Goal: Task Accomplishment & Management: Use online tool/utility

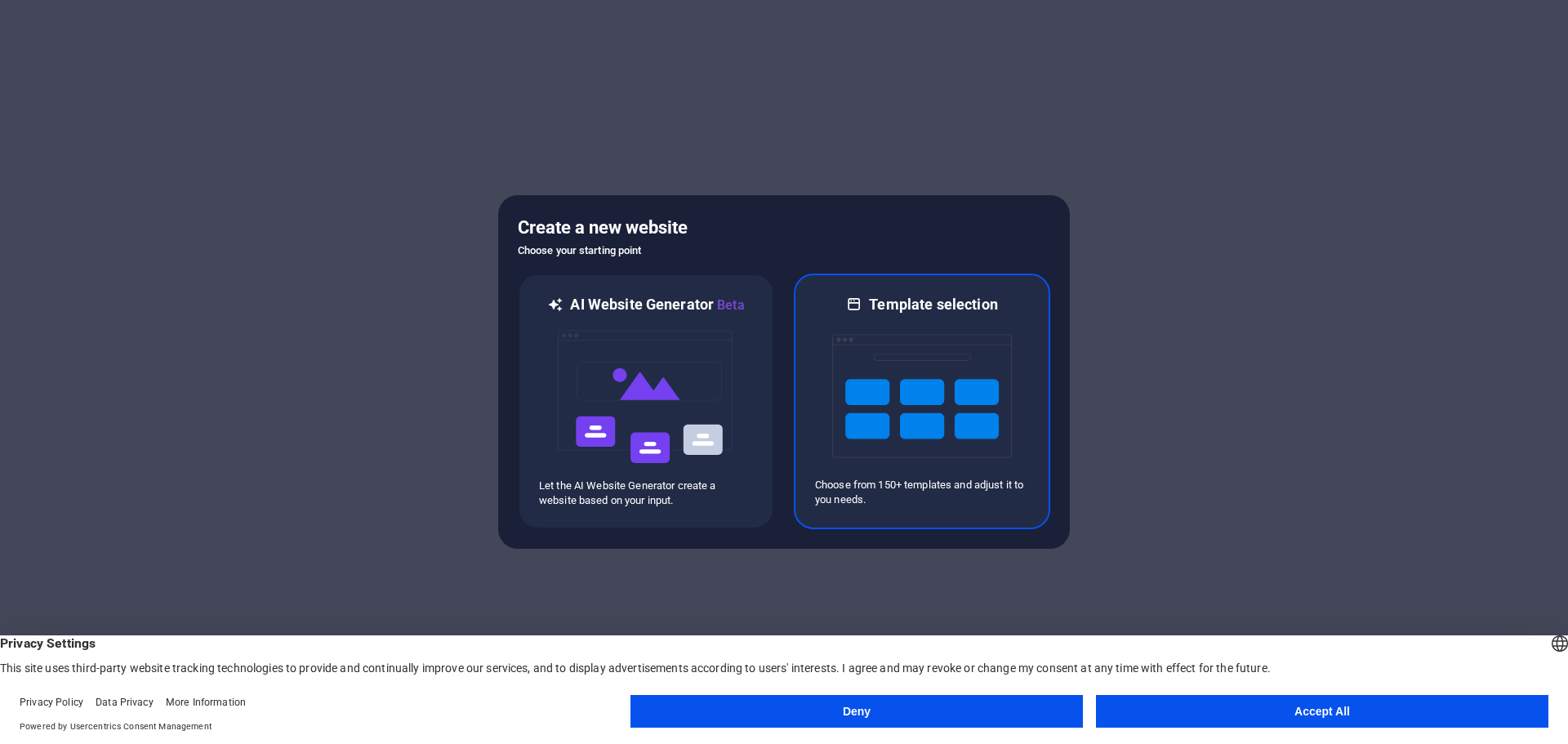
click at [916, 415] on img at bounding box center [922, 395] width 180 height 163
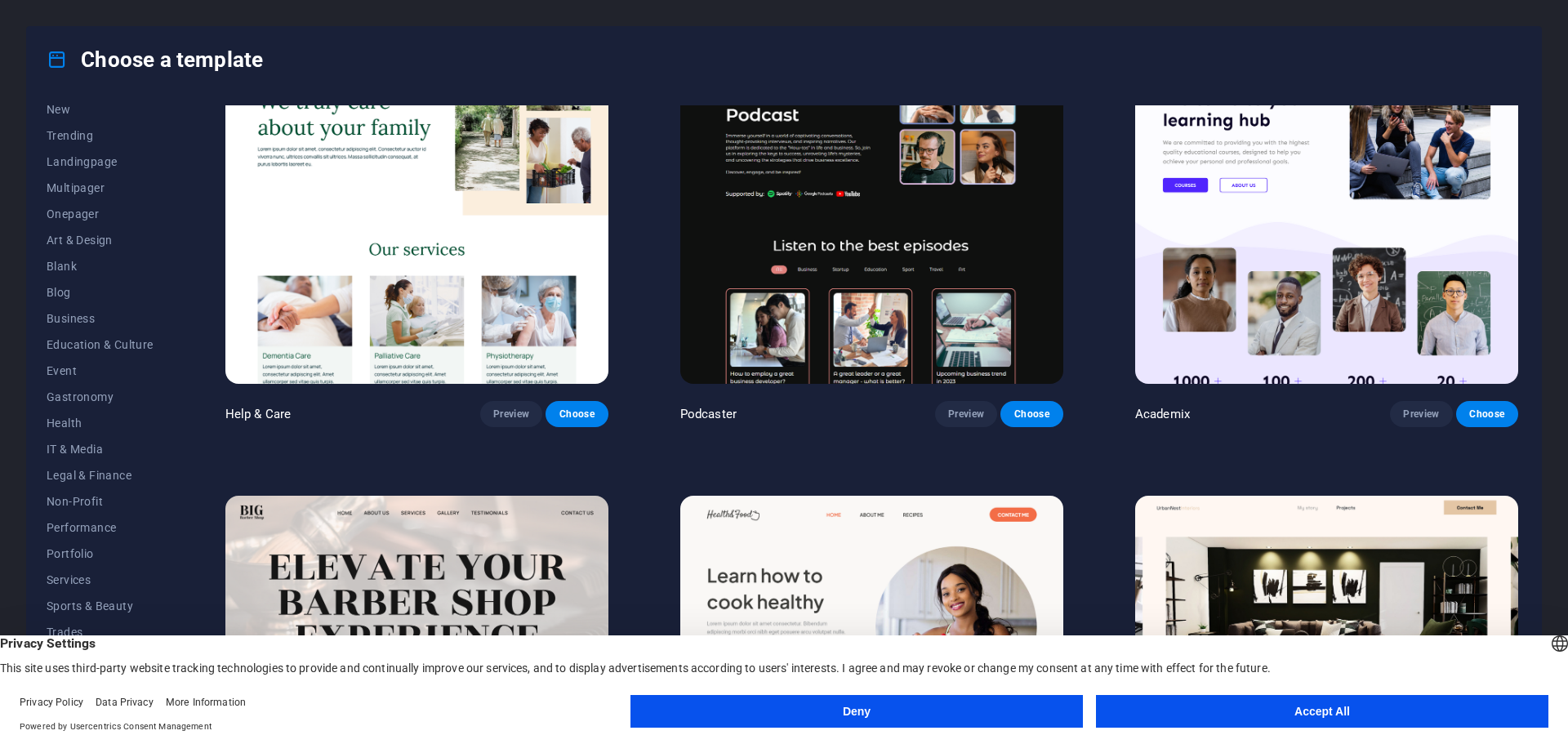
scroll to position [1878, 0]
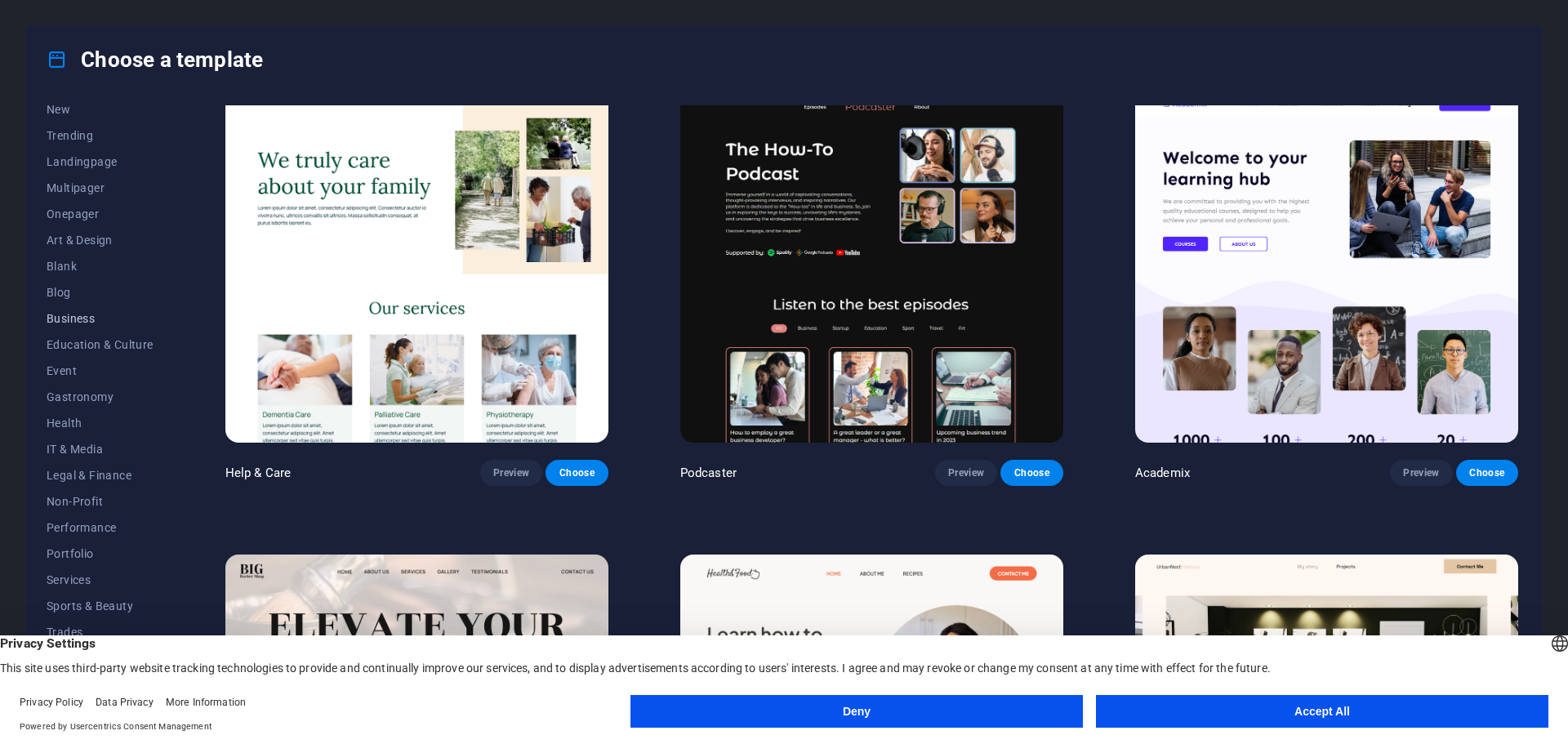
click at [72, 319] on span "Business" at bounding box center [100, 319] width 107 height 13
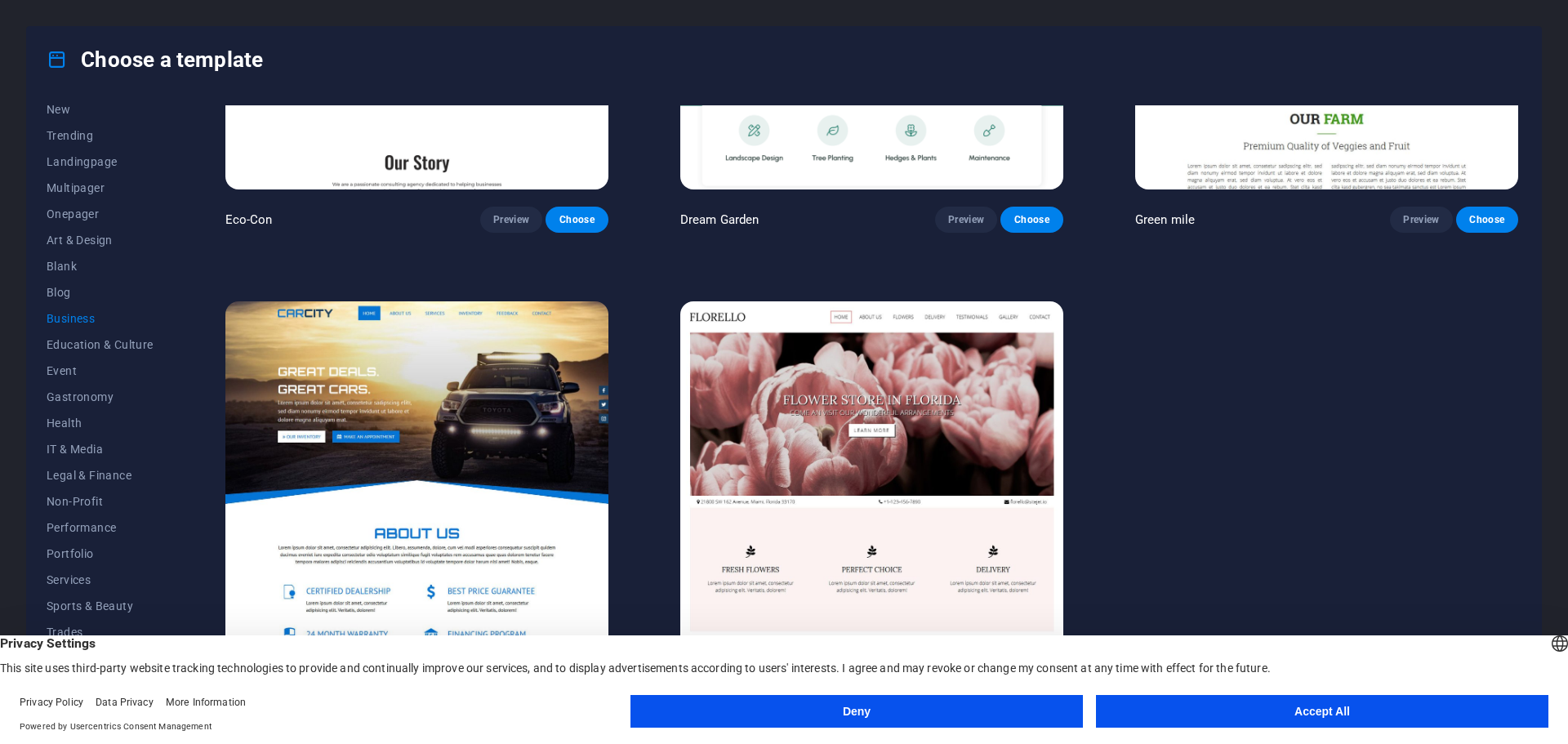
scroll to position [0, 0]
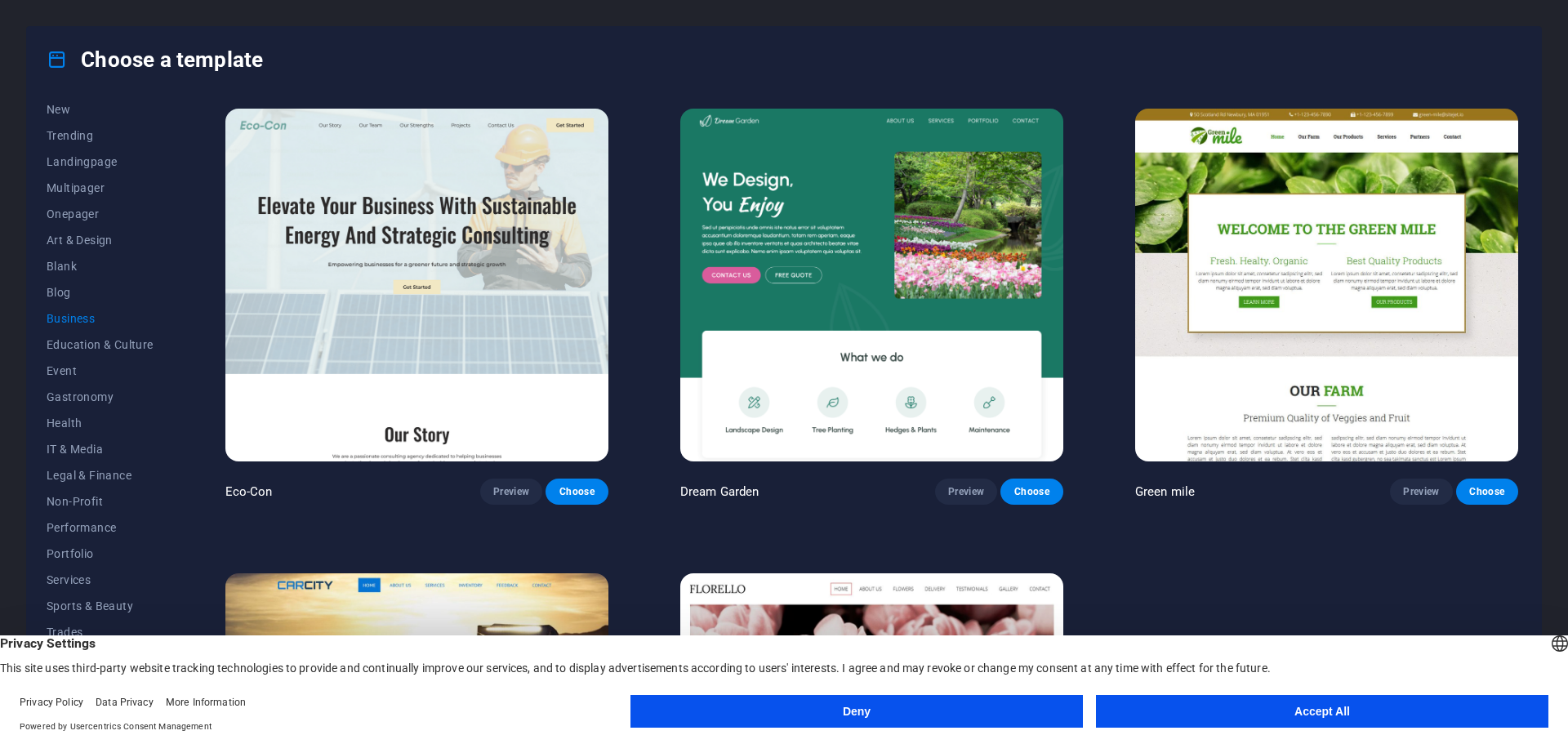
click at [1336, 712] on button "Accept All" at bounding box center [1322, 712] width 453 height 32
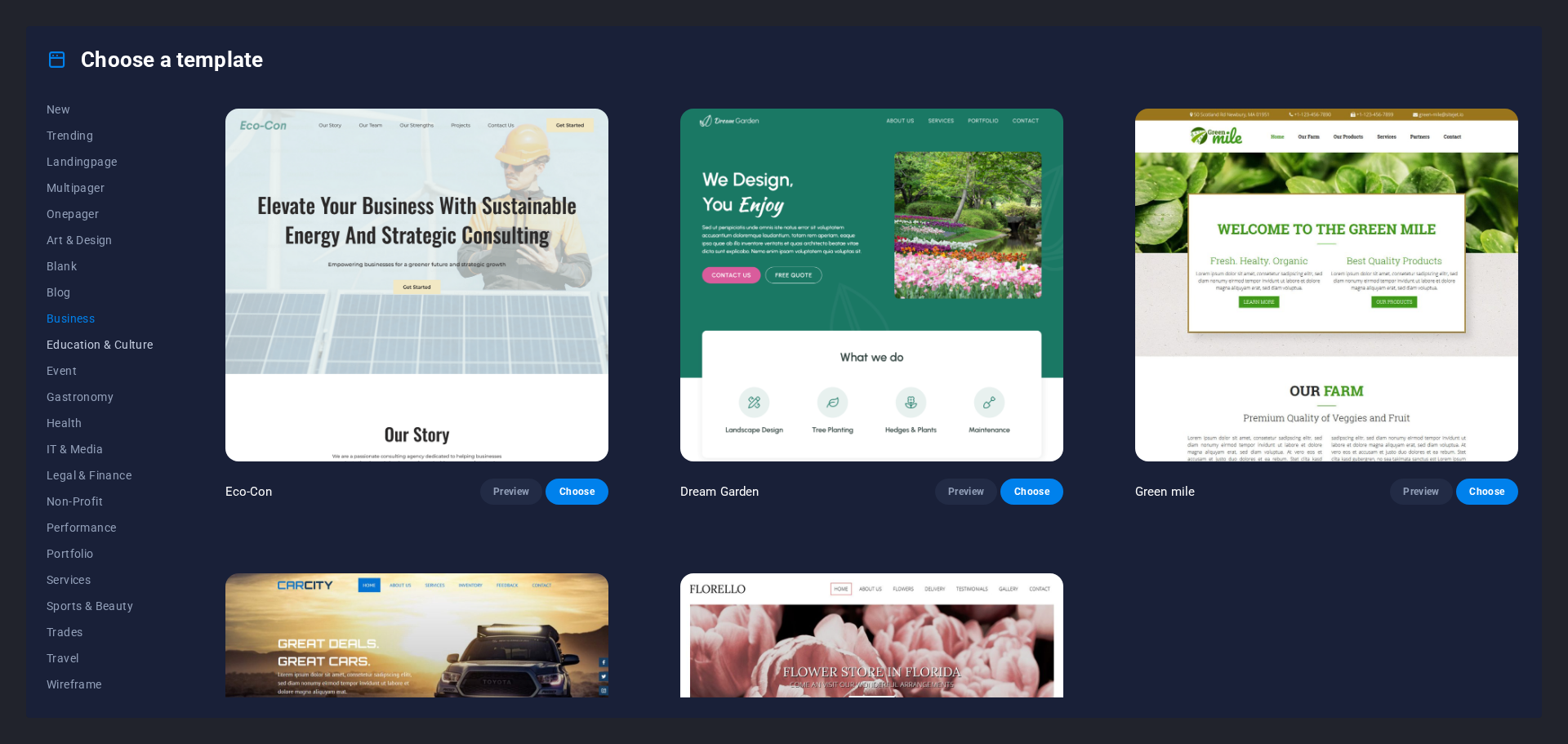
click at [87, 340] on span "Education & Culture" at bounding box center [100, 345] width 107 height 13
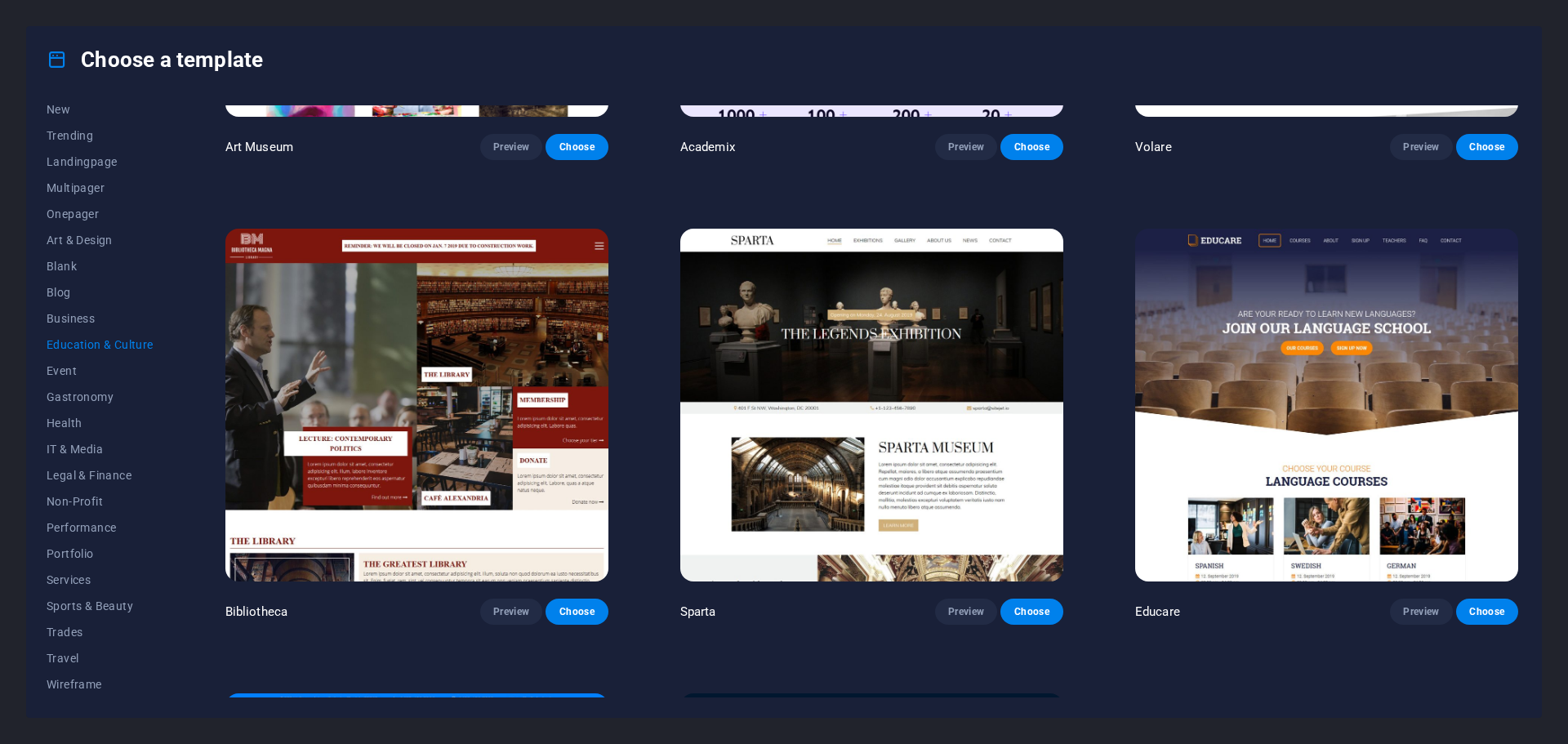
scroll to position [324, 0]
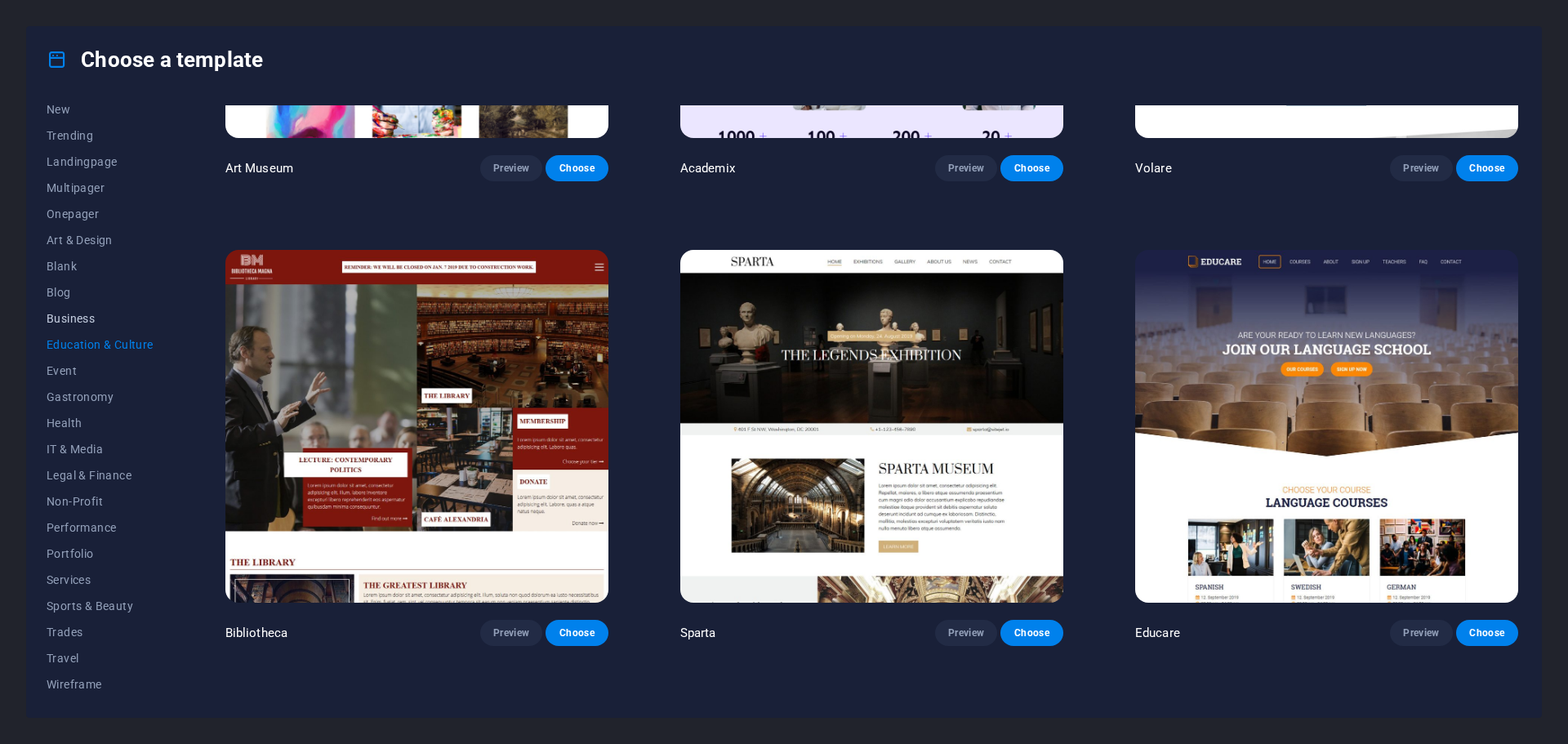
click at [80, 316] on span "Business" at bounding box center [100, 319] width 107 height 13
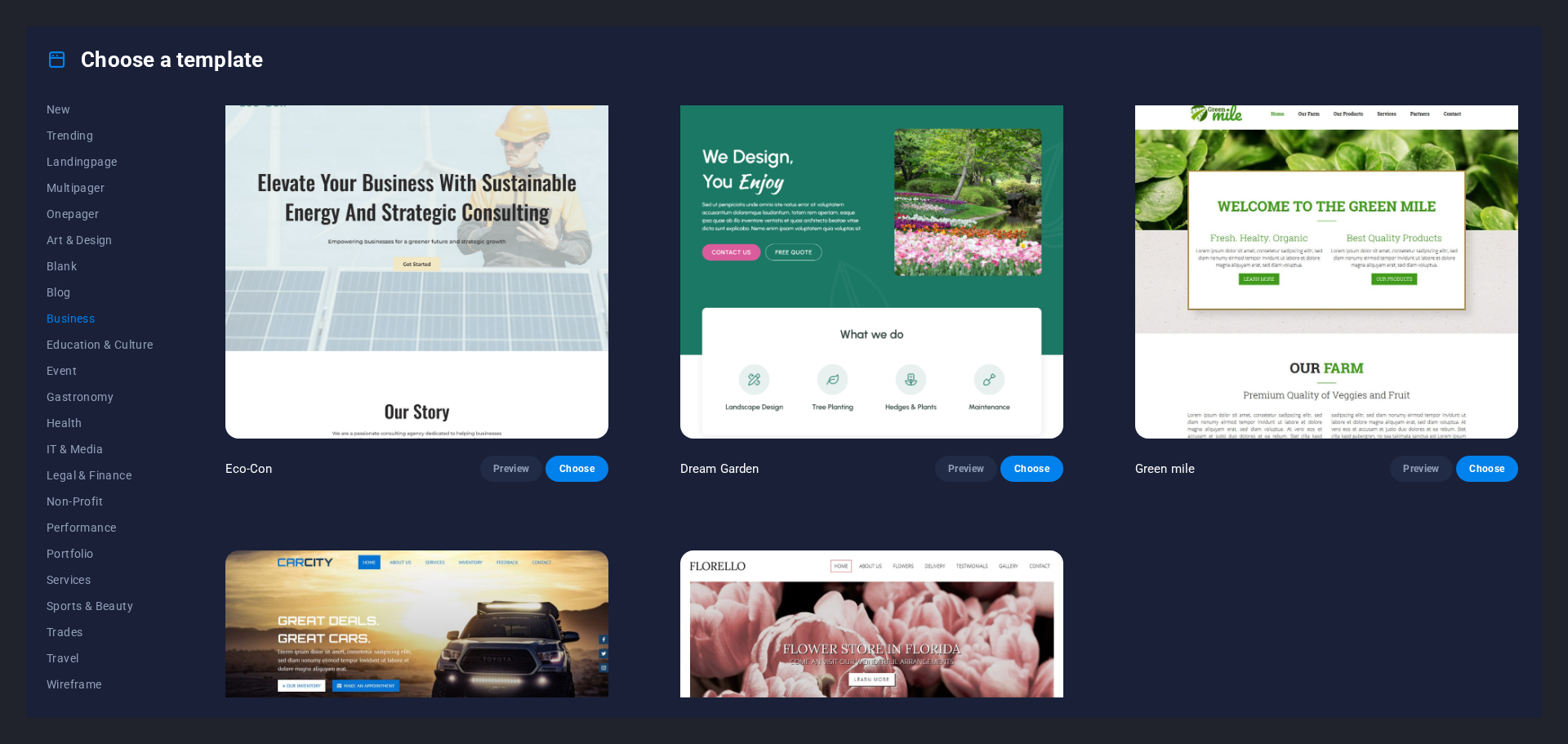
scroll to position [0, 0]
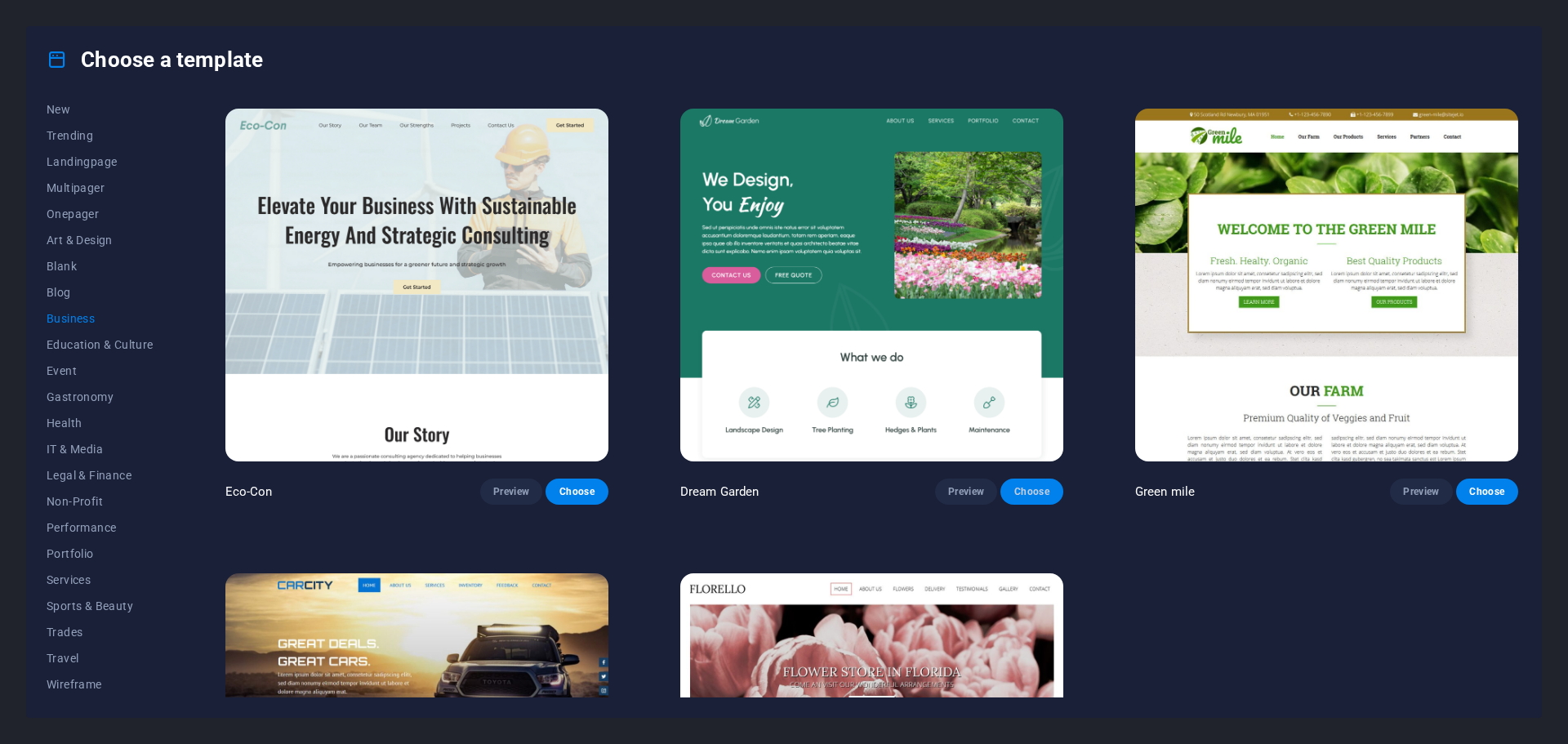
click at [1040, 487] on span "Choose" at bounding box center [1031, 492] width 36 height 13
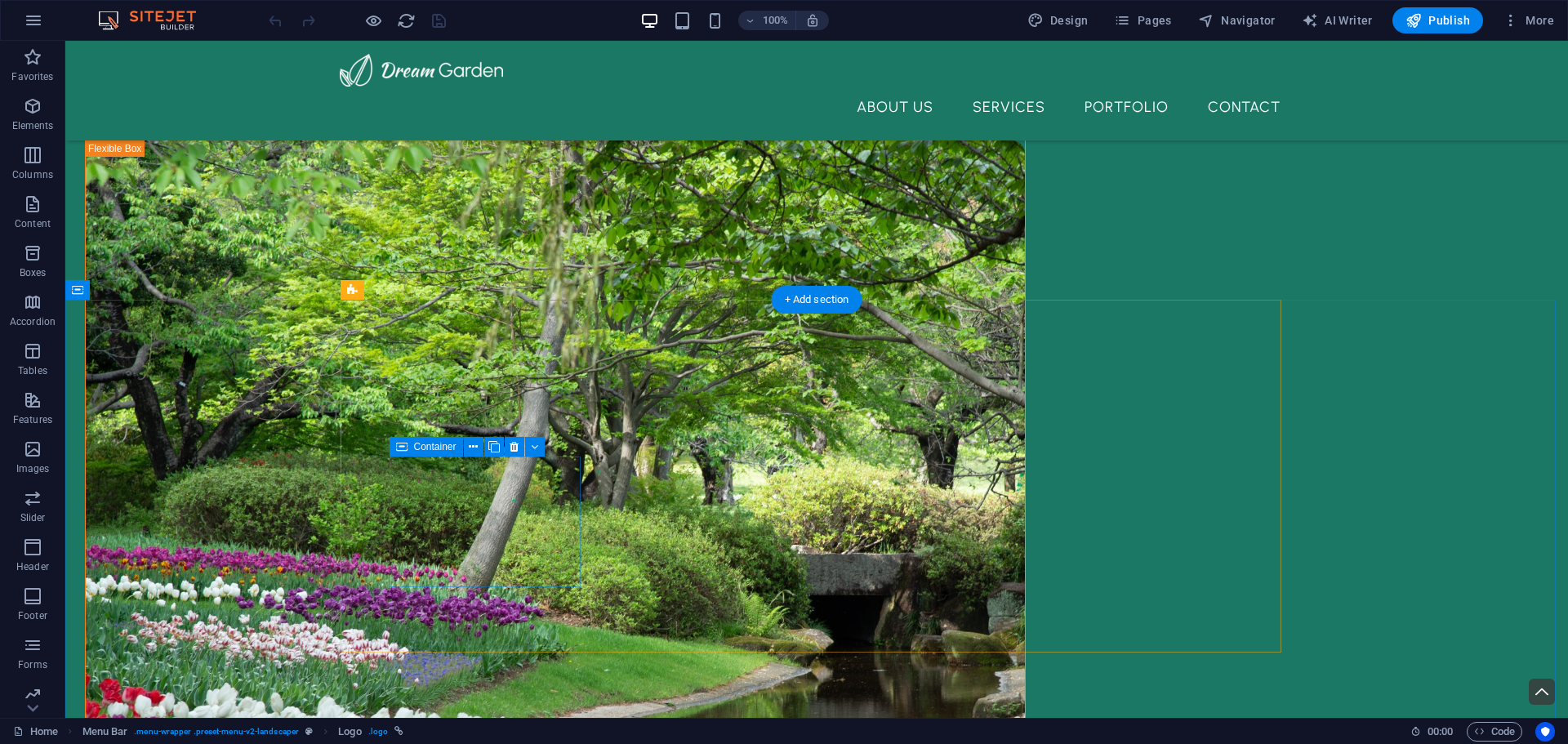
scroll to position [408, 0]
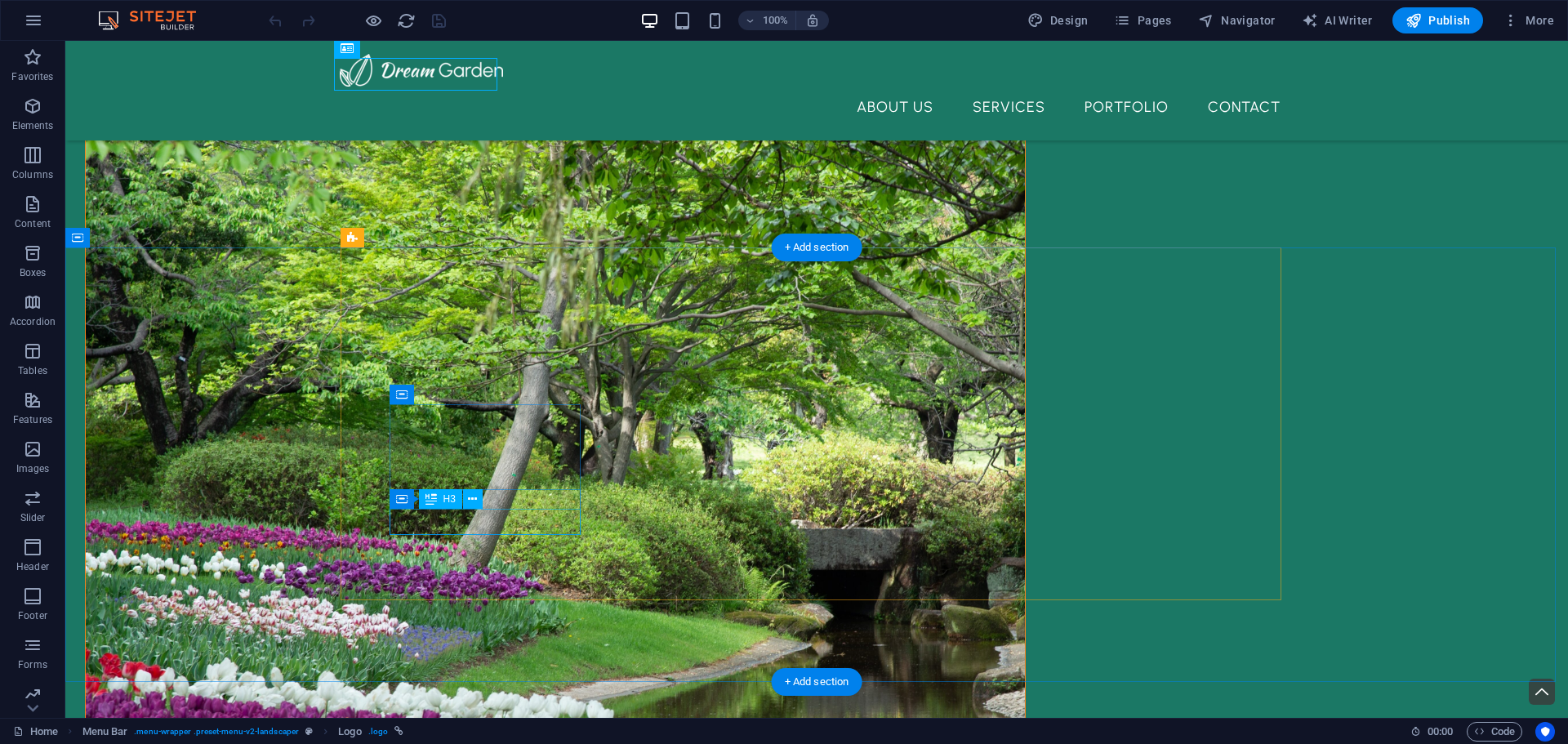
click at [477, 498] on icon at bounding box center [472, 500] width 9 height 17
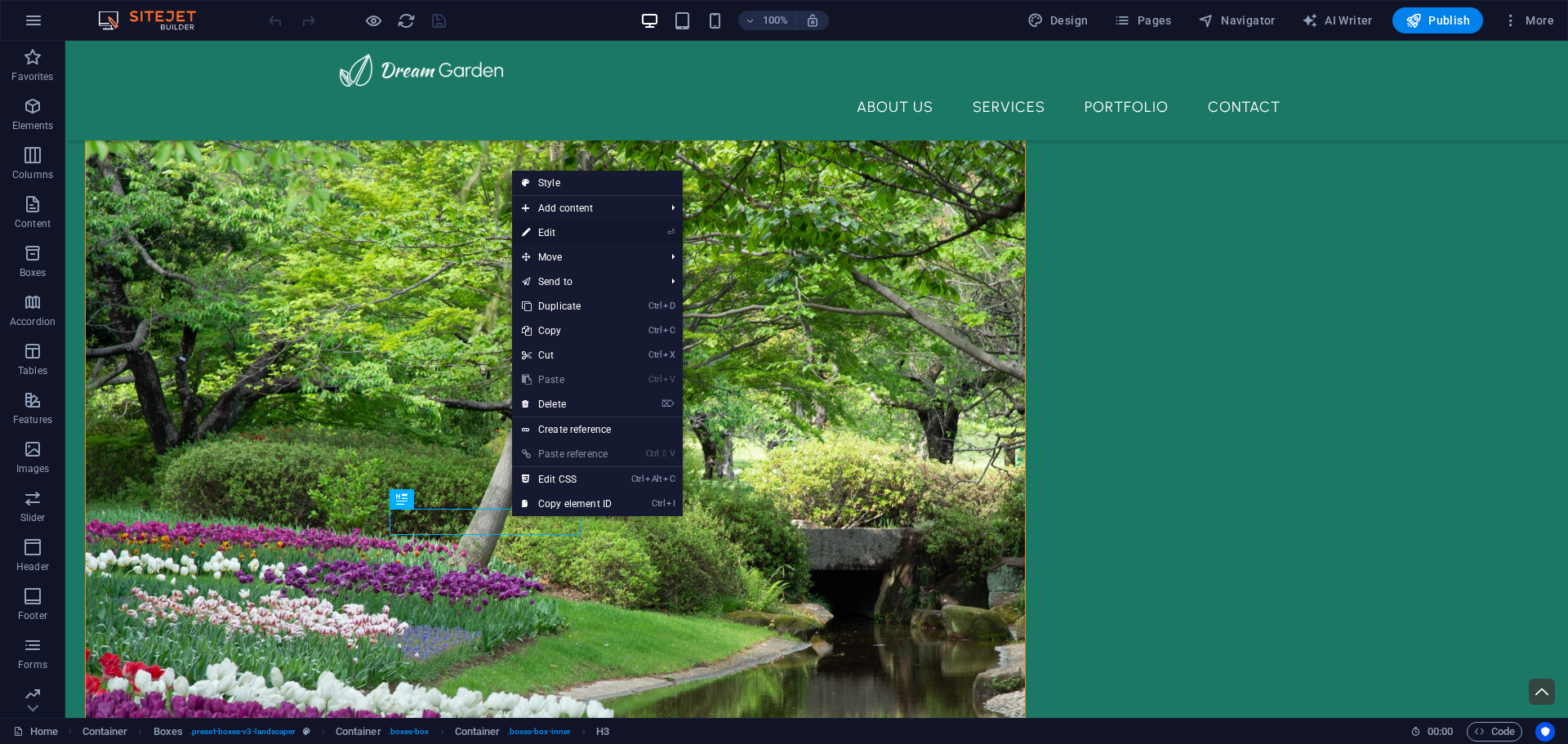
click at [562, 234] on link "⏎ Edit" at bounding box center [566, 233] width 110 height 25
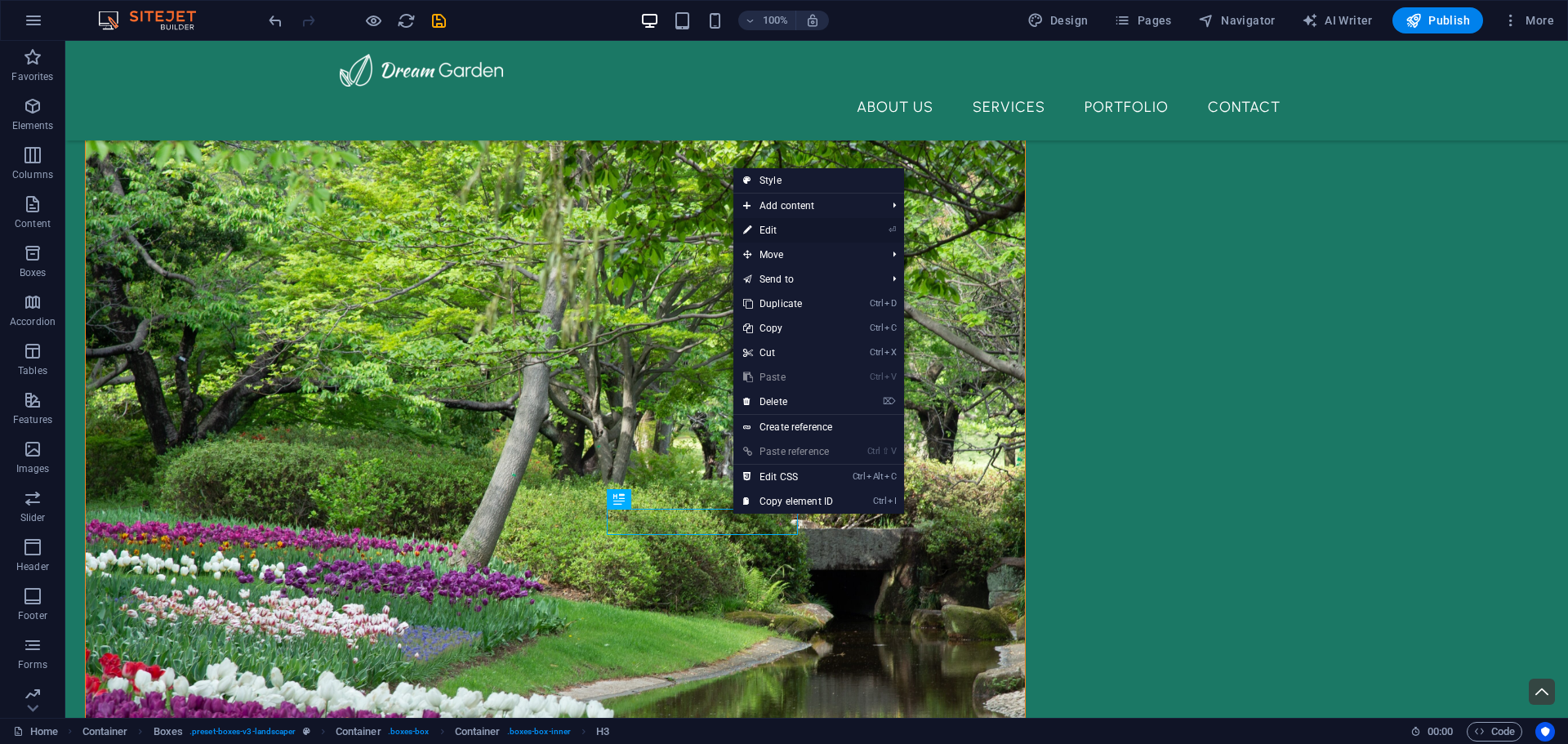
click at [853, 227] on li "⏎ Edit" at bounding box center [818, 230] width 171 height 25
drag, startPoint x: 773, startPoint y: 226, endPoint x: 419, endPoint y: 188, distance: 356.0
click at [773, 226] on link "⏎ Edit" at bounding box center [788, 230] width 110 height 25
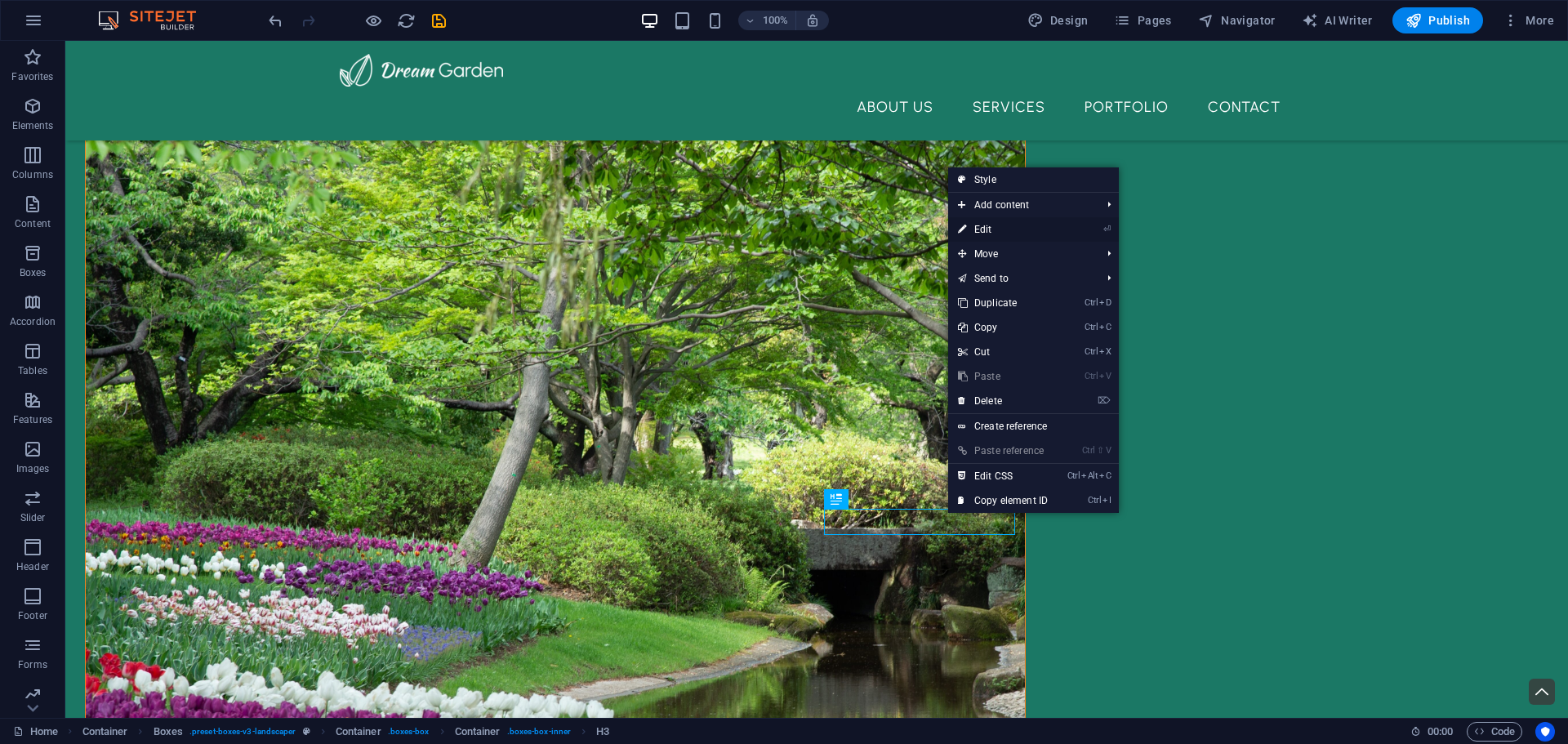
click at [1005, 229] on link "⏎ Edit" at bounding box center [1003, 229] width 110 height 25
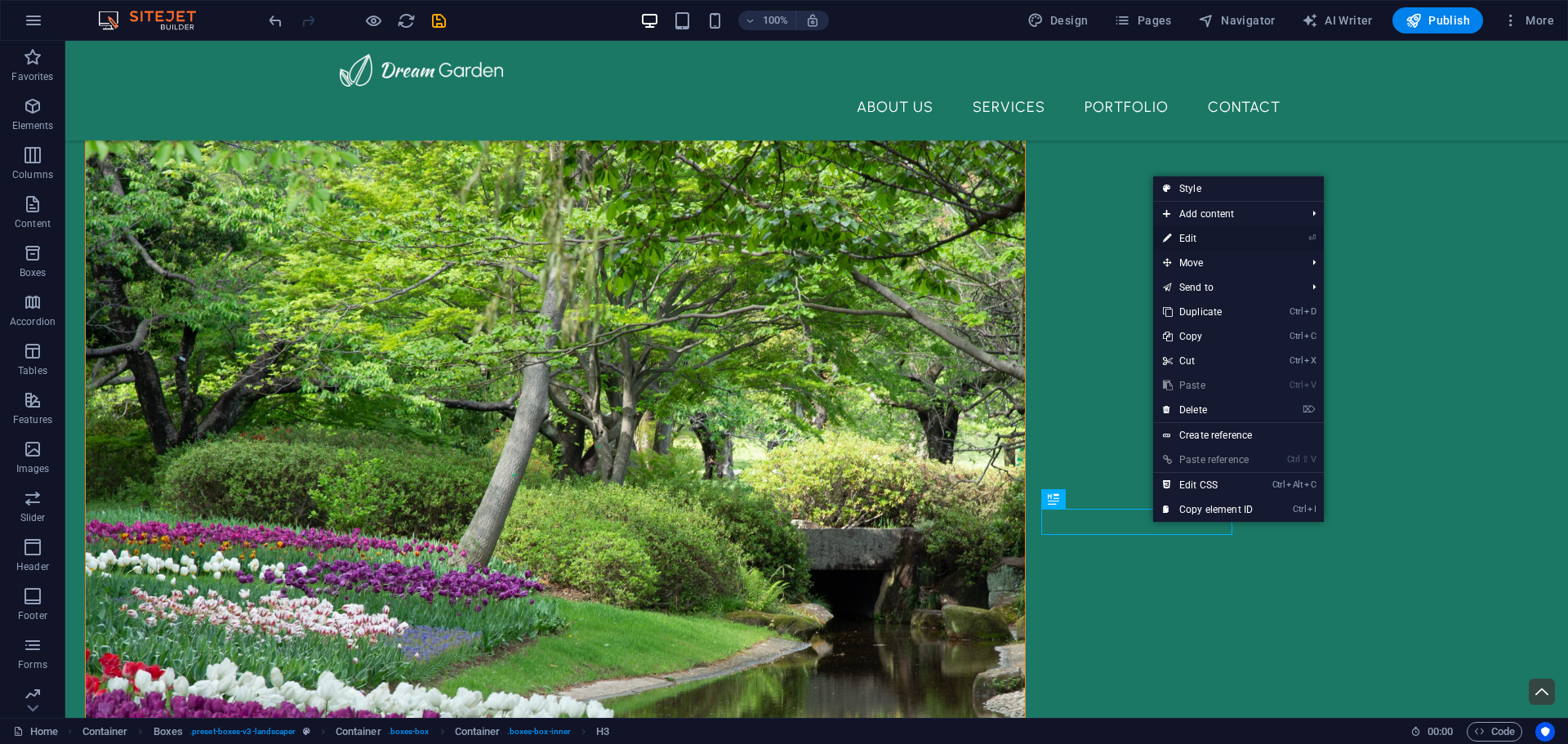
click at [1197, 241] on link "⏎ Edit" at bounding box center [1207, 239] width 110 height 25
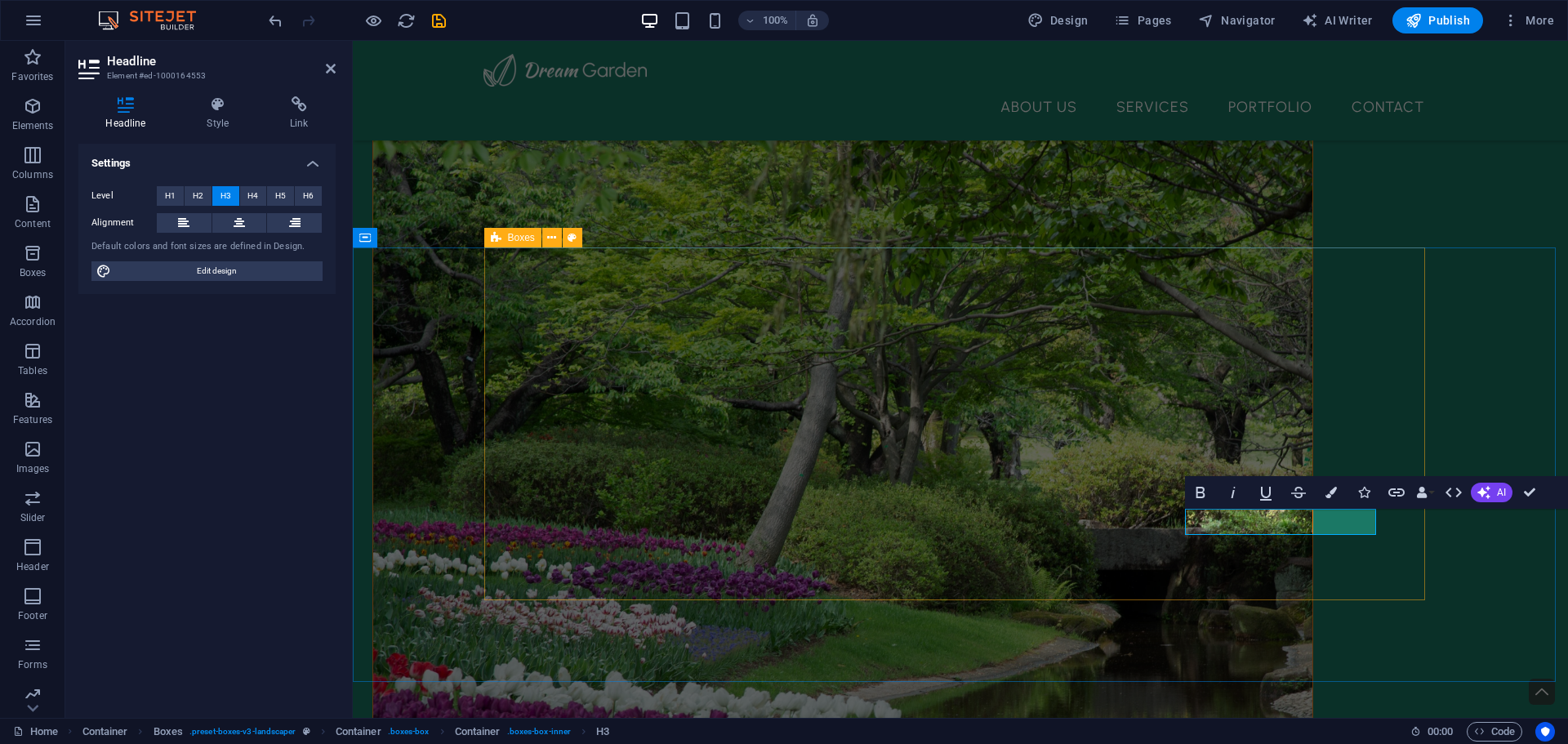
drag, startPoint x: 1072, startPoint y: 580, endPoint x: 1360, endPoint y: 583, distance: 288.0
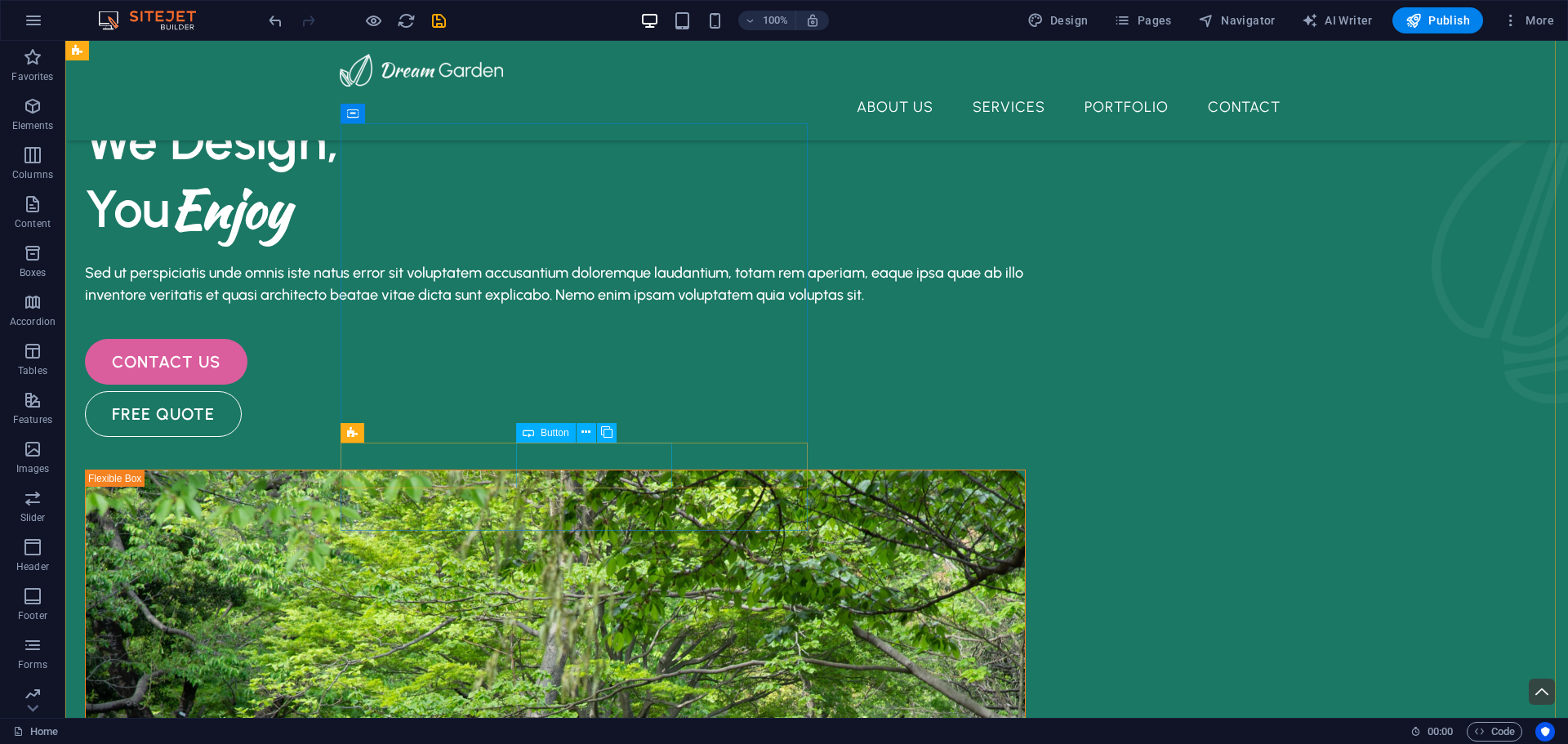
scroll to position [0, 0]
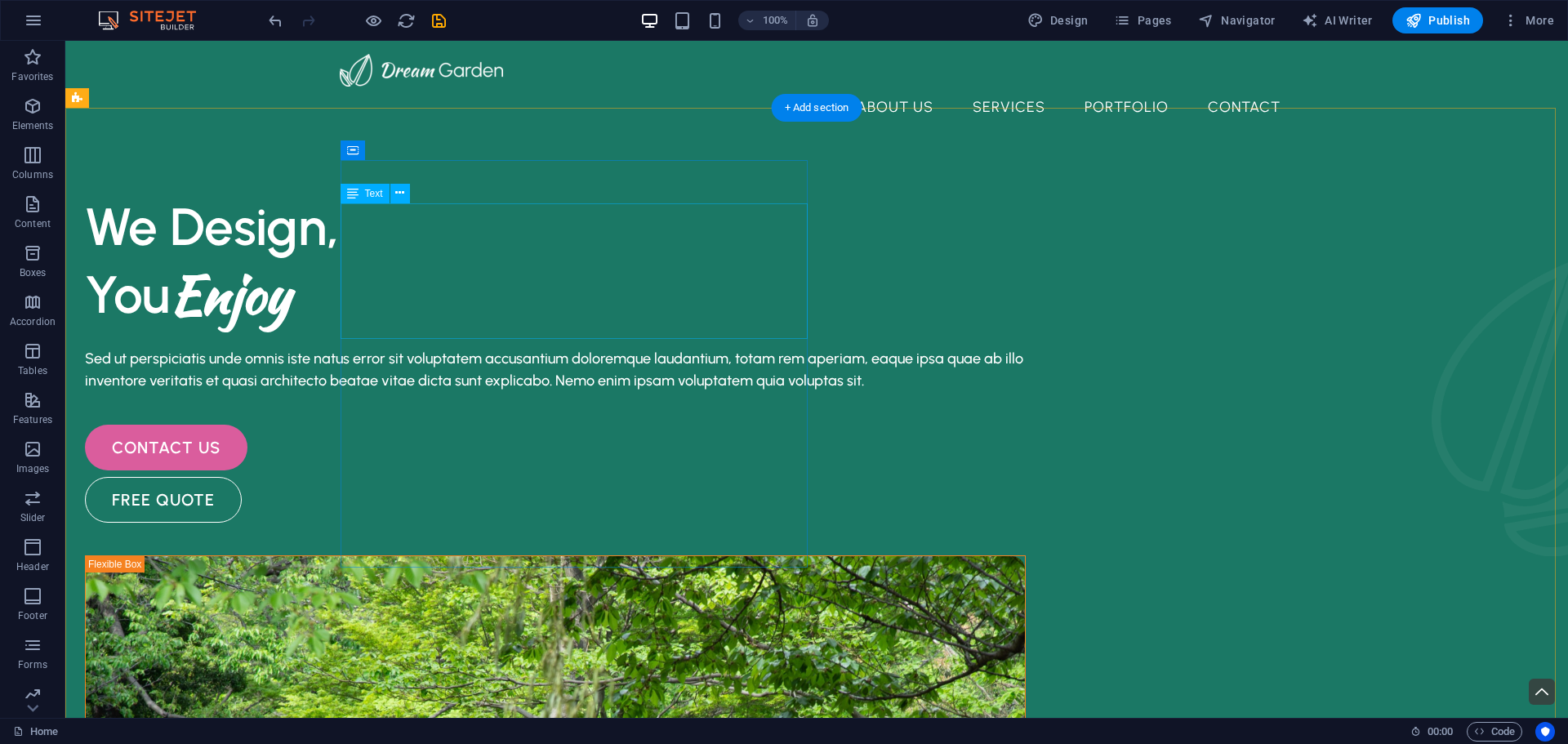
click at [487, 250] on div "We Design, You Enjoy" at bounding box center [555, 261] width 941 height 136
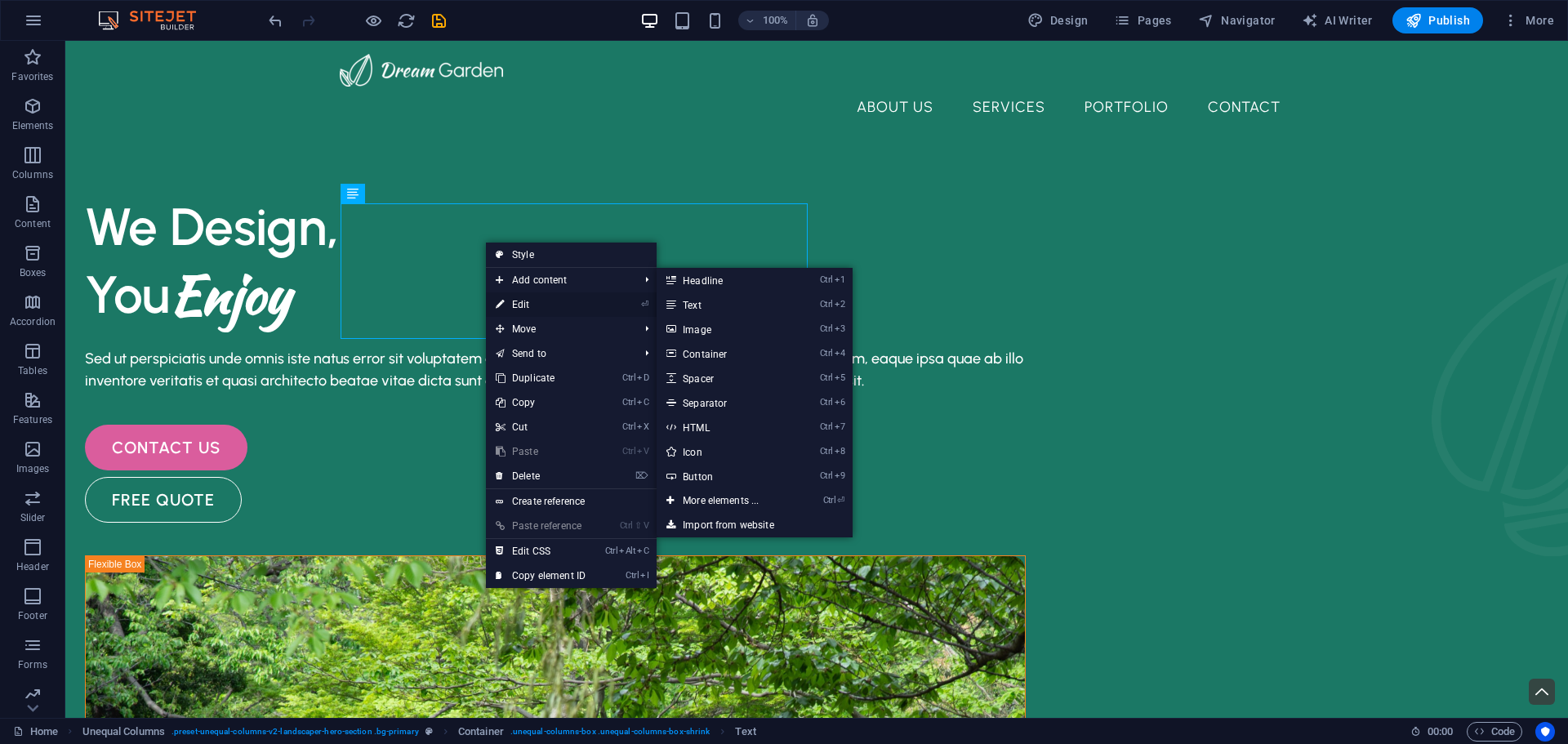
drag, startPoint x: 178, startPoint y: 261, endPoint x: 530, endPoint y: 301, distance: 354.3
click at [530, 301] on link "⏎ Edit" at bounding box center [540, 305] width 110 height 25
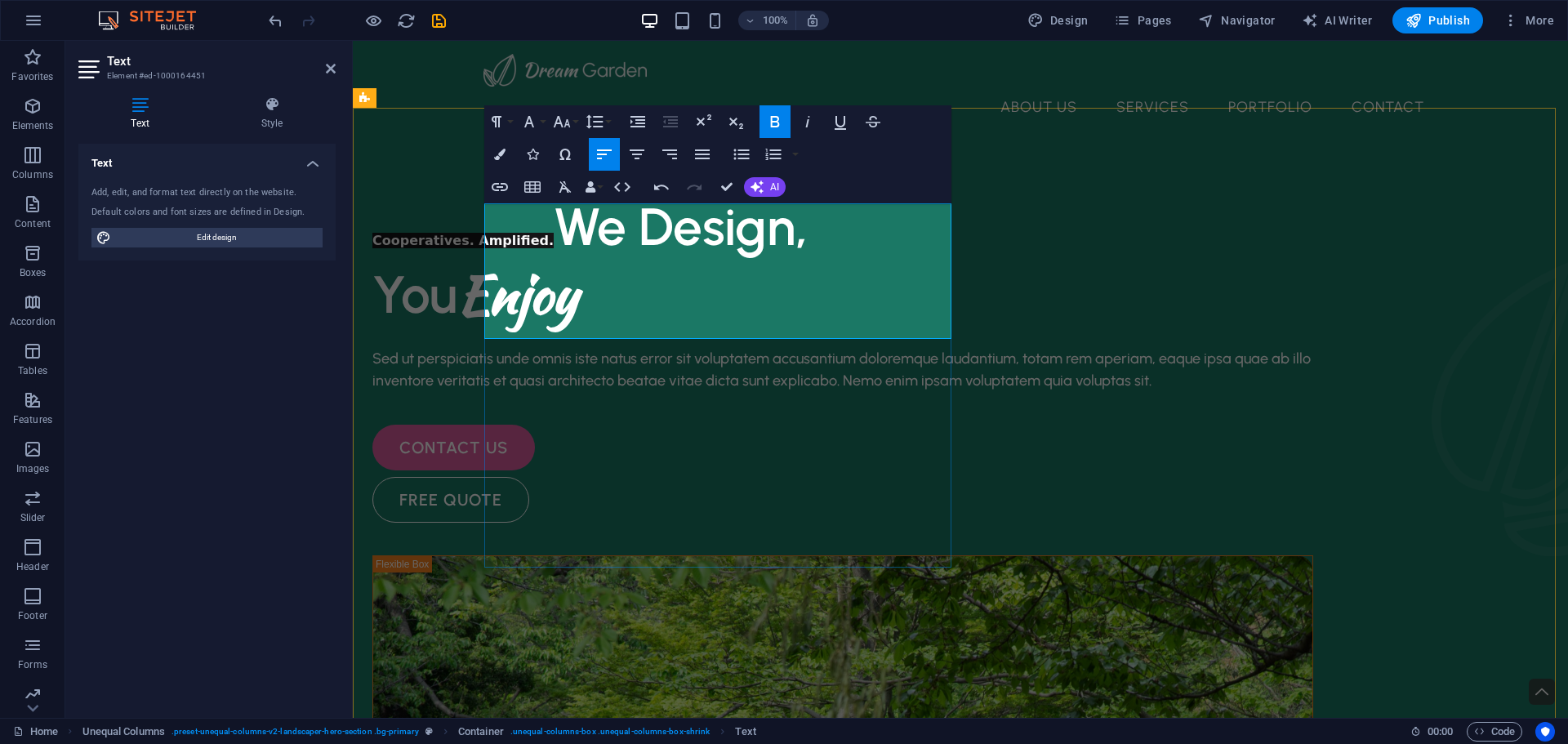
click at [666, 243] on span "Cooperatives. Amplified. We Design," at bounding box center [590, 226] width 435 height 63
click at [697, 244] on span "Cooperatives. Amplified. We Design," at bounding box center [590, 226] width 435 height 63
click at [831, 253] on h1 "Cooperatives. Amplified. Design," at bounding box center [842, 226] width 941 height 68
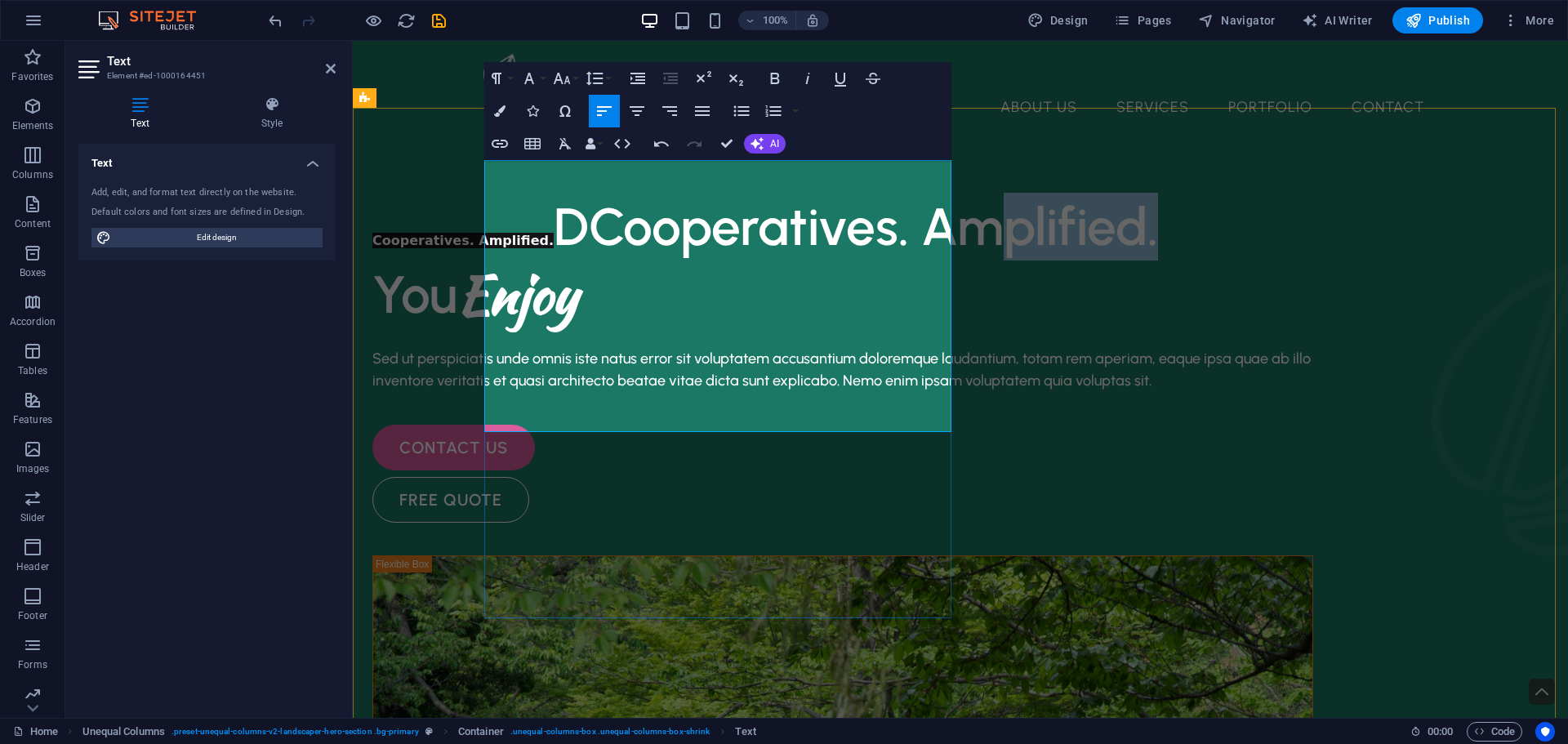
drag, startPoint x: 715, startPoint y: 340, endPoint x: 510, endPoint y: 322, distance: 205.8
click at [510, 258] on span "Cooperatives. Amplified. DCooperatives. Amplified." at bounding box center [765, 226] width 786 height 63
click at [678, 258] on span "Cooperatives. Amplified. DCooperatives. Amplified." at bounding box center [765, 226] width 786 height 63
click at [726, 261] on h1 "Cooperatives. Amplified. DCooperatives. Amplified." at bounding box center [842, 226] width 941 height 68
drag, startPoint x: 718, startPoint y: 339, endPoint x: 557, endPoint y: 329, distance: 161.3
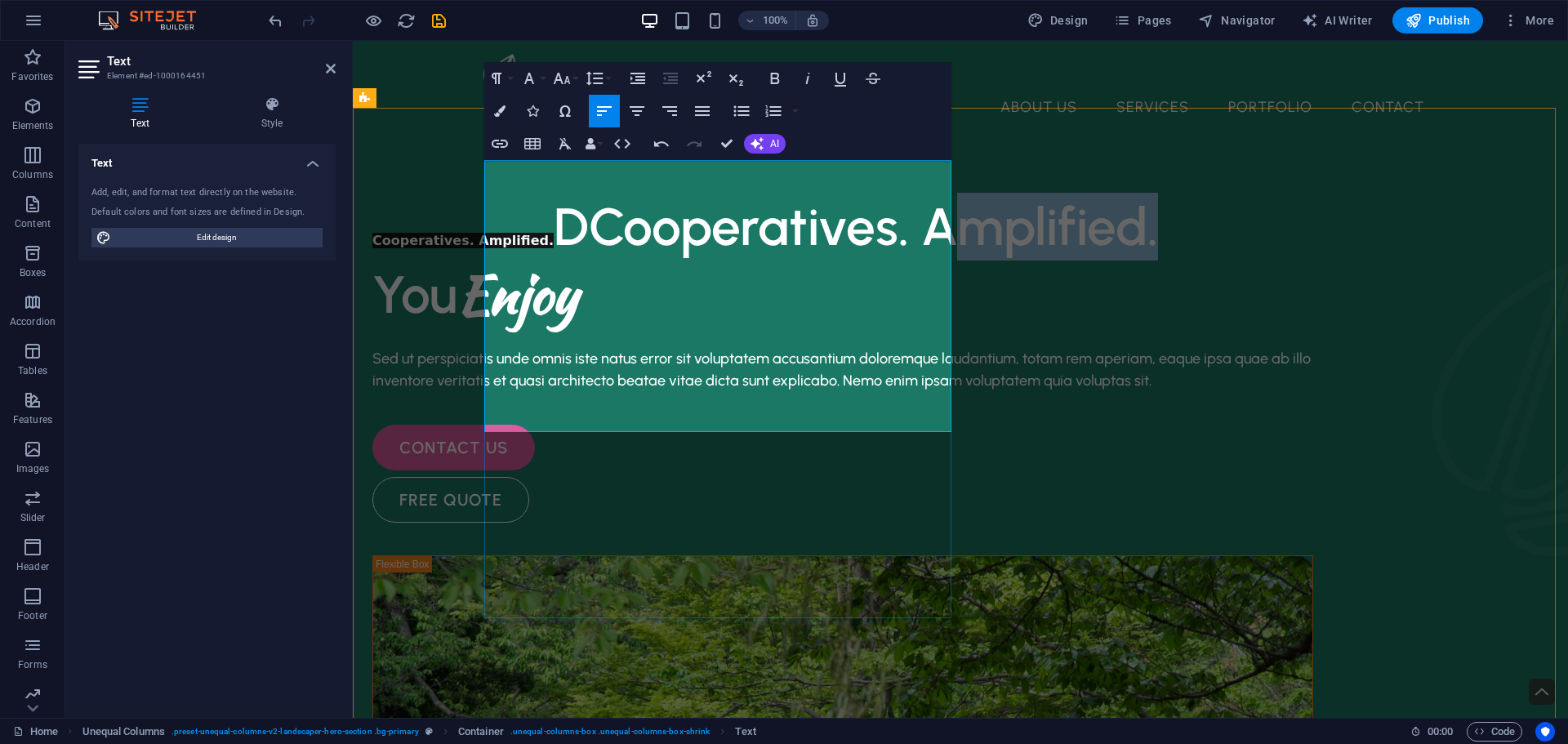
click at [557, 261] on h1 "Cooperatives. Amplified. DCooperatives. Amplified." at bounding box center [842, 226] width 941 height 68
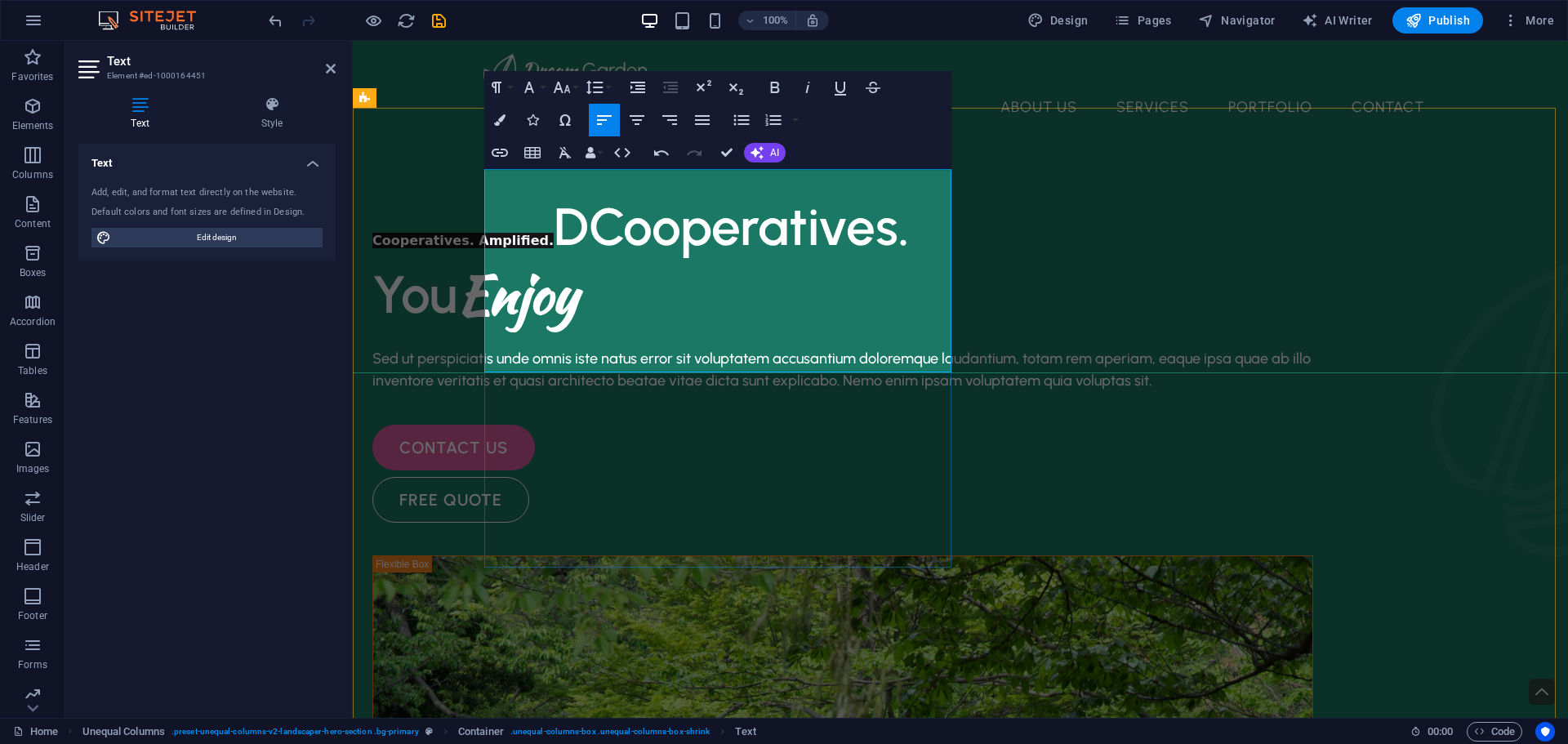
click at [708, 329] on h1 "You Enjoy" at bounding box center [842, 294] width 941 height 68
click at [700, 331] on span "Enjoy Amplified." at bounding box center [622, 293] width 329 height 75
click at [633, 221] on h1 "Cooperatives. Amplified. DCooperatives." at bounding box center [842, 226] width 941 height 68
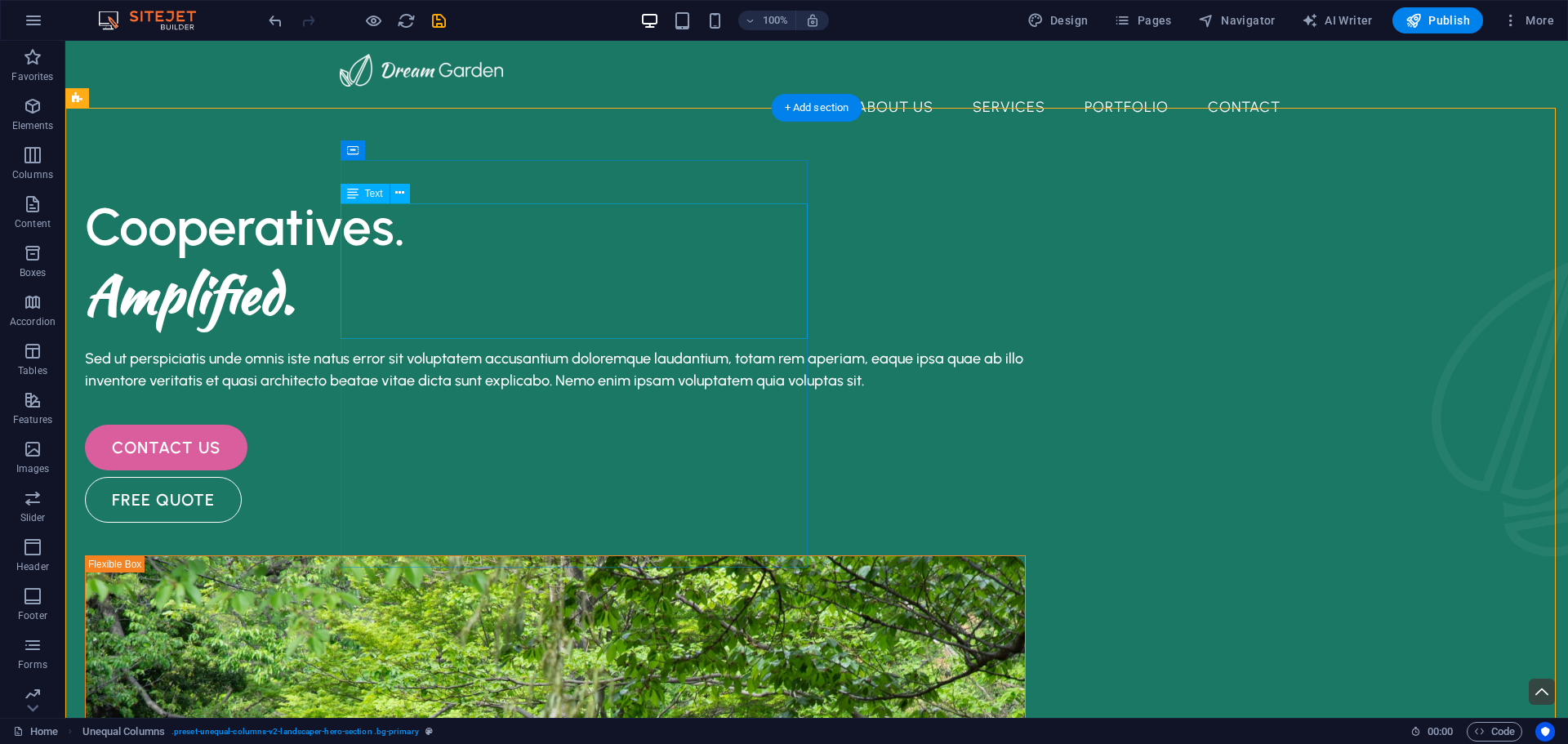
click at [343, 265] on div "Cooperatives. Amplified." at bounding box center [555, 261] width 941 height 136
click at [477, 381] on div "Sed ut perspiciatis unde omnis iste natus error sit voluptatem accusantium dolo…" at bounding box center [555, 370] width 941 height 44
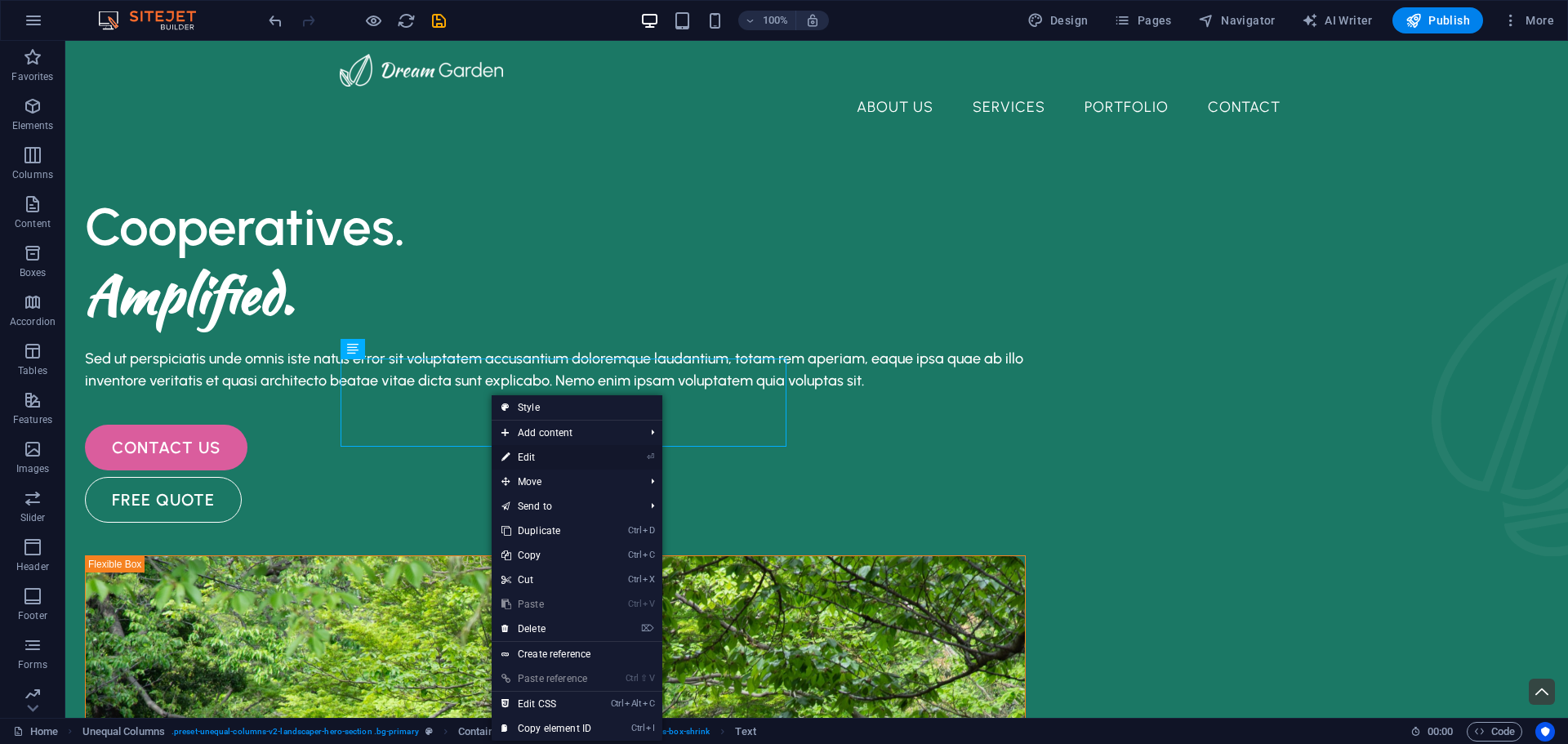
click at [556, 452] on link "⏎ Edit" at bounding box center [546, 457] width 110 height 25
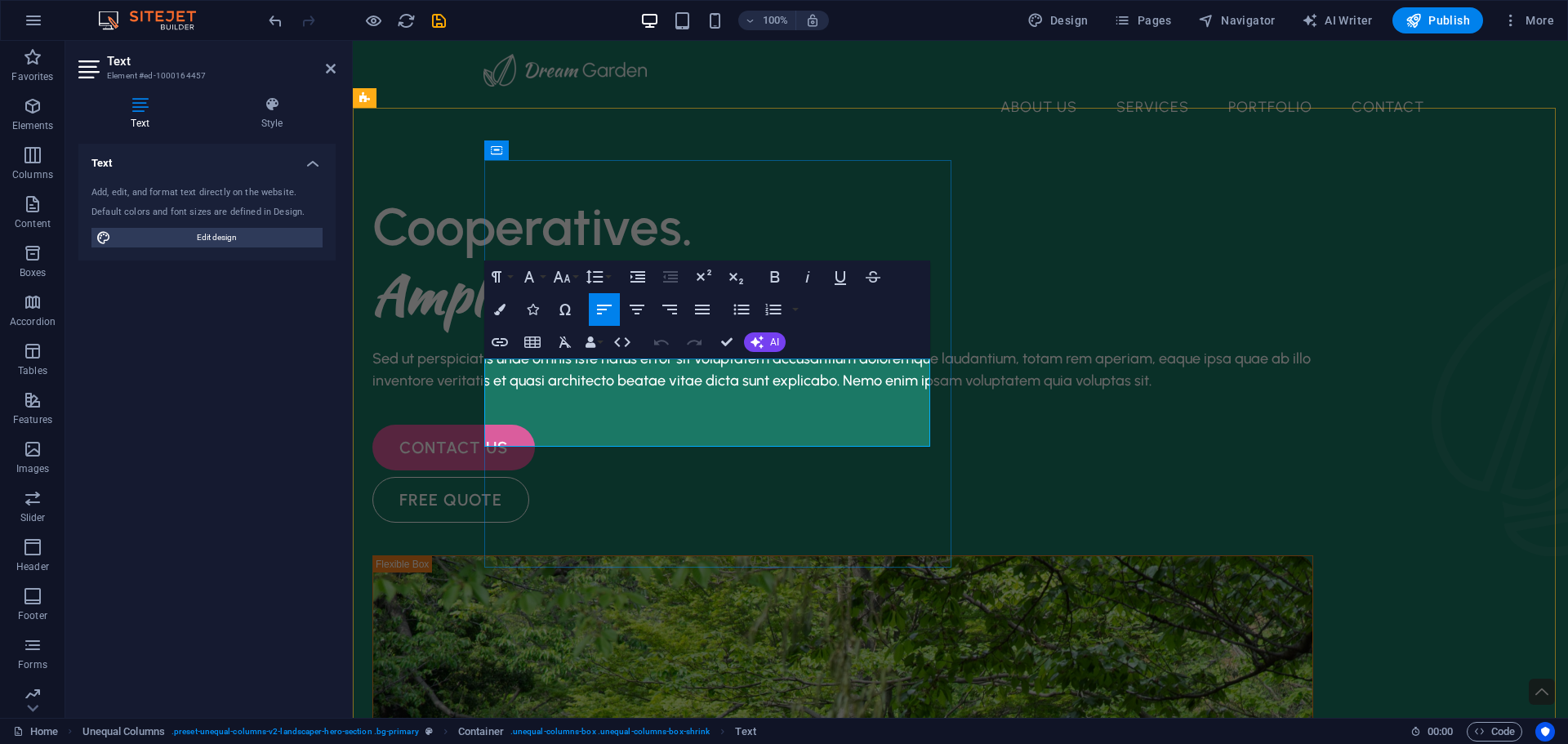
click at [636, 390] on span "Sed ut perspiciatis unde omnis iste natus error sit voluptatem accusantium dolo…" at bounding box center [841, 370] width 938 height 40
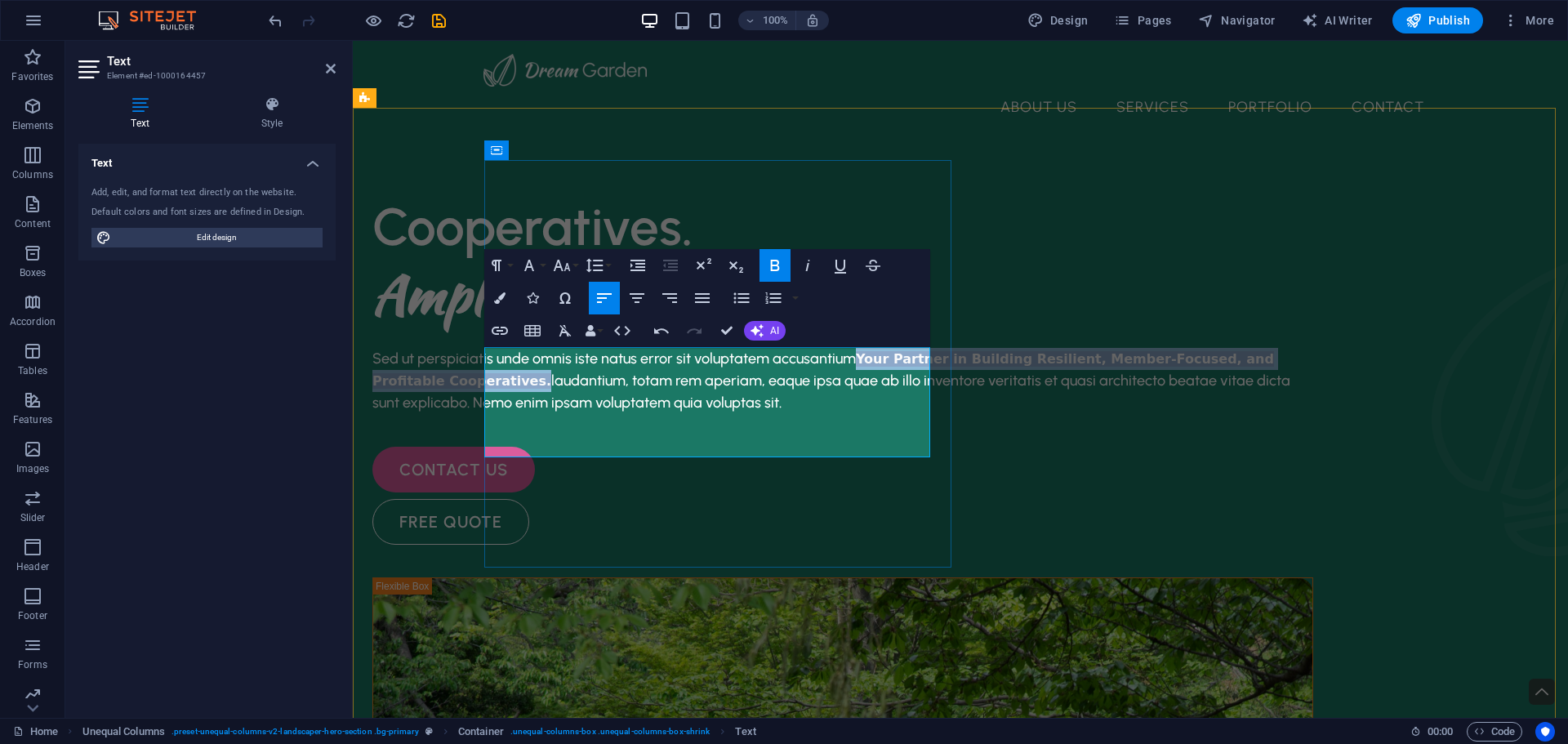
drag, startPoint x: 571, startPoint y: 380, endPoint x: 627, endPoint y: 402, distance: 60.2
click at [627, 402] on span "Sed ut perspiciatis unde omnis iste natus error sit voluptatem accusantium Your…" at bounding box center [831, 380] width 918 height 62
drag, startPoint x: 588, startPoint y: 403, endPoint x: 563, endPoint y: 402, distance: 25.0
click at [562, 389] on strong "Your Partner in Building Resilient, Member-Focused, and Profitable Cooperatives." at bounding box center [823, 370] width 901 height 37
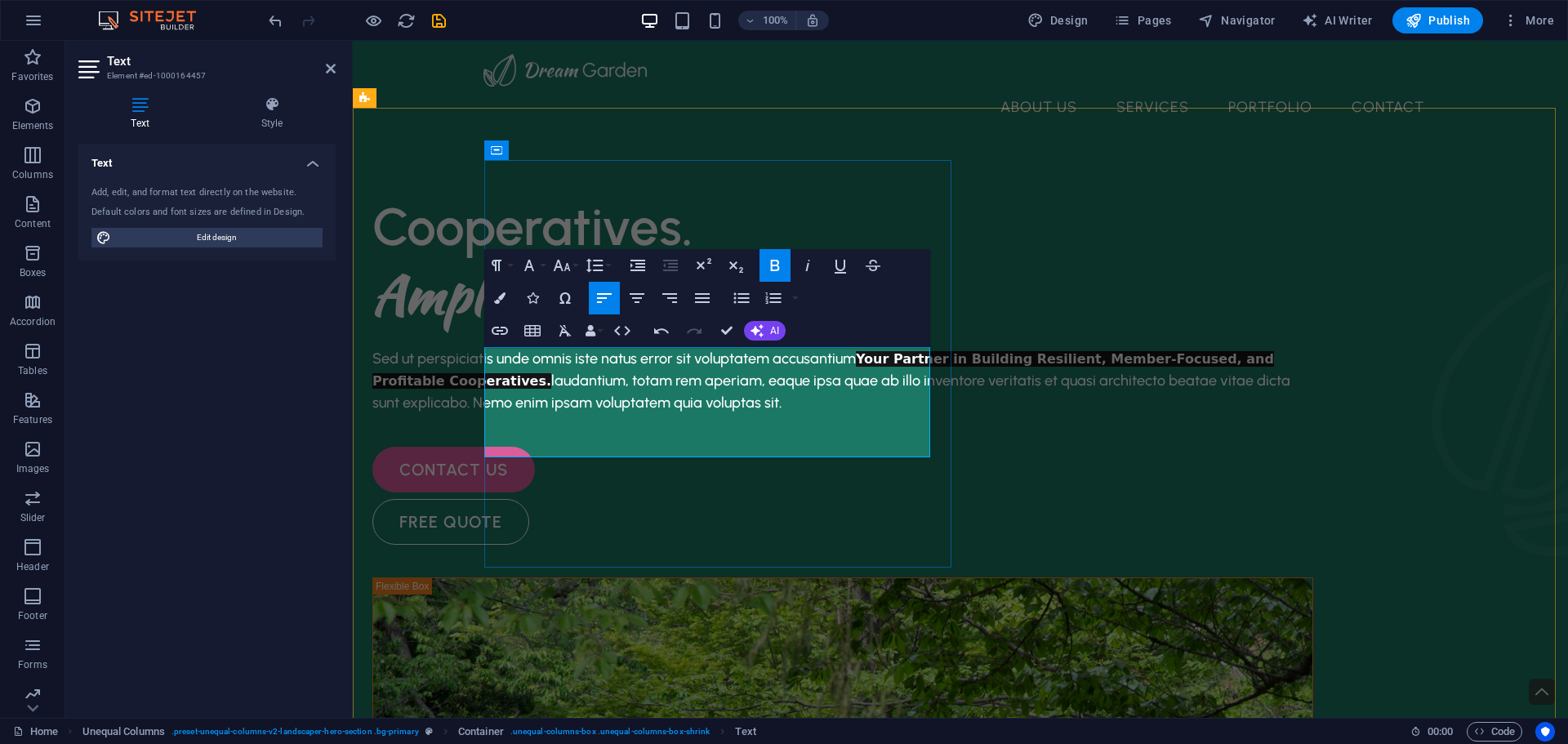
click at [567, 381] on span "Sed ut perspiciatis unde omnis iste natus error sit voluptatem accusantium Your…" at bounding box center [831, 380] width 918 height 62
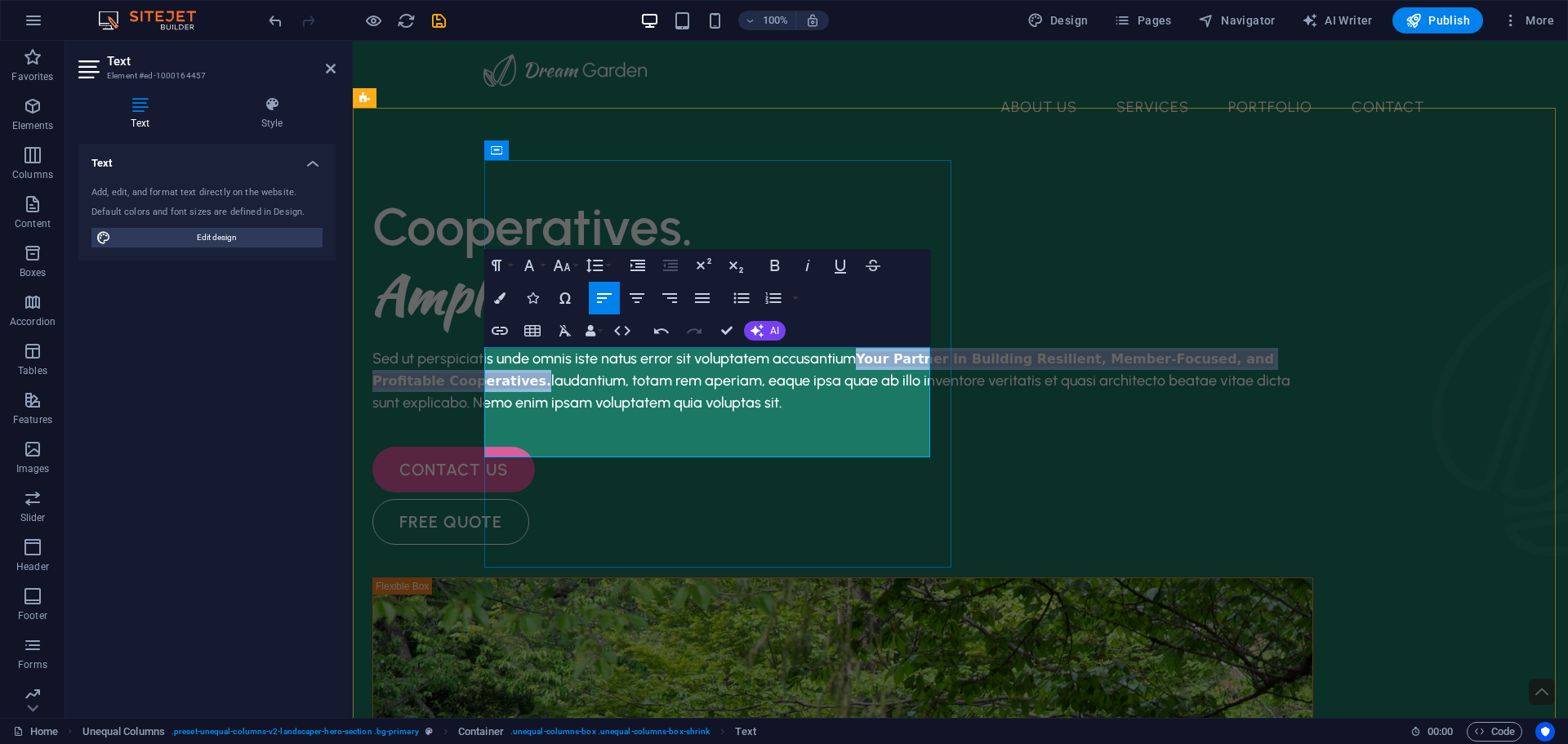
drag, startPoint x: 571, startPoint y: 379, endPoint x: 625, endPoint y: 397, distance: 56.9
click at [625, 397] on span "Sed ut perspiciatis unde omnis iste natus error sit voluptatem accusantium Your…" at bounding box center [831, 380] width 918 height 62
click at [635, 296] on icon "button" at bounding box center [637, 298] width 20 height 20
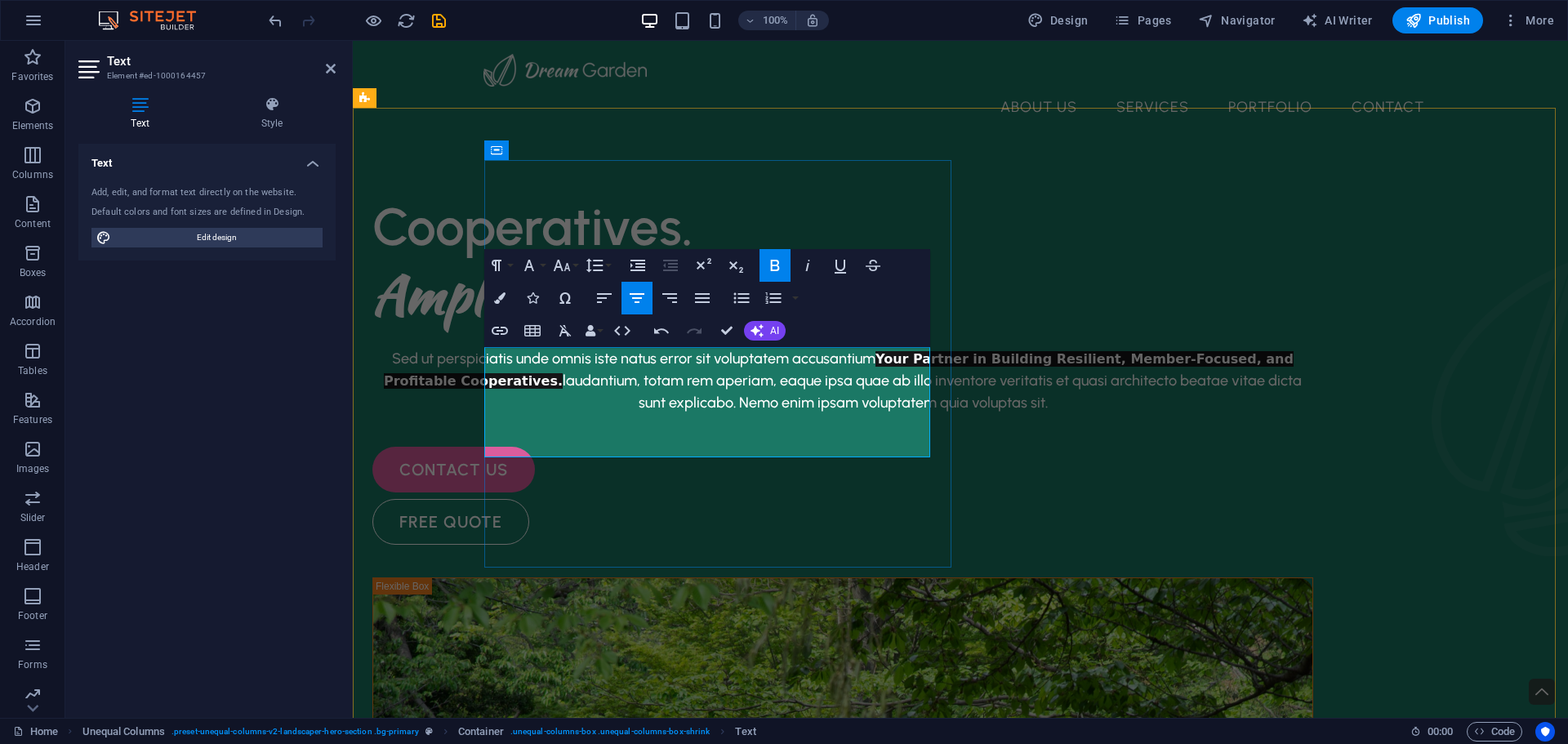
drag, startPoint x: 510, startPoint y: 357, endPoint x: 585, endPoint y: 380, distance: 78.4
click at [585, 380] on p "Sed ut perspiciatis unde omnis iste natus error sit voluptatem accusantium Your…" at bounding box center [842, 380] width 941 height 66
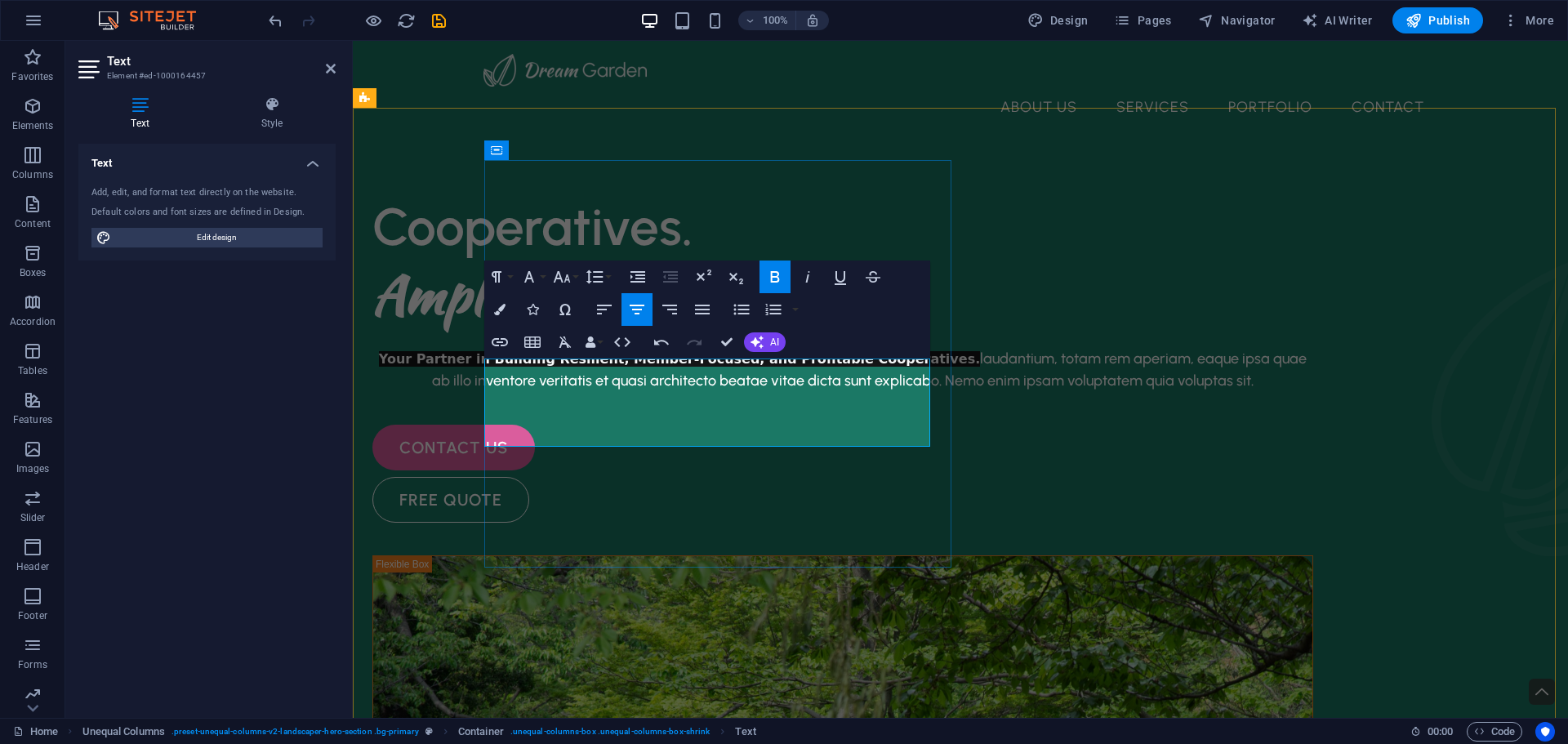
drag, startPoint x: 580, startPoint y: 392, endPoint x: 916, endPoint y: 443, distance: 339.8
click at [916, 392] on p "Your Partner in Building Resilient, Member-Focused, and Profitable Cooperatives…" at bounding box center [842, 370] width 941 height 44
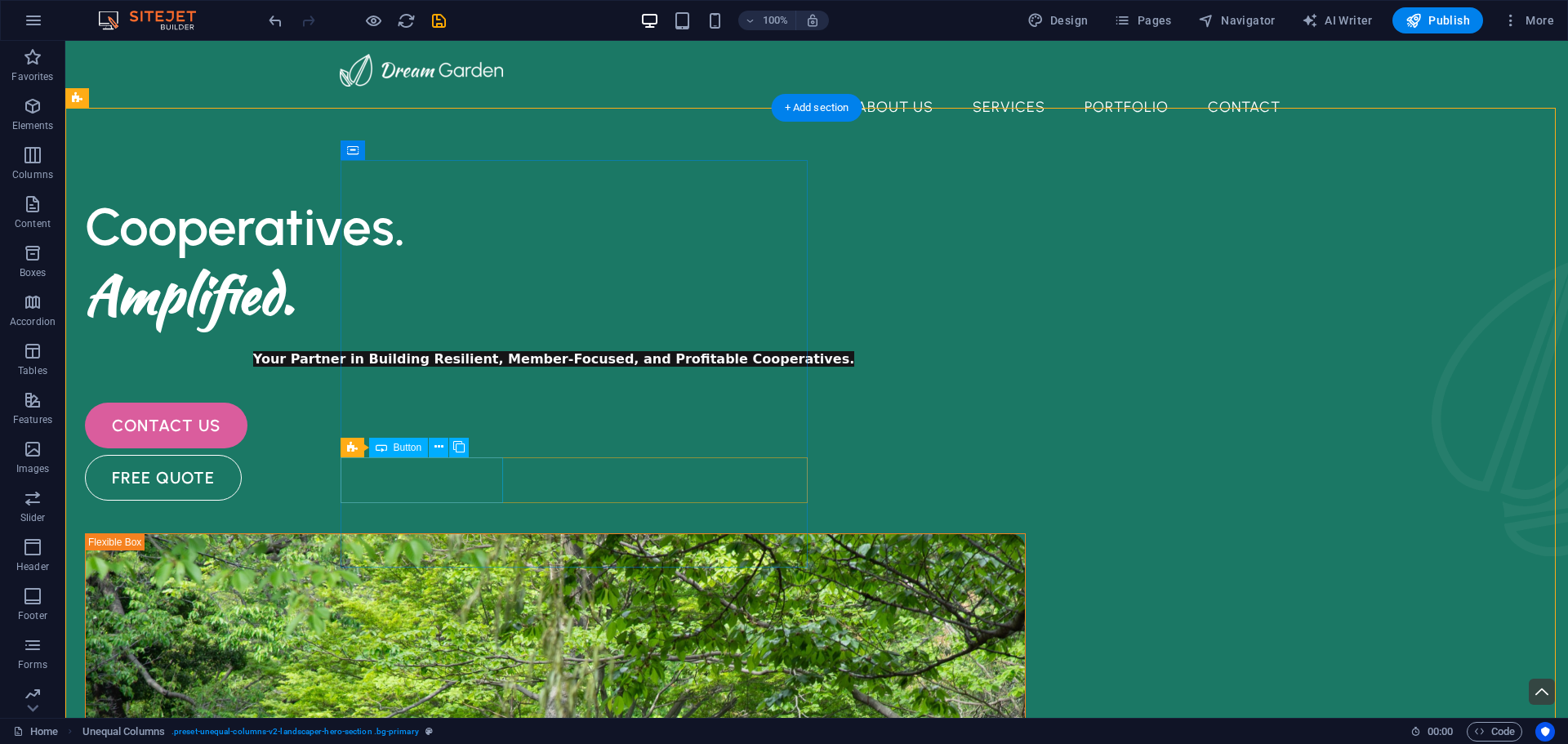
click at [448, 448] on div "contact us" at bounding box center [555, 426] width 941 height 46
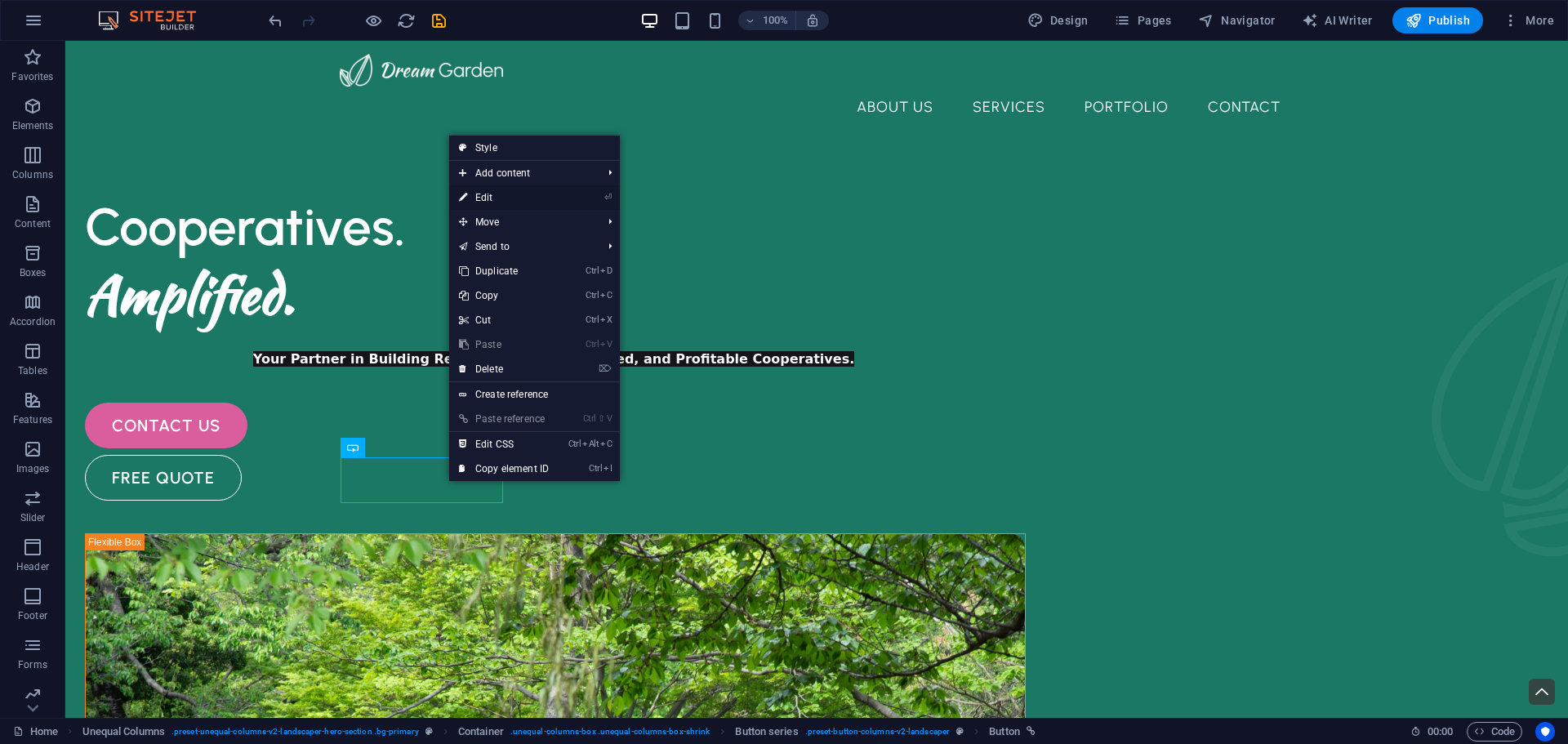
click at [519, 194] on link "⏎ Edit" at bounding box center [503, 198] width 110 height 25
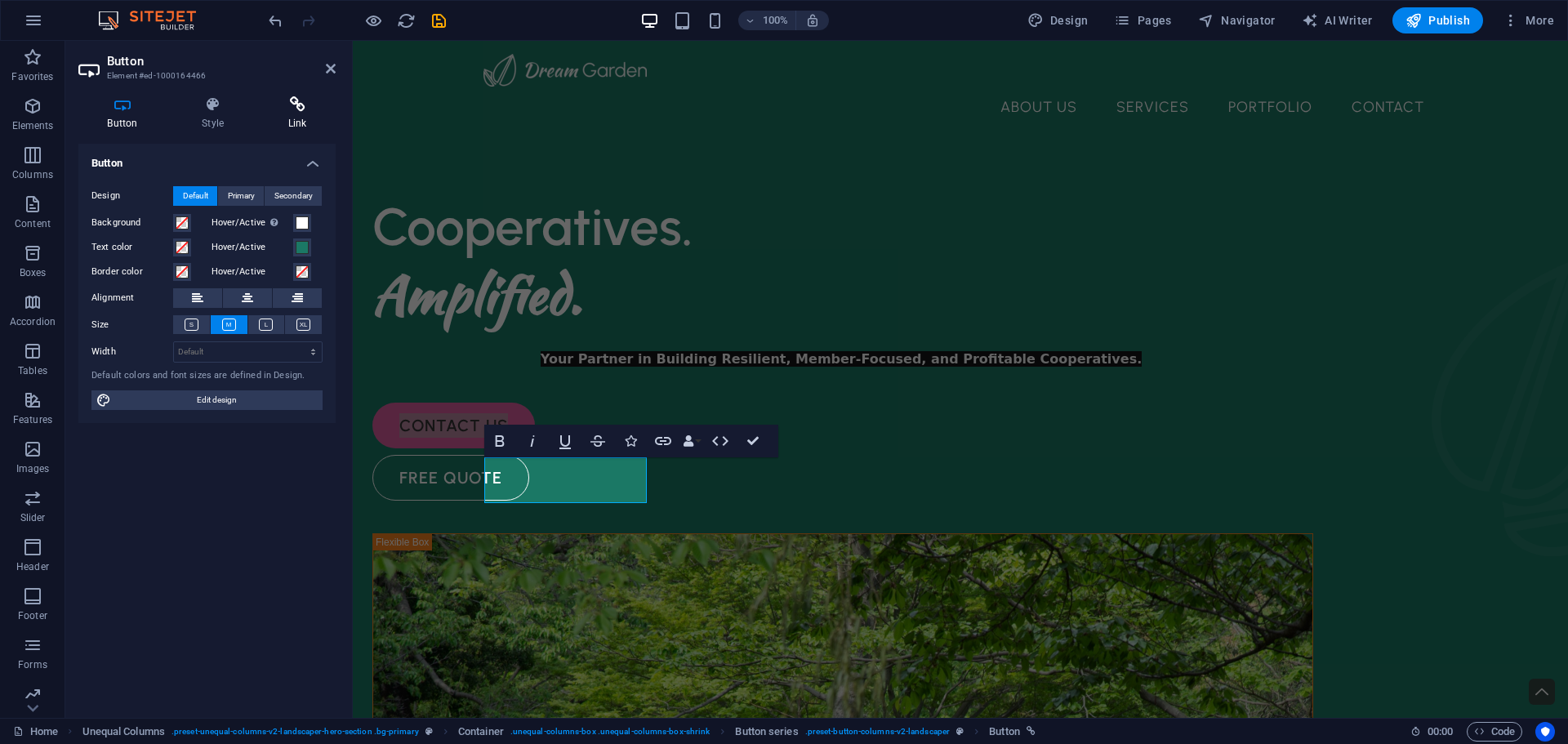
click at [291, 100] on icon at bounding box center [297, 104] width 76 height 16
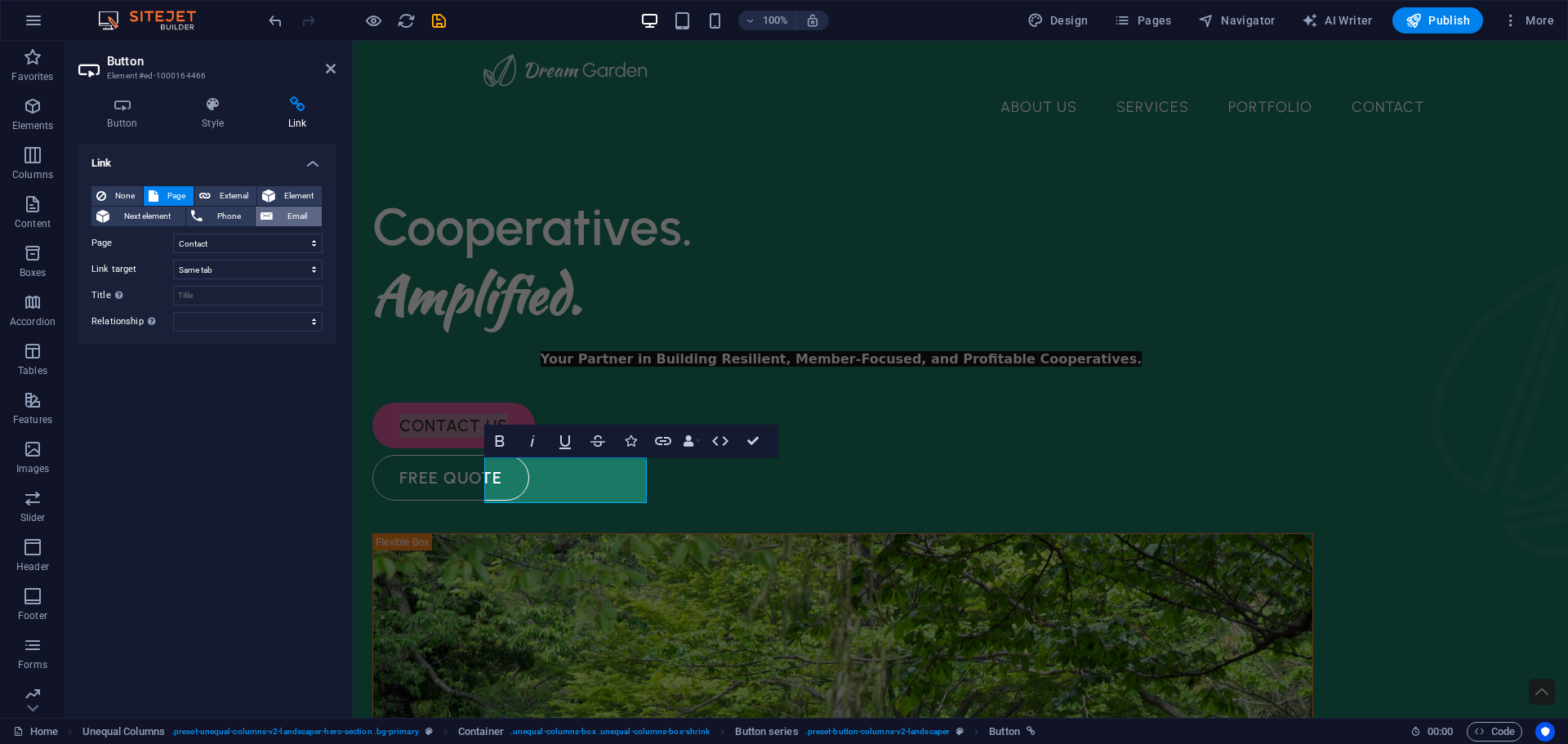
click at [271, 214] on icon at bounding box center [266, 216] width 12 height 20
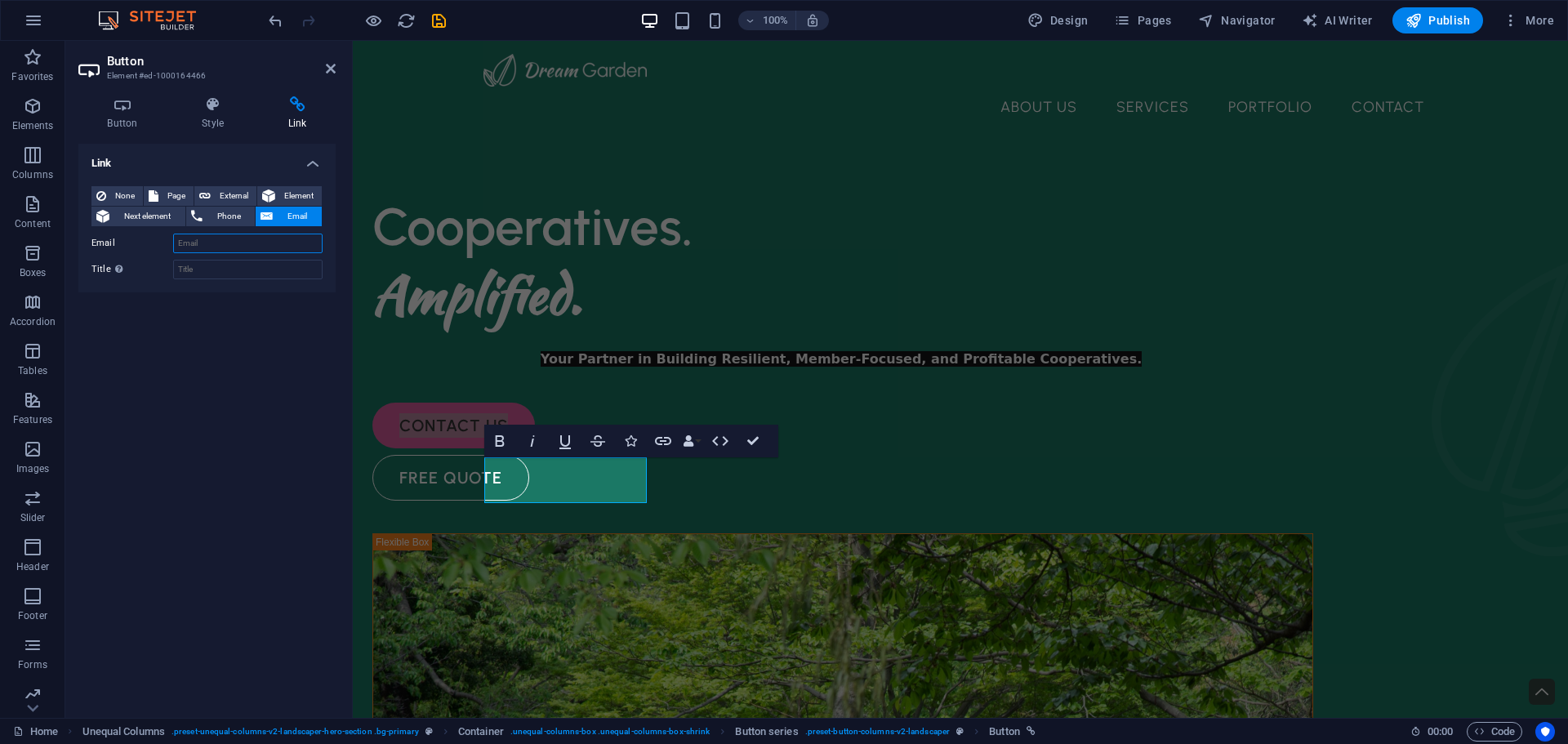
click at [195, 245] on input "Email" at bounding box center [247, 244] width 149 height 20
type input "info@chobiconsultants.co.ke"
click at [211, 270] on input "Title Additional link description, should not be the same as the link text. The…" at bounding box center [247, 269] width 149 height 20
type input "Reaching out from you."
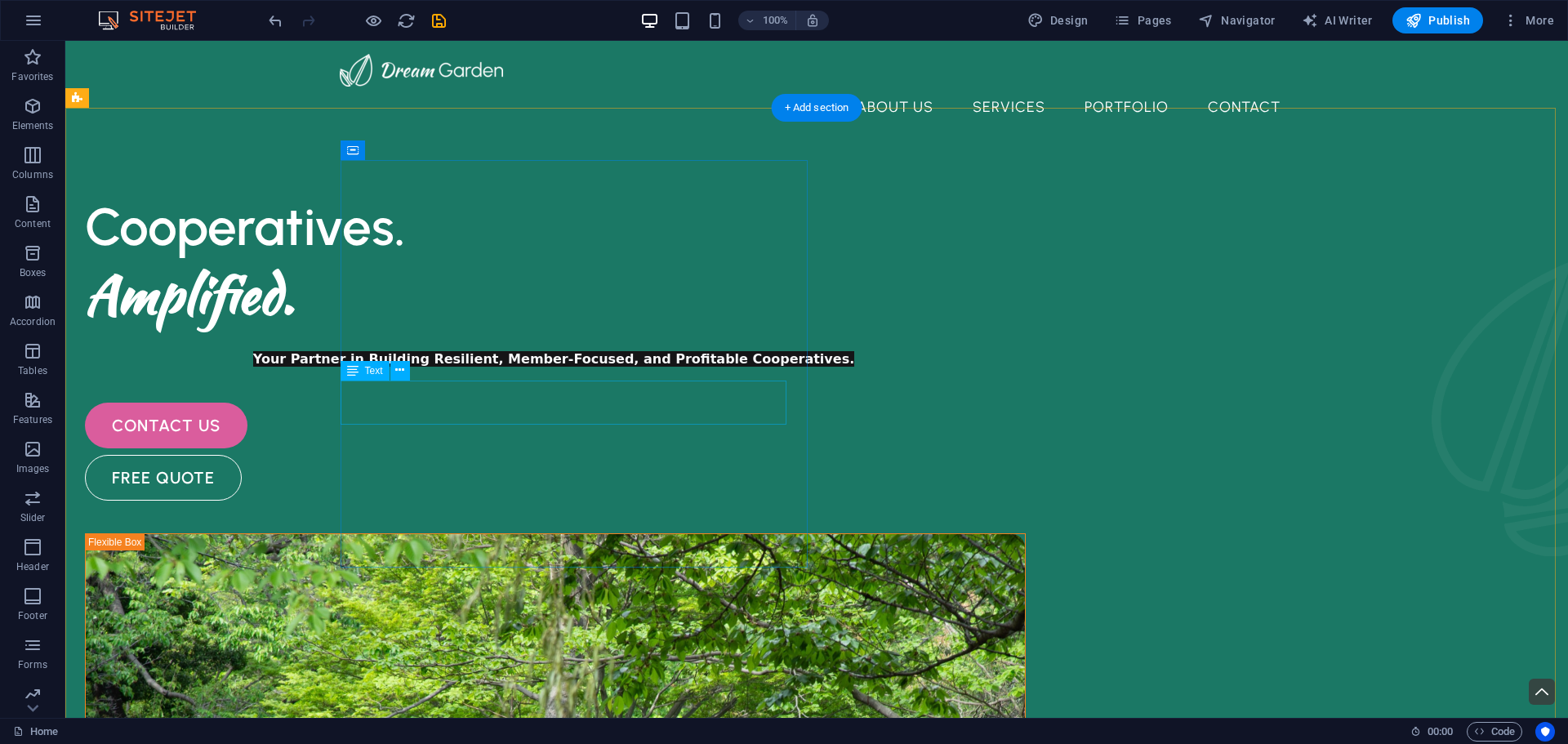
click at [608, 370] on div "Your Partner in Building Resilient, Member-Focused, and Profitable Cooperatives." at bounding box center [555, 358] width 941 height 22
click at [601, 370] on div "Your Partner in Building Resilient, Member-Focused, and Profitable Cooperatives." at bounding box center [555, 358] width 941 height 22
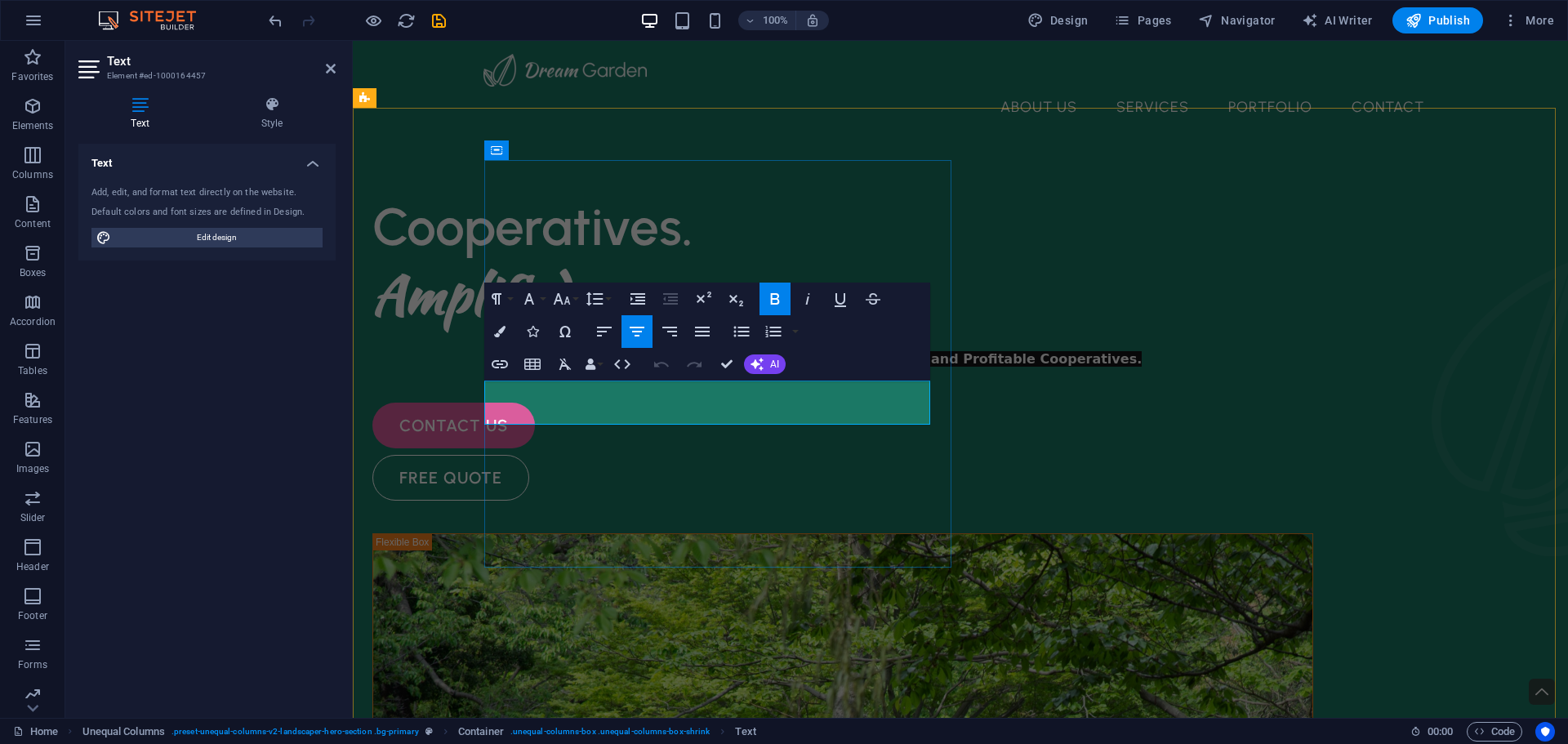
click at [753, 370] on p "Your Partner in Building Resilient, Member-Focused, and Profitable Cooperatives." at bounding box center [842, 358] width 941 height 22
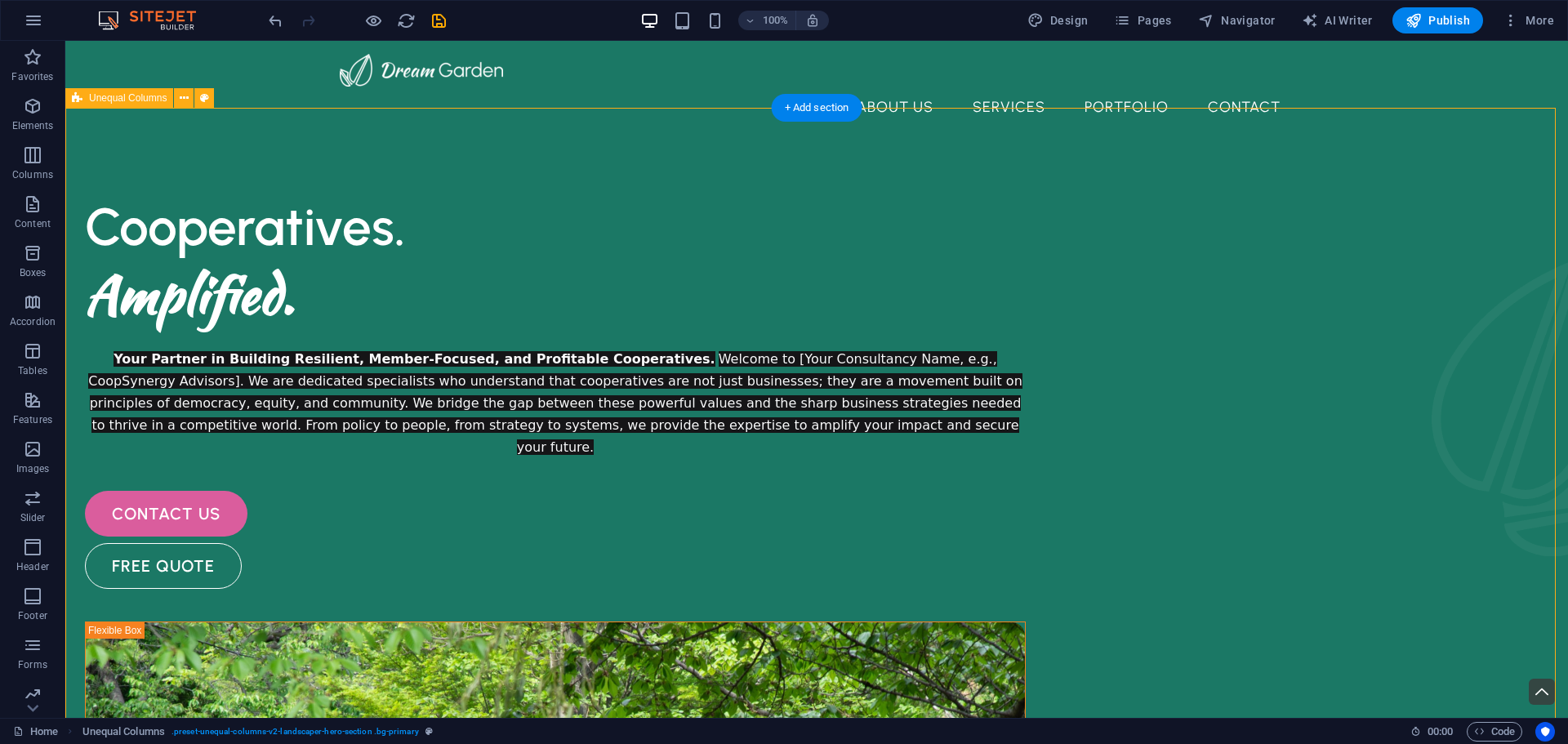
click at [605, 348] on div "Your Partner in Building Resilient, Member-Focused, and Profitable Cooperatives…" at bounding box center [555, 402] width 941 height 110
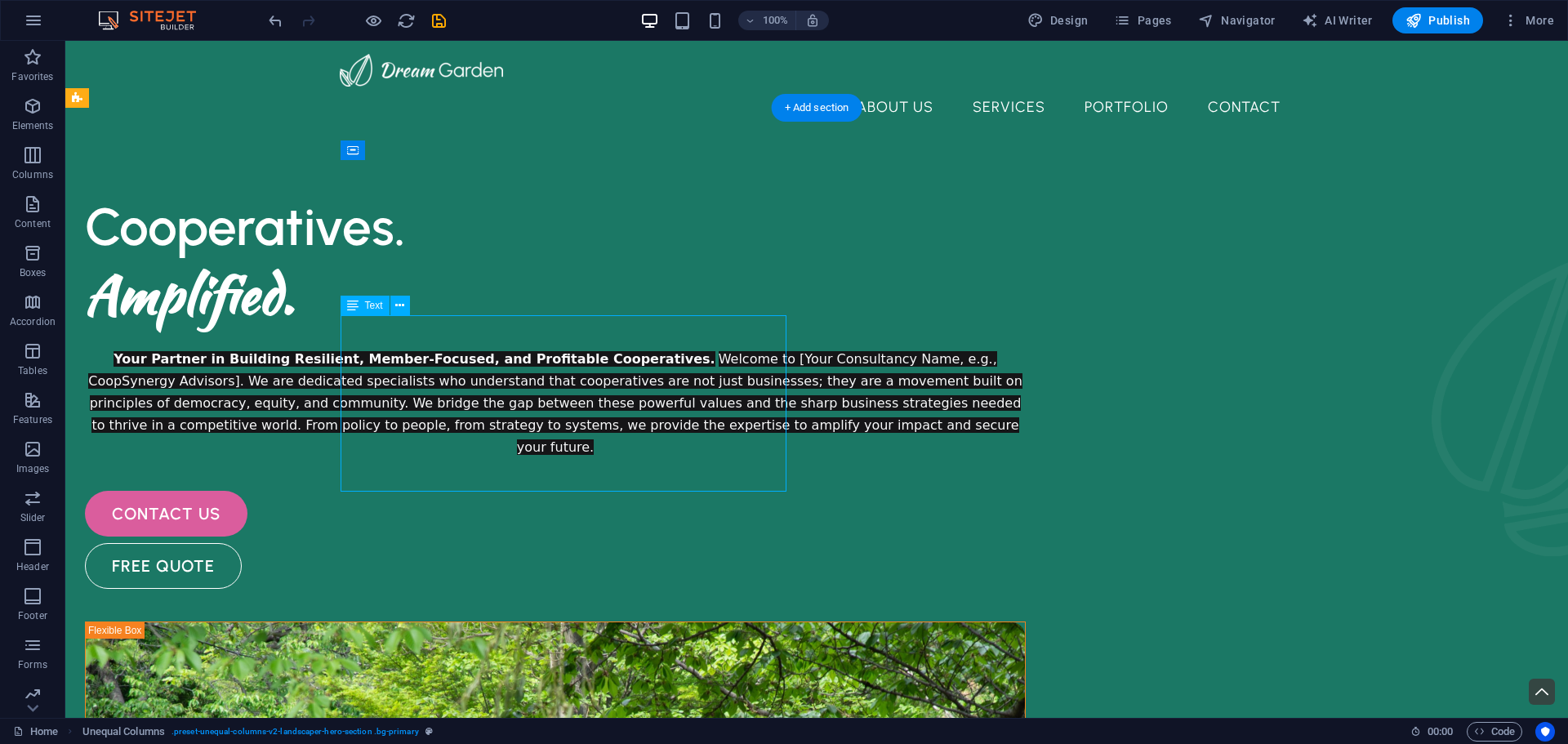
click at [605, 348] on div "Your Partner in Building Resilient, Member-Focused, and Profitable Cooperatives…" at bounding box center [555, 402] width 941 height 110
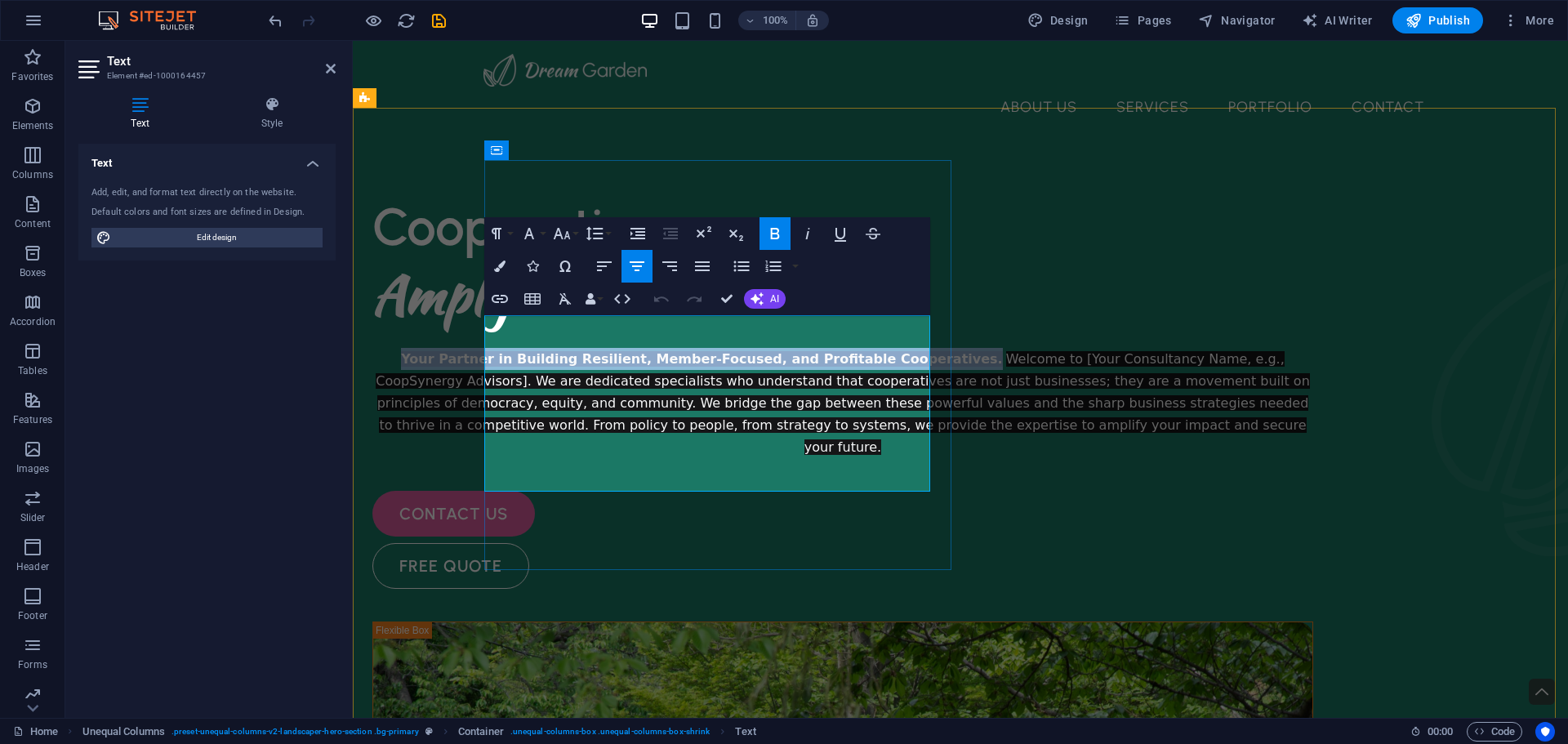
drag, startPoint x: 583, startPoint y: 349, endPoint x: 504, endPoint y: 323, distance: 83.2
click at [504, 348] on p "Your Partner in Building Resilient, Member-Focused, and Profitable Cooperatives…" at bounding box center [842, 402] width 941 height 110
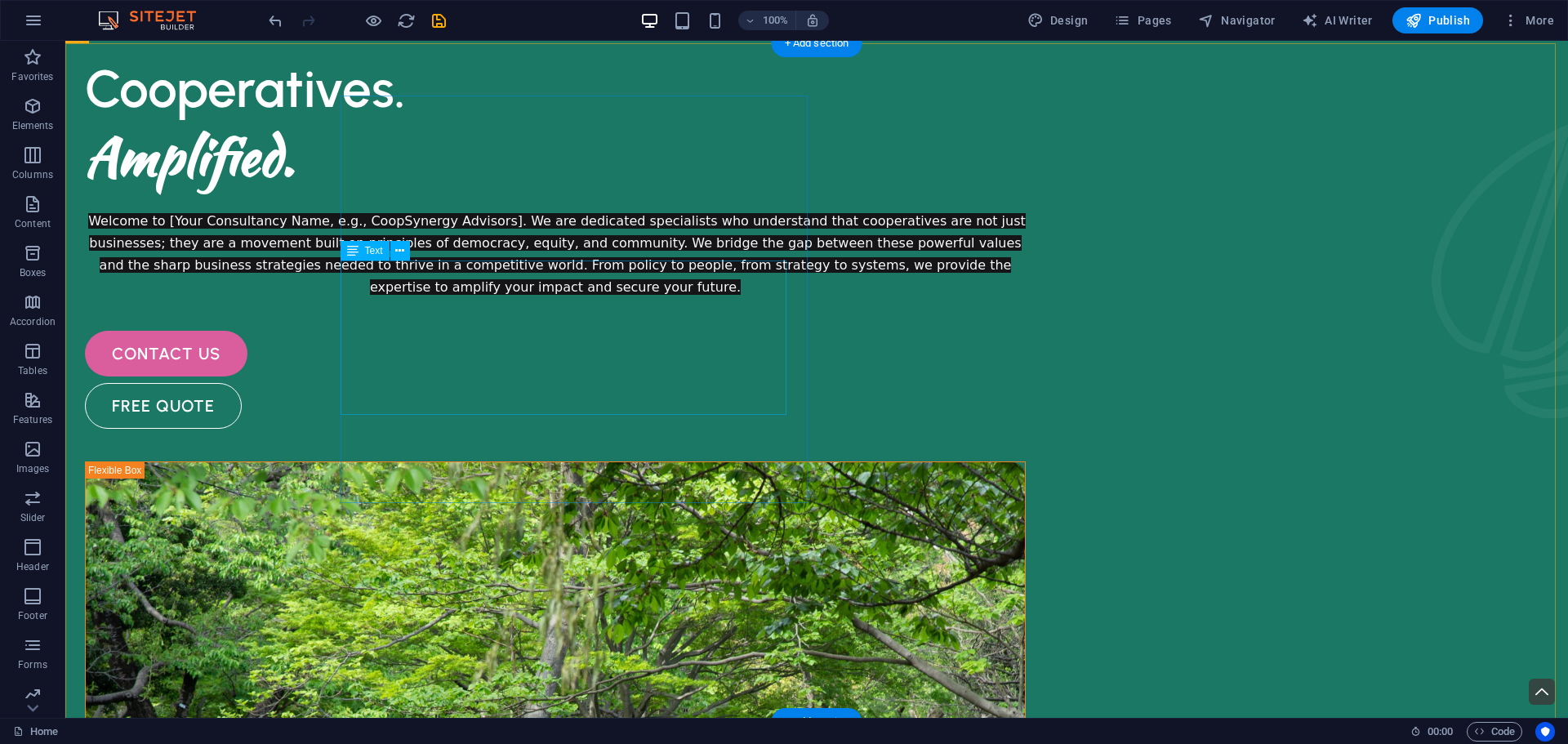
scroll to position [163, 0]
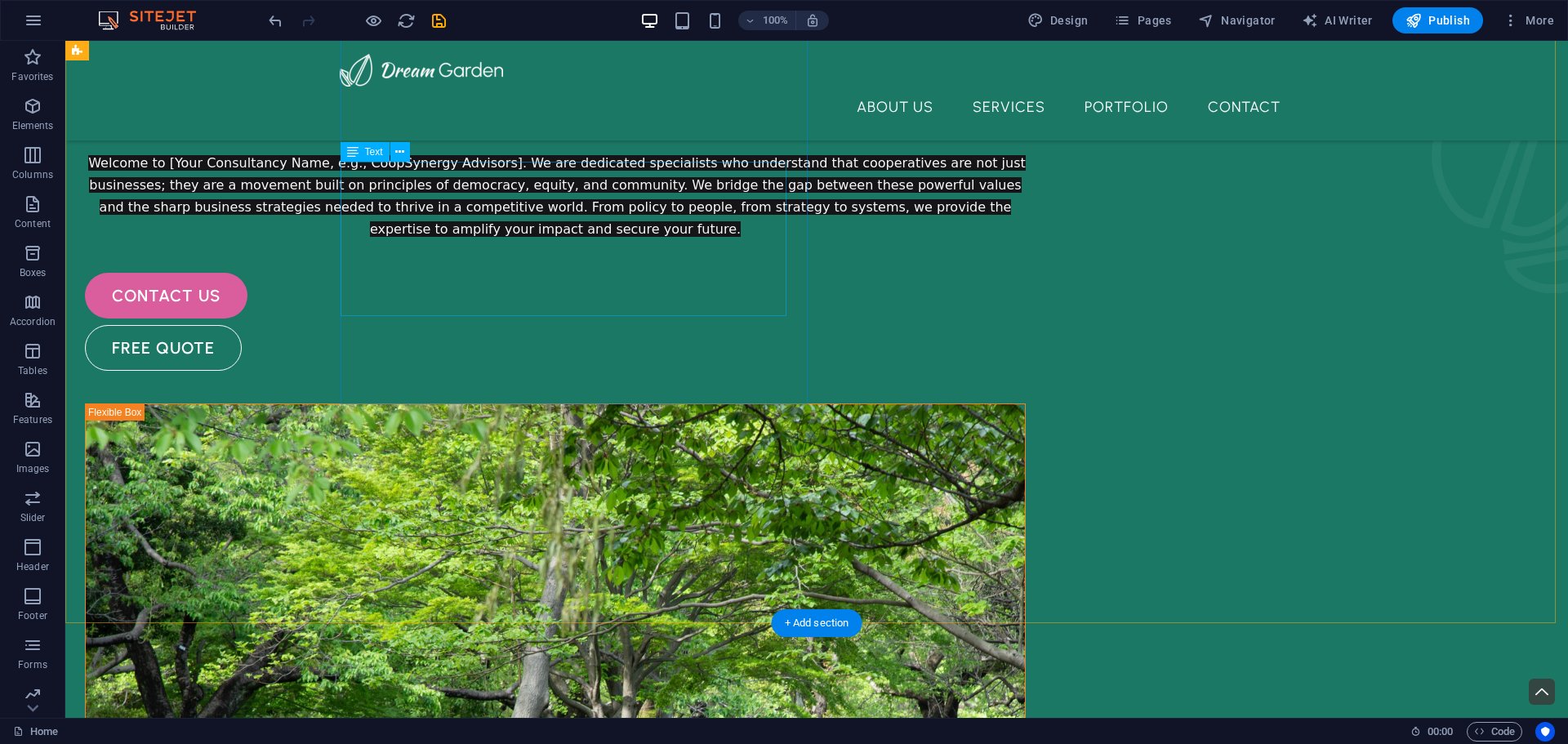
click at [658, 240] on div "Welcome to [Your Consultancy Name, e.g., CoopSynergy Advisors]. We are dedicate…" at bounding box center [555, 196] width 941 height 88
click at [397, 151] on icon at bounding box center [399, 152] width 9 height 17
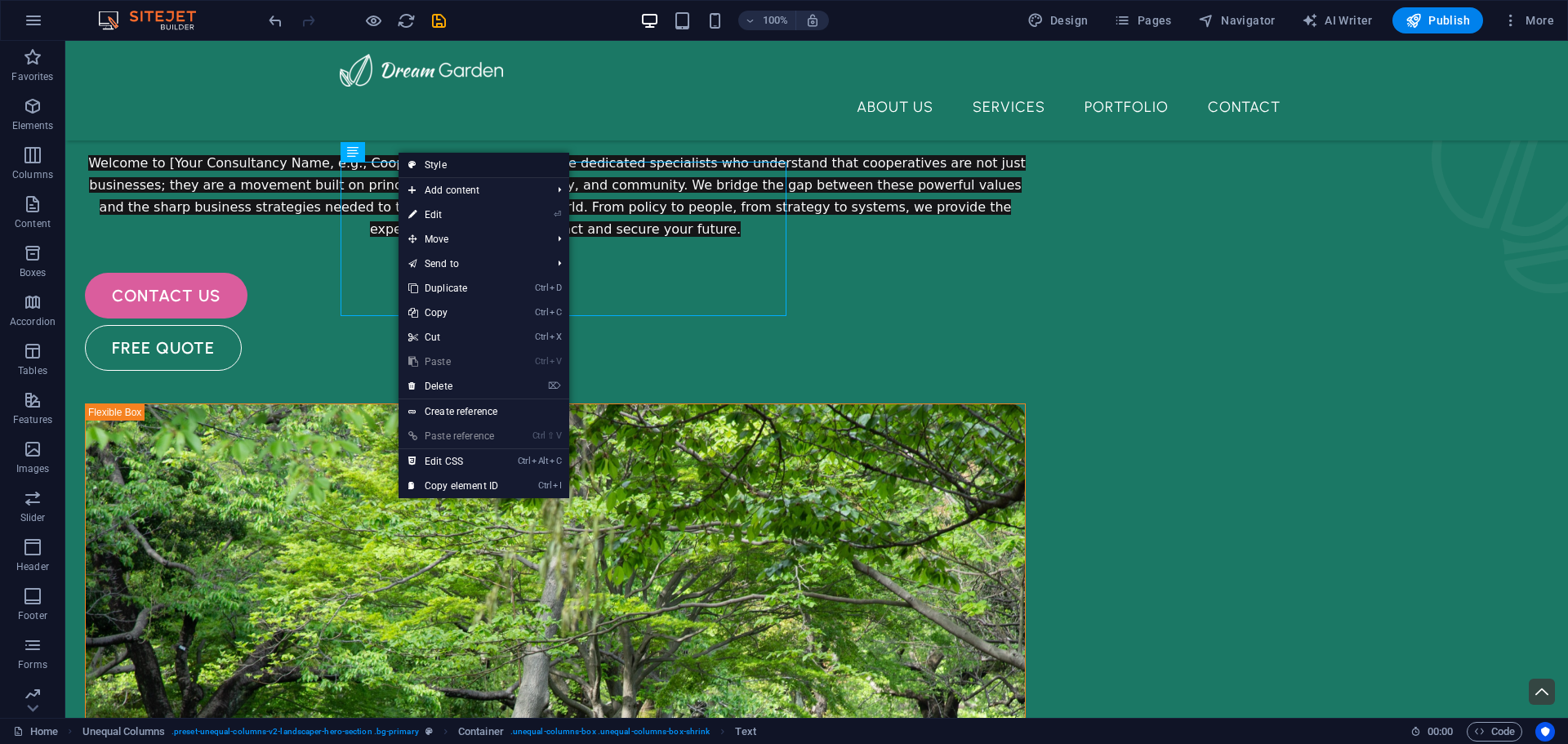
drag, startPoint x: 155, startPoint y: 154, endPoint x: 442, endPoint y: 168, distance: 287.3
click at [442, 168] on link "Style" at bounding box center [483, 165] width 171 height 25
select select "%"
select select "px"
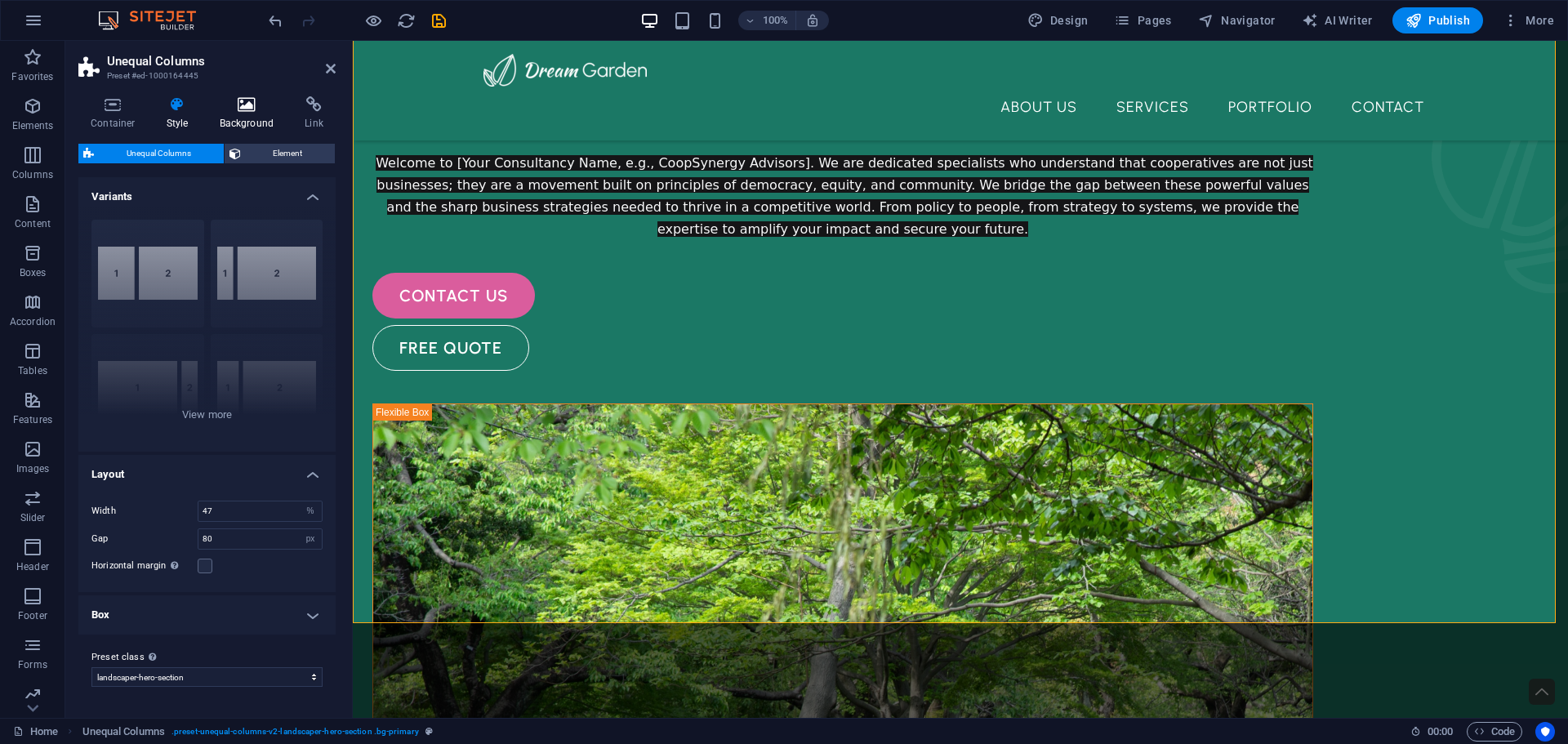
click at [243, 108] on icon at bounding box center [246, 104] width 79 height 16
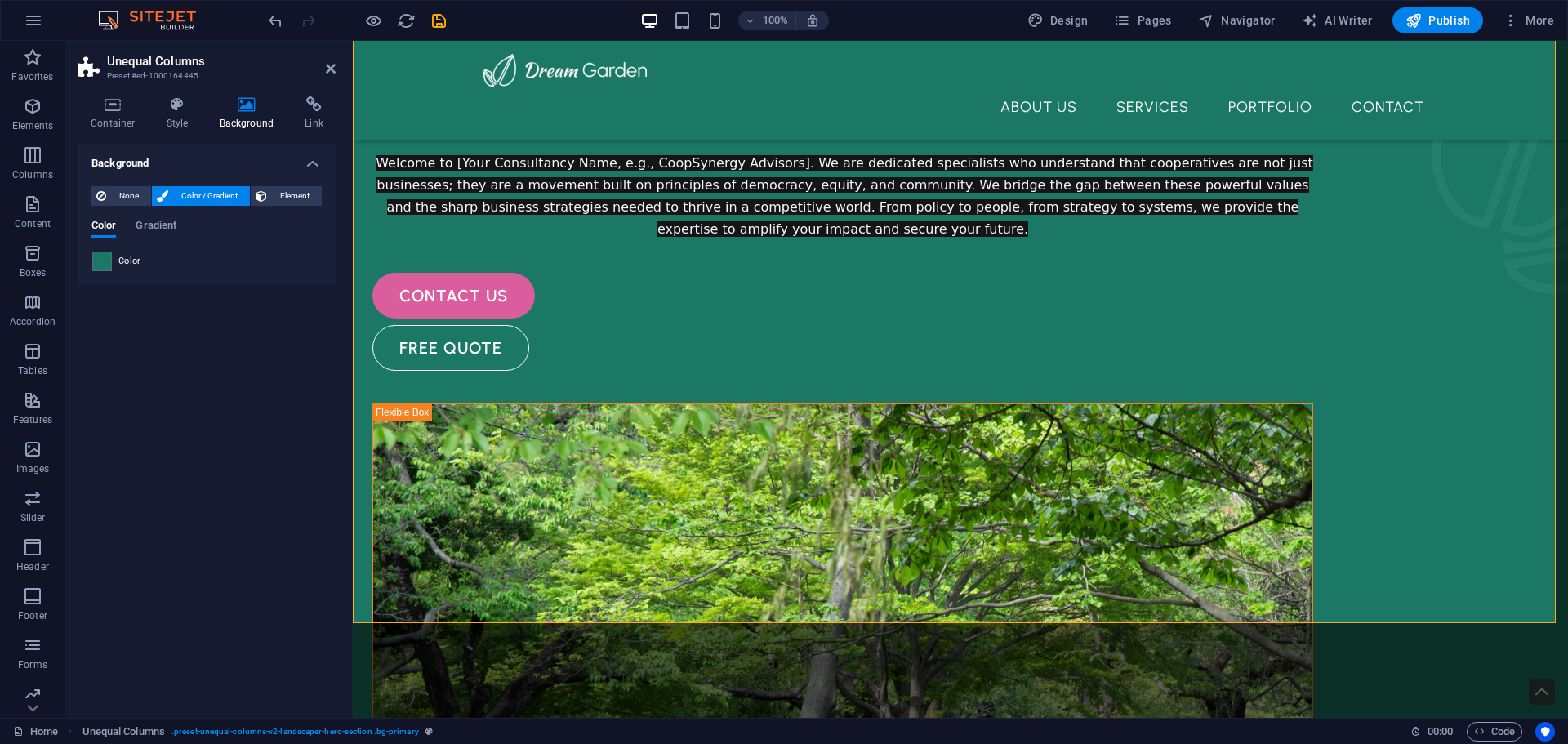
click at [117, 262] on div "Color" at bounding box center [207, 261] width 229 height 20
click at [754, 240] on div "Welcome to [Your Consultancy Name, e.g., CoopSynergy Advisors]. We are dedicate…" at bounding box center [842, 196] width 941 height 88
click at [152, 229] on span "Gradient" at bounding box center [156, 227] width 41 height 23
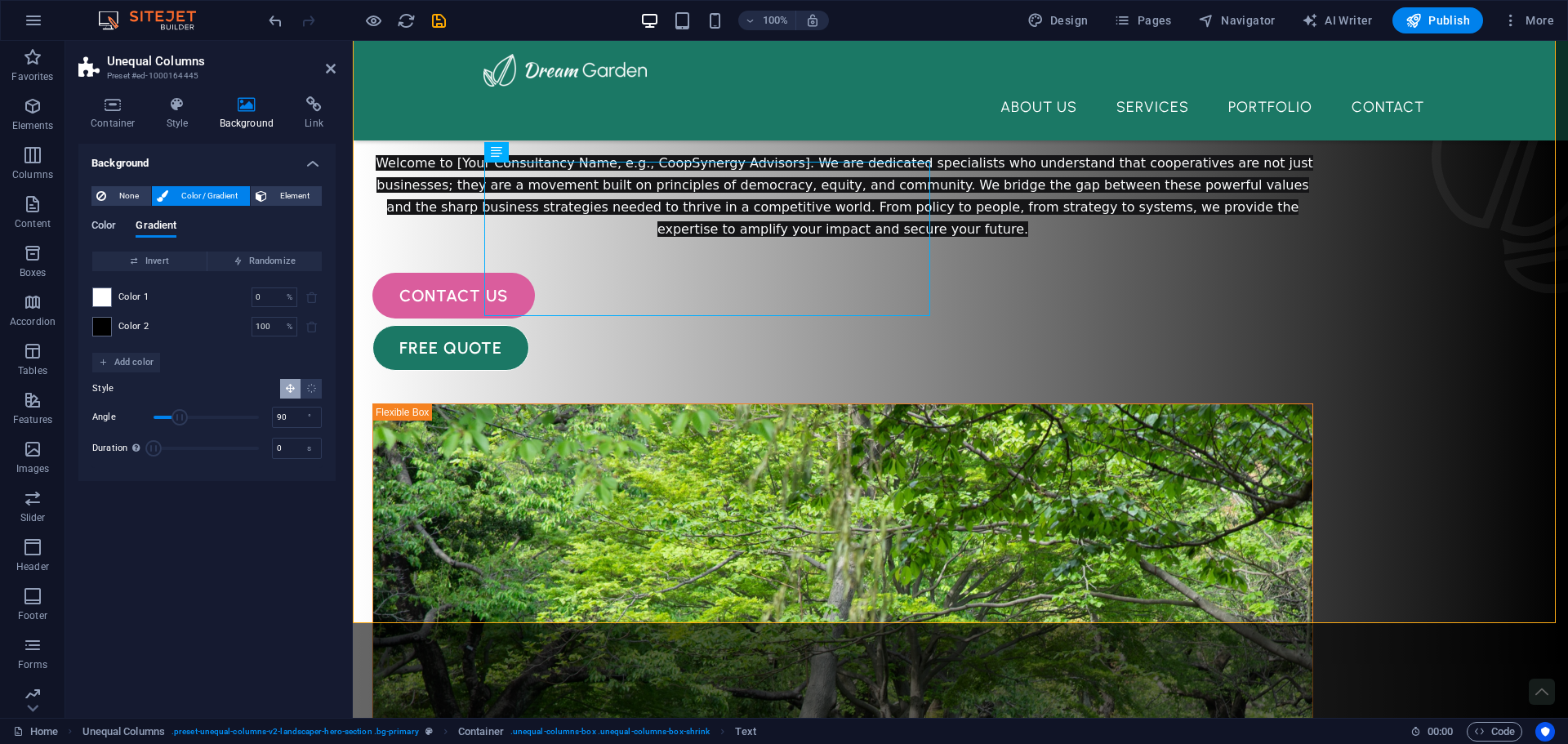
click at [107, 224] on span "Color" at bounding box center [104, 227] width 25 height 23
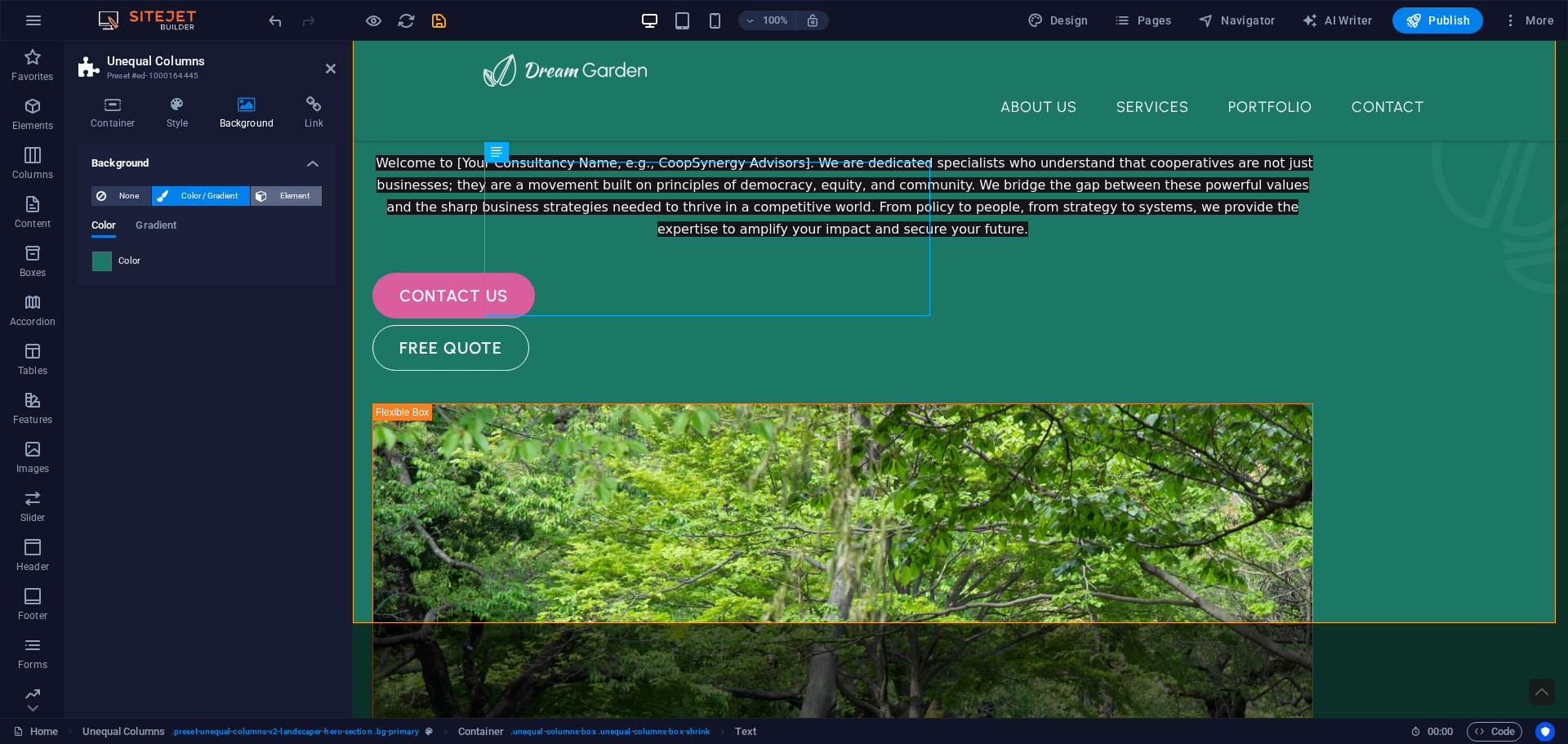
click at [255, 189] on button "Element" at bounding box center [286, 196] width 71 height 20
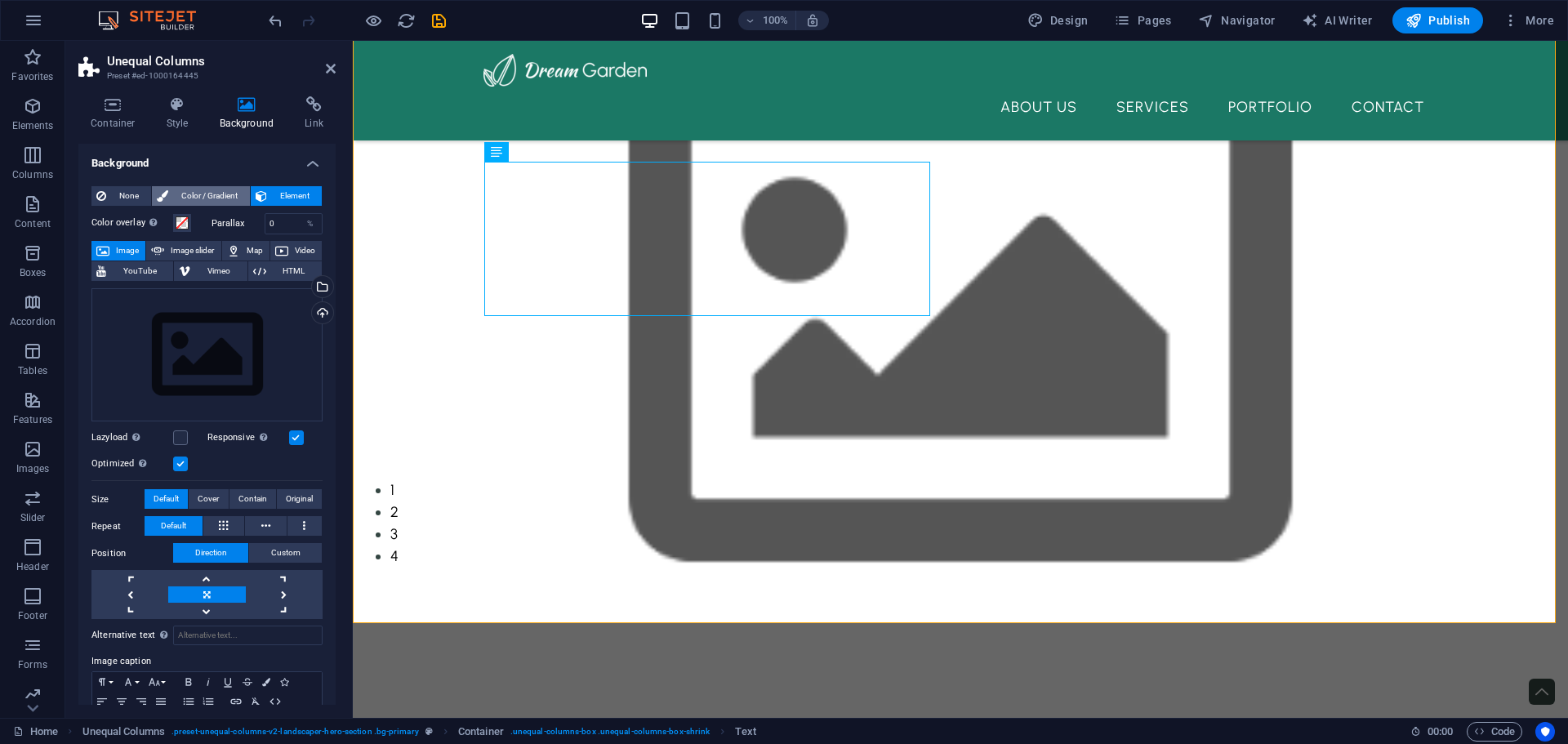
click at [196, 194] on span "Color / Gradient" at bounding box center [208, 196] width 72 height 20
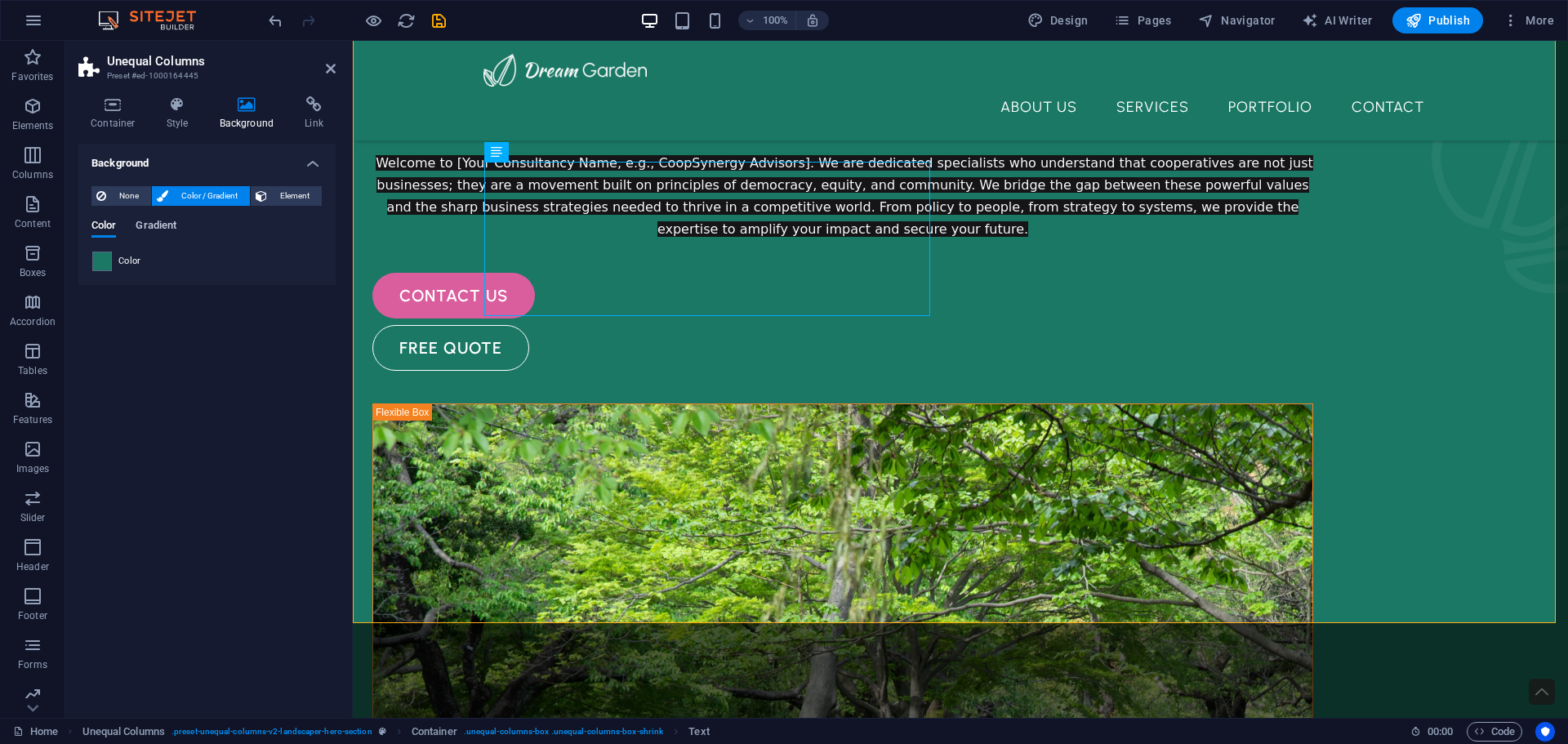
click at [158, 224] on span "Gradient" at bounding box center [156, 227] width 41 height 23
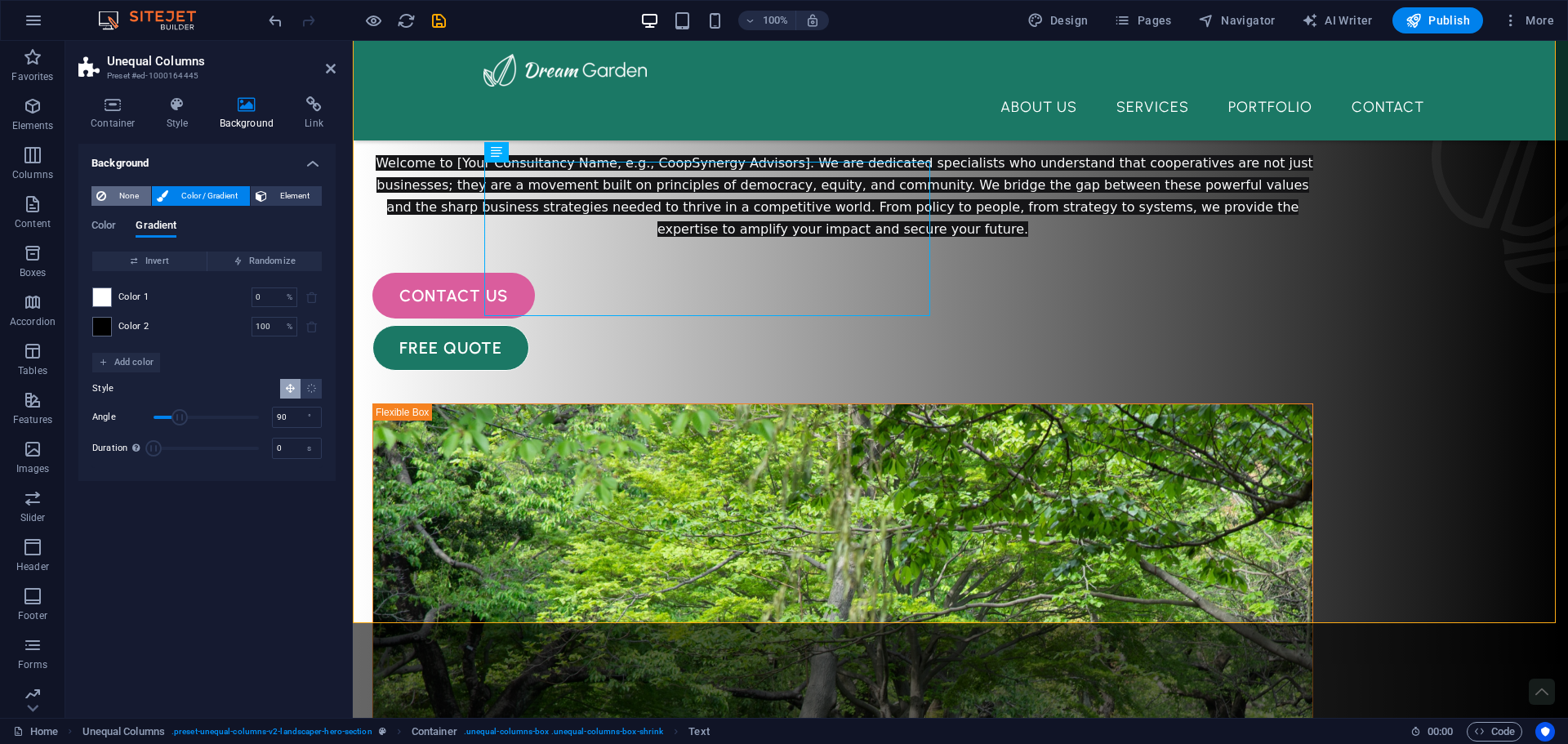
click at [117, 189] on span "None" at bounding box center [128, 196] width 35 height 20
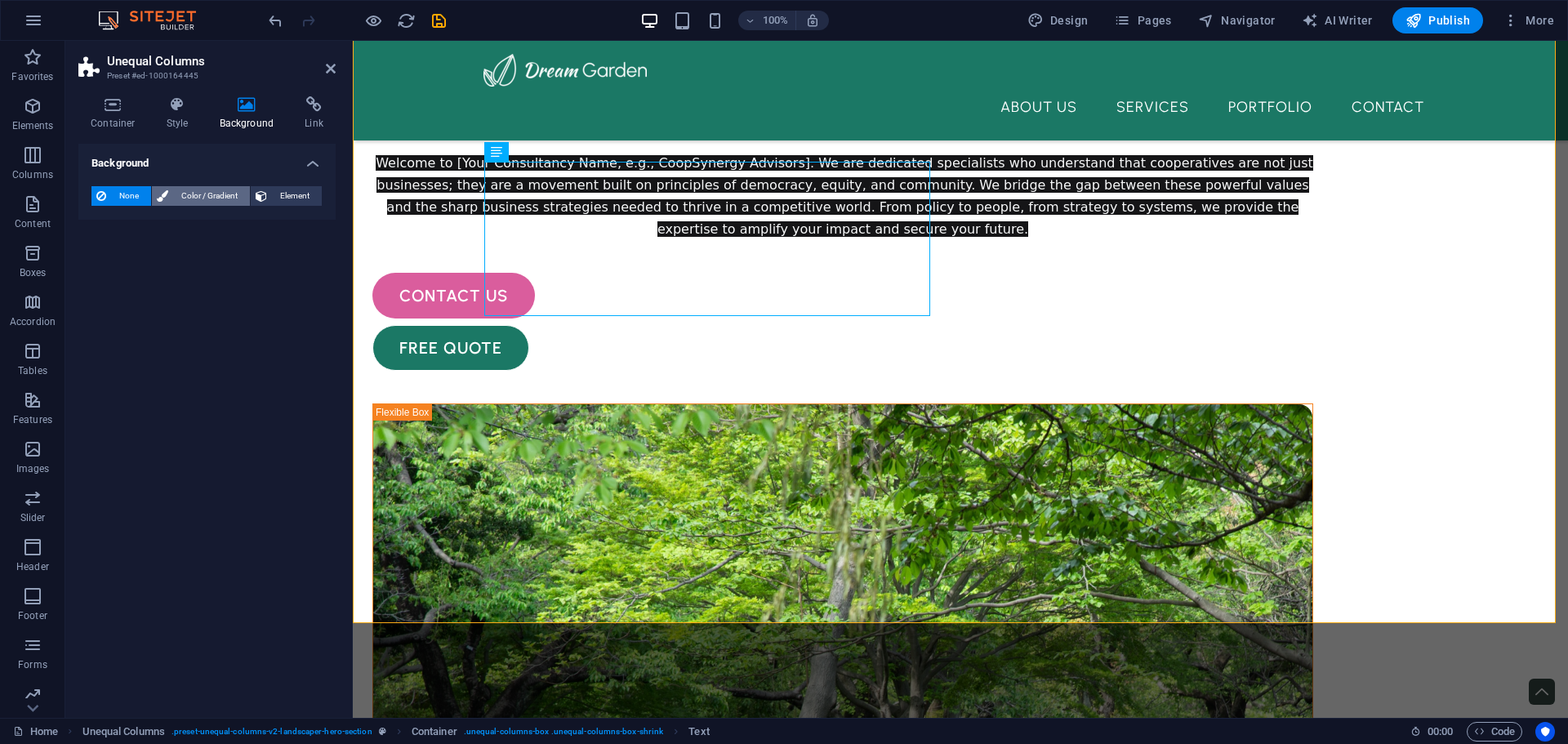
click at [205, 193] on span "Color / Gradient" at bounding box center [208, 196] width 72 height 20
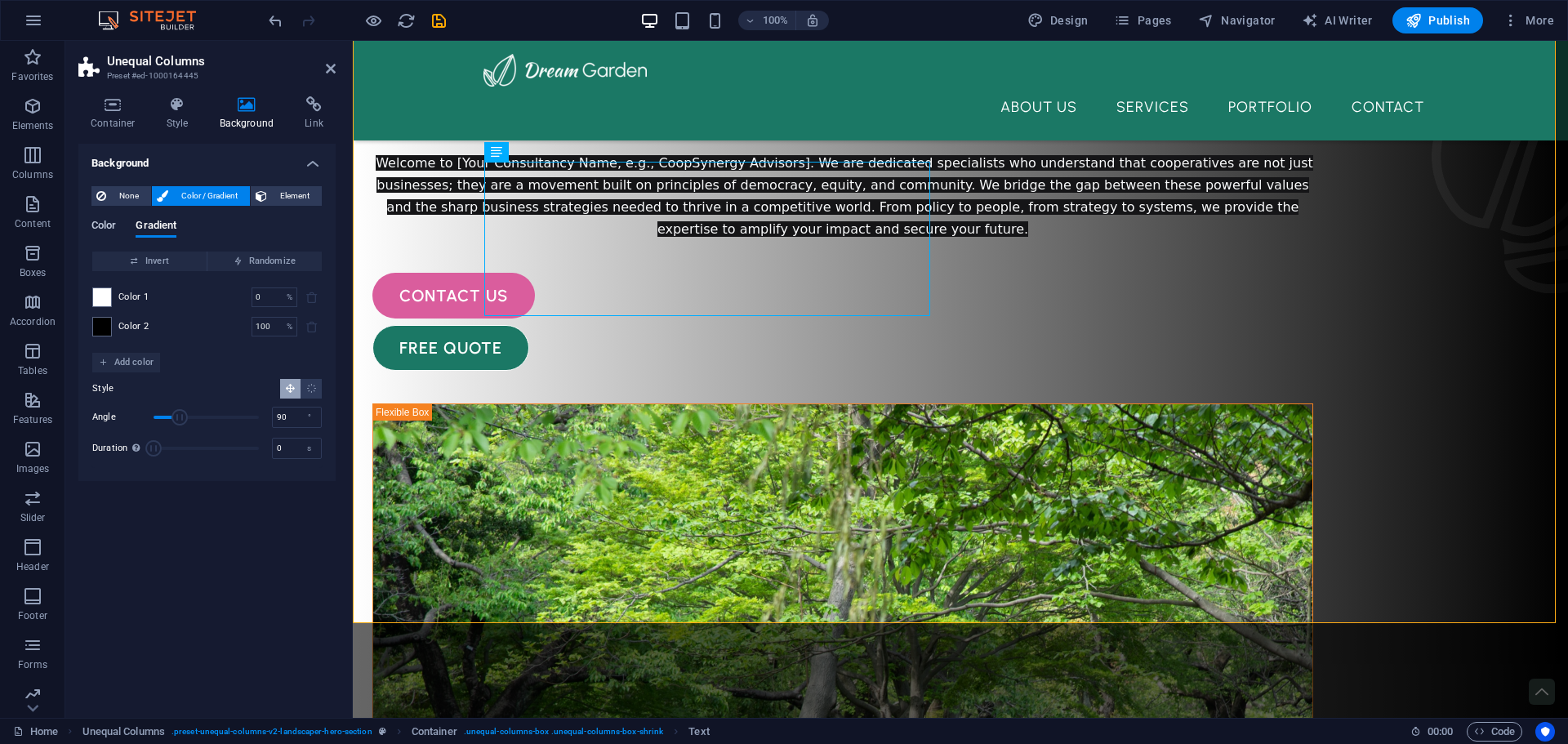
click at [108, 226] on span "Color" at bounding box center [104, 227] width 25 height 23
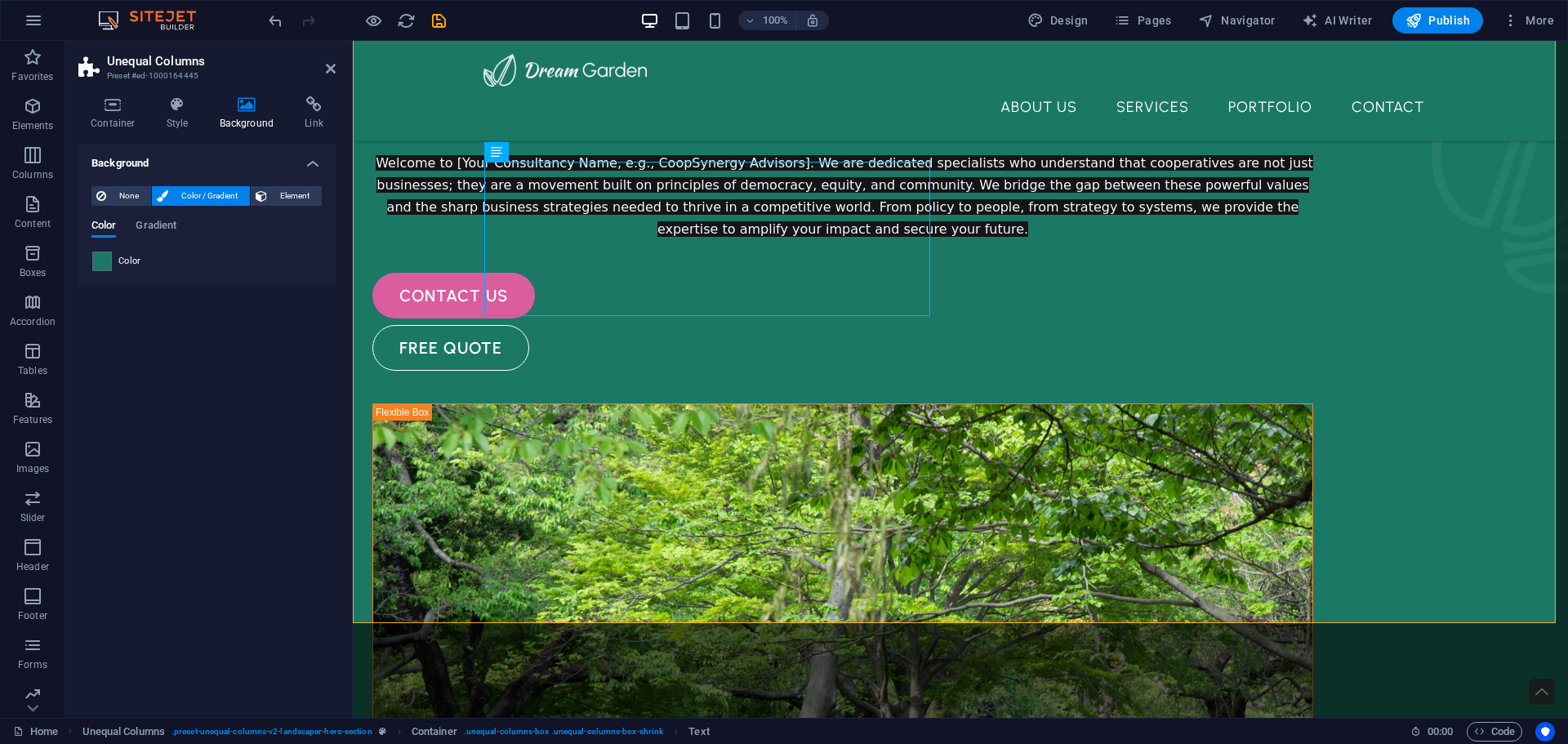
click at [118, 262] on span "Color" at bounding box center [130, 262] width 23 height 13
click at [37, 202] on icon "button" at bounding box center [32, 203] width 20 height 20
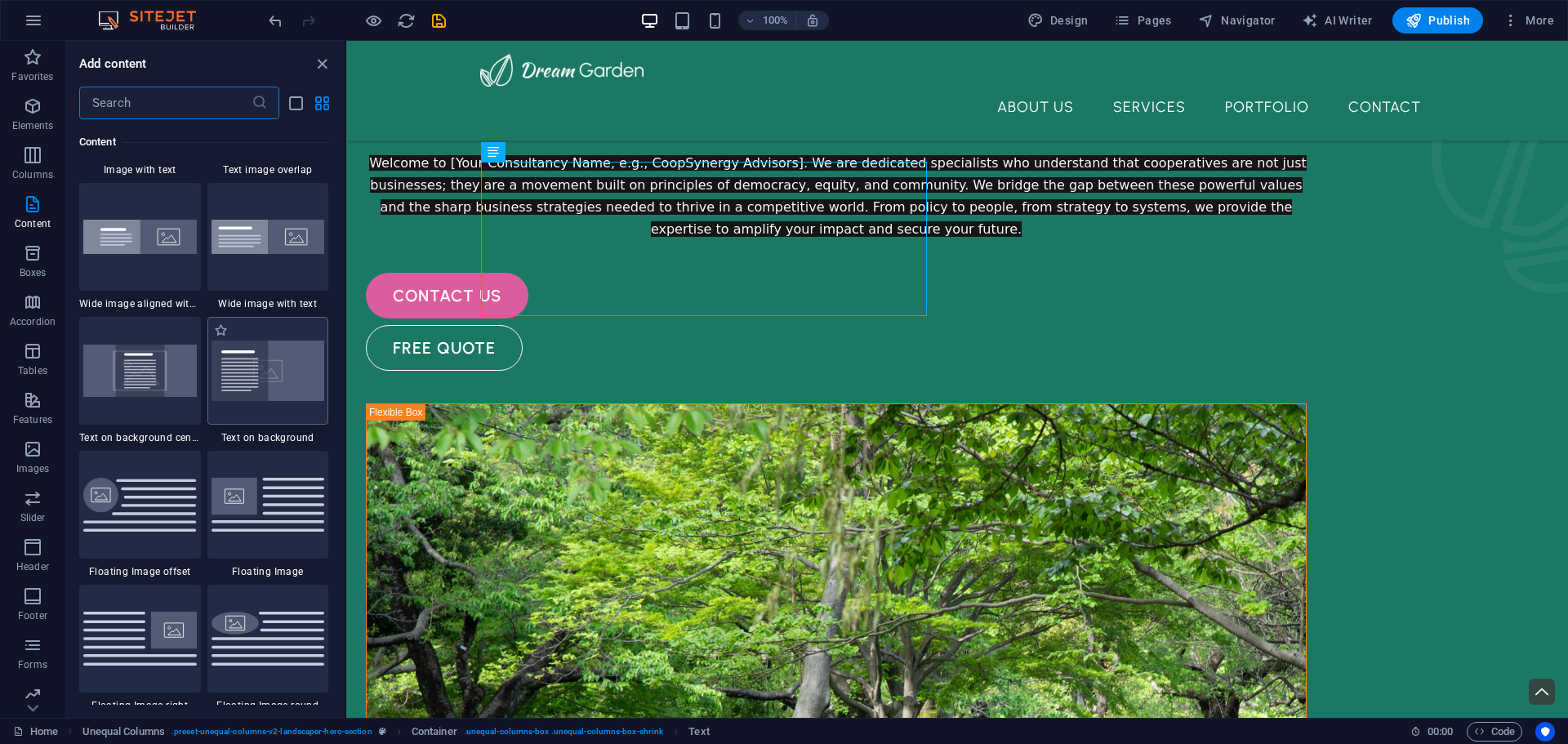
scroll to position [3265, 0]
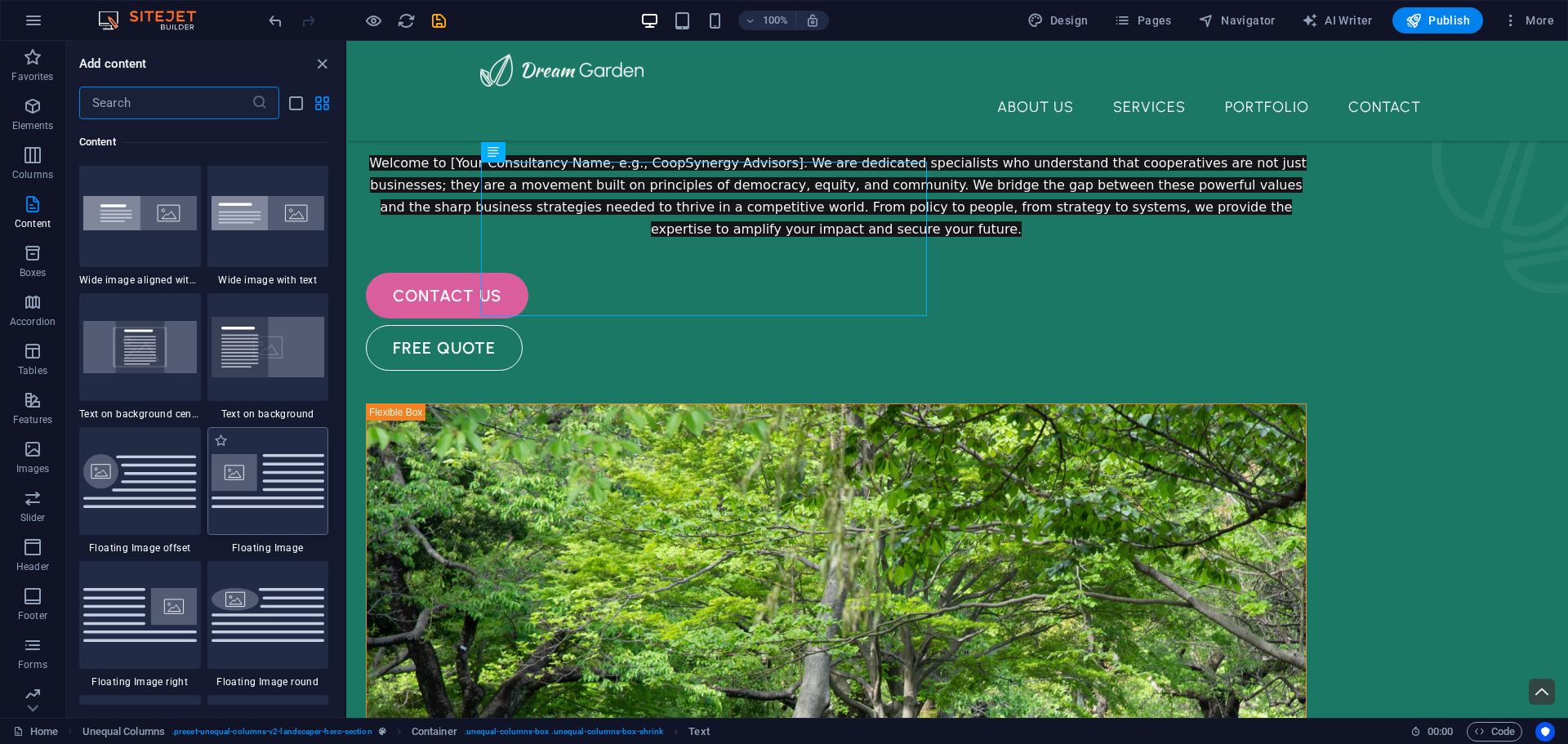
click at [290, 482] on img at bounding box center [267, 480] width 114 height 53
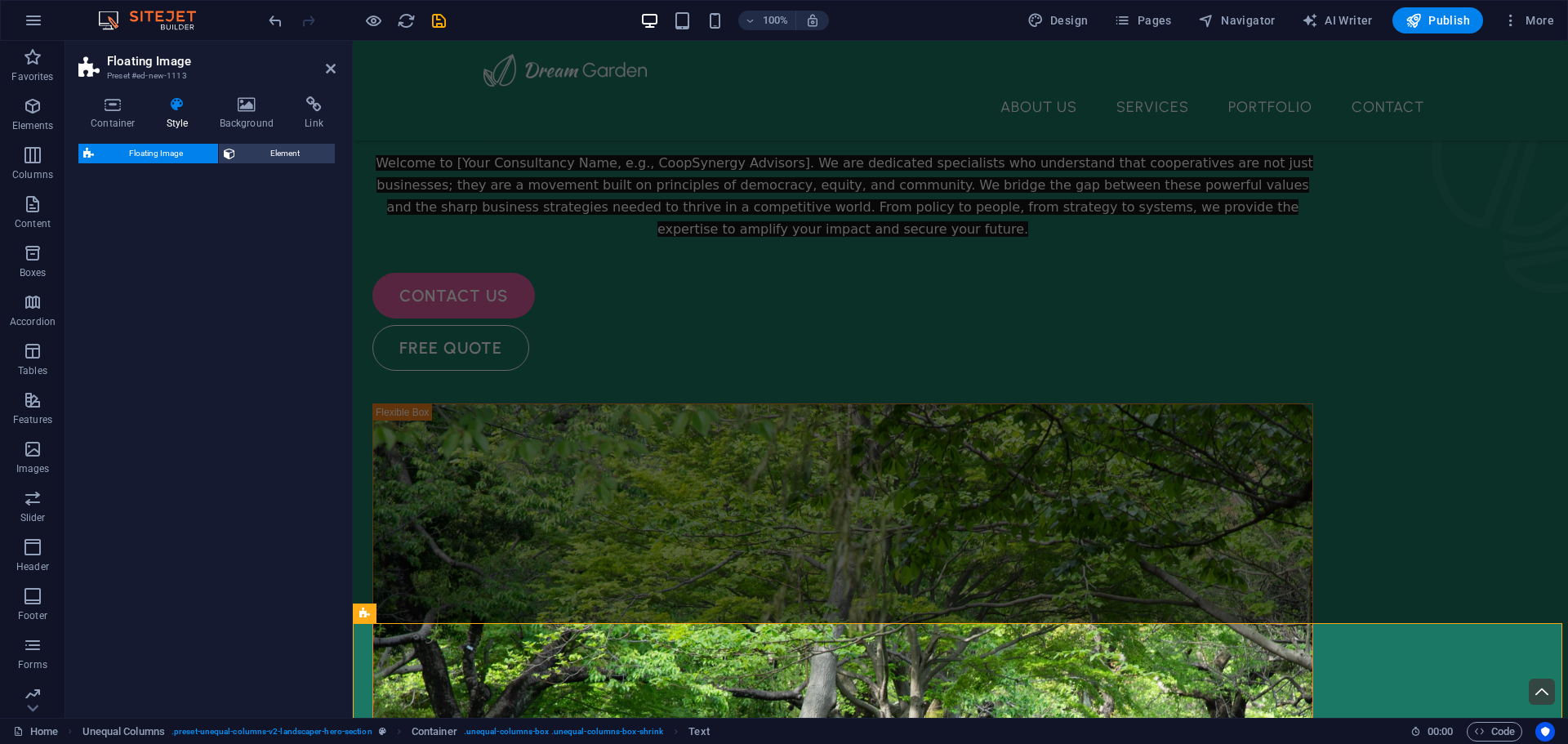
select select "%"
select select "rem"
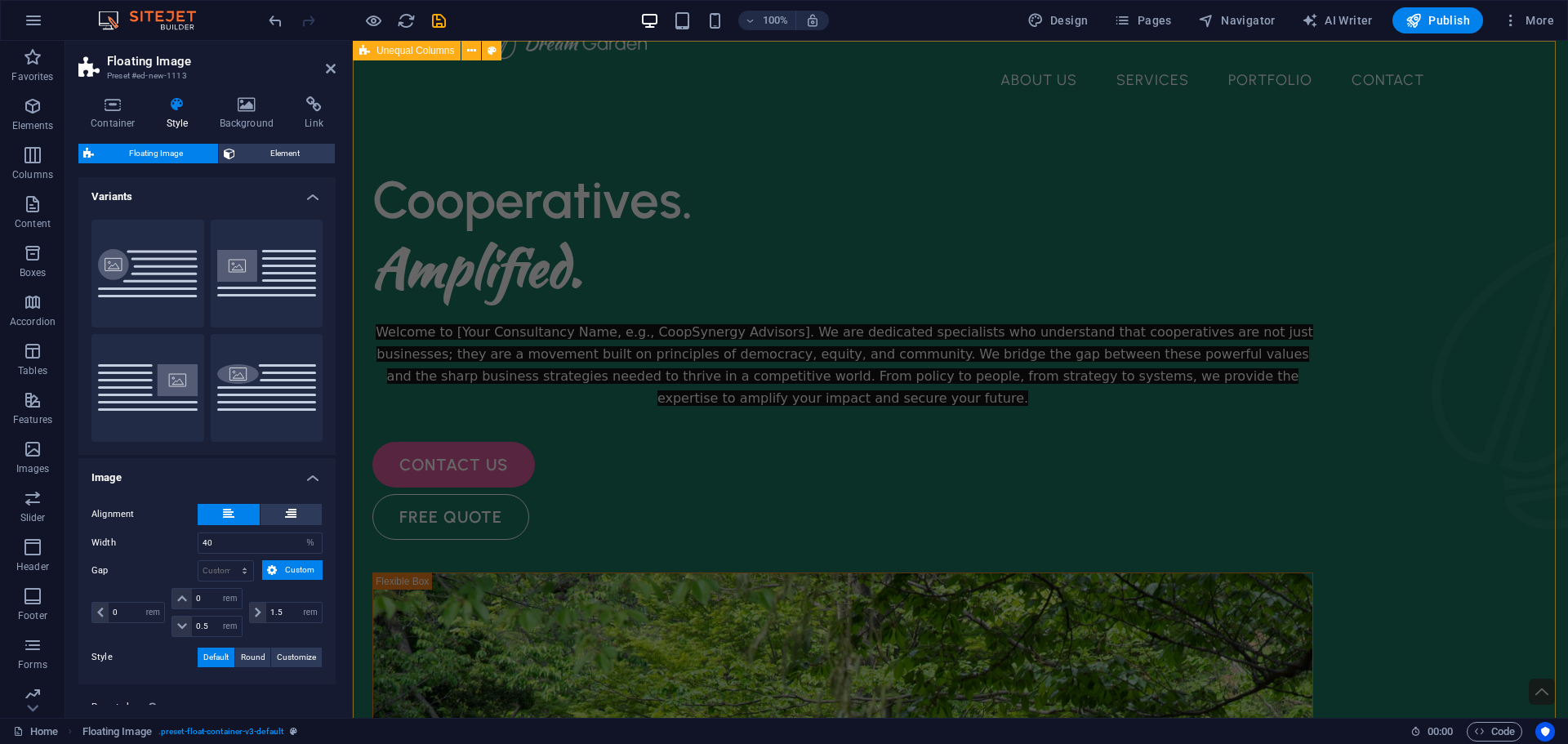
scroll to position [0, 0]
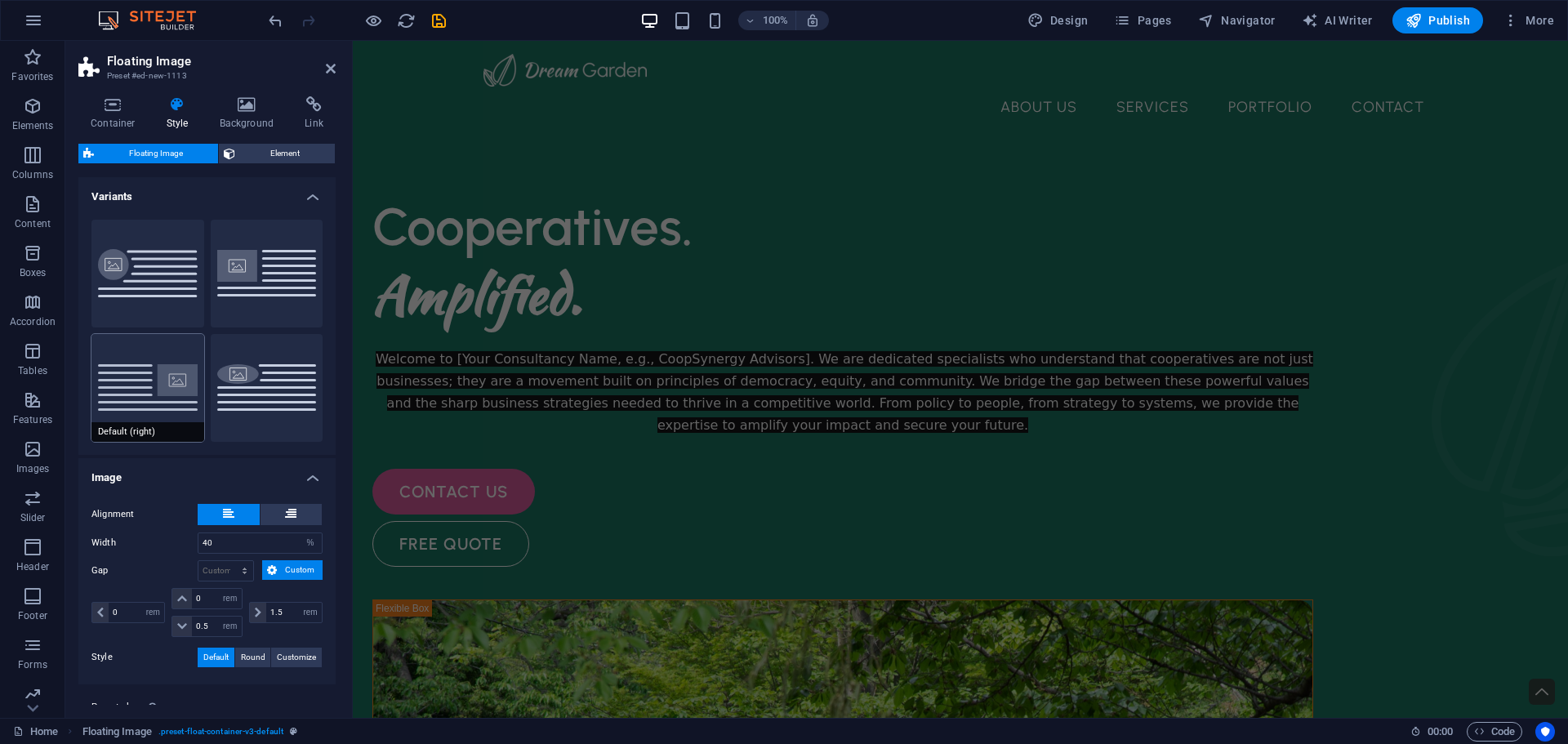
click at [120, 402] on button "Default (right)" at bounding box center [148, 388] width 113 height 108
type input "1.5"
type input "0"
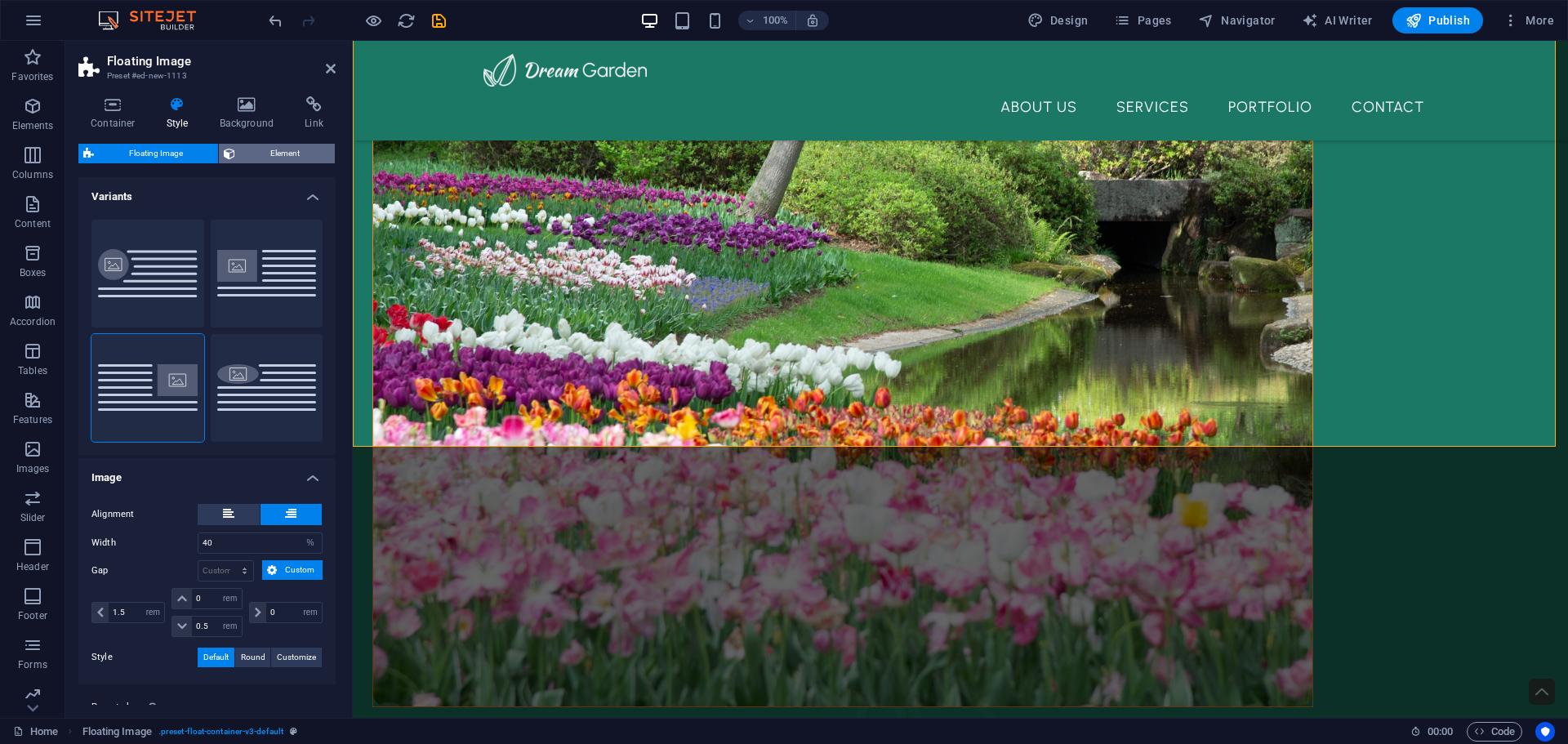
click at [278, 149] on span "Element" at bounding box center [285, 153] width 90 height 20
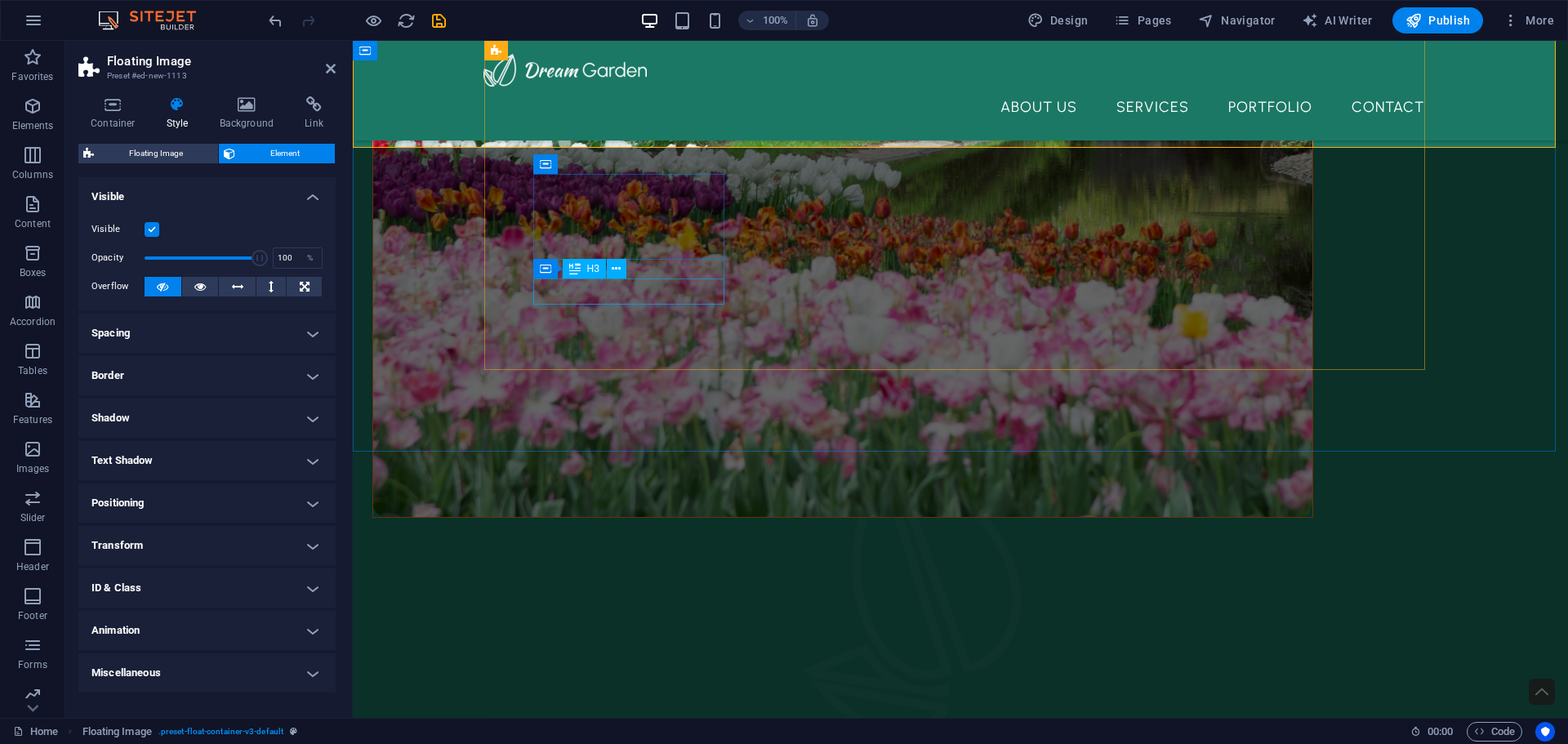
scroll to position [1143, 0]
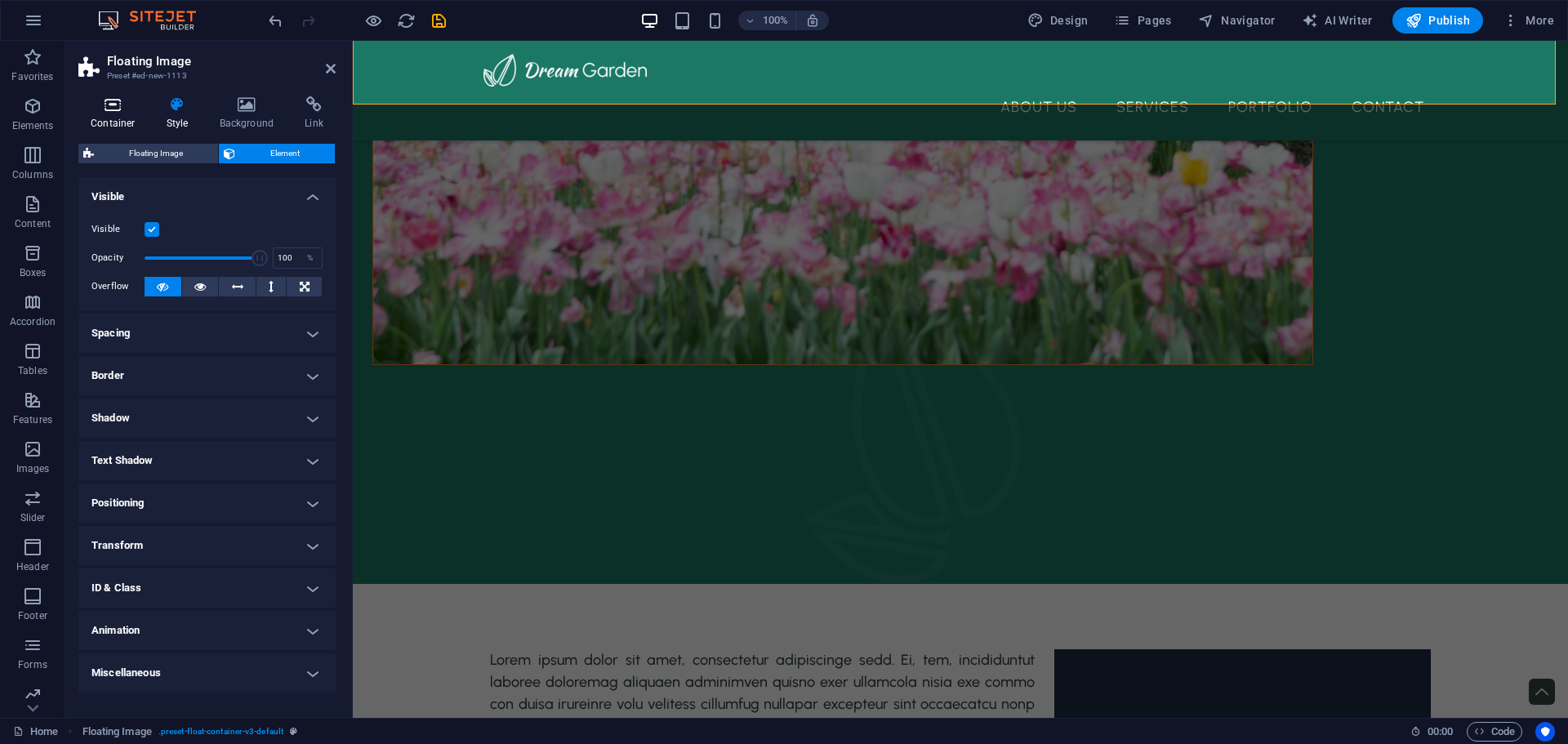
click at [105, 104] on icon at bounding box center [113, 104] width 70 height 16
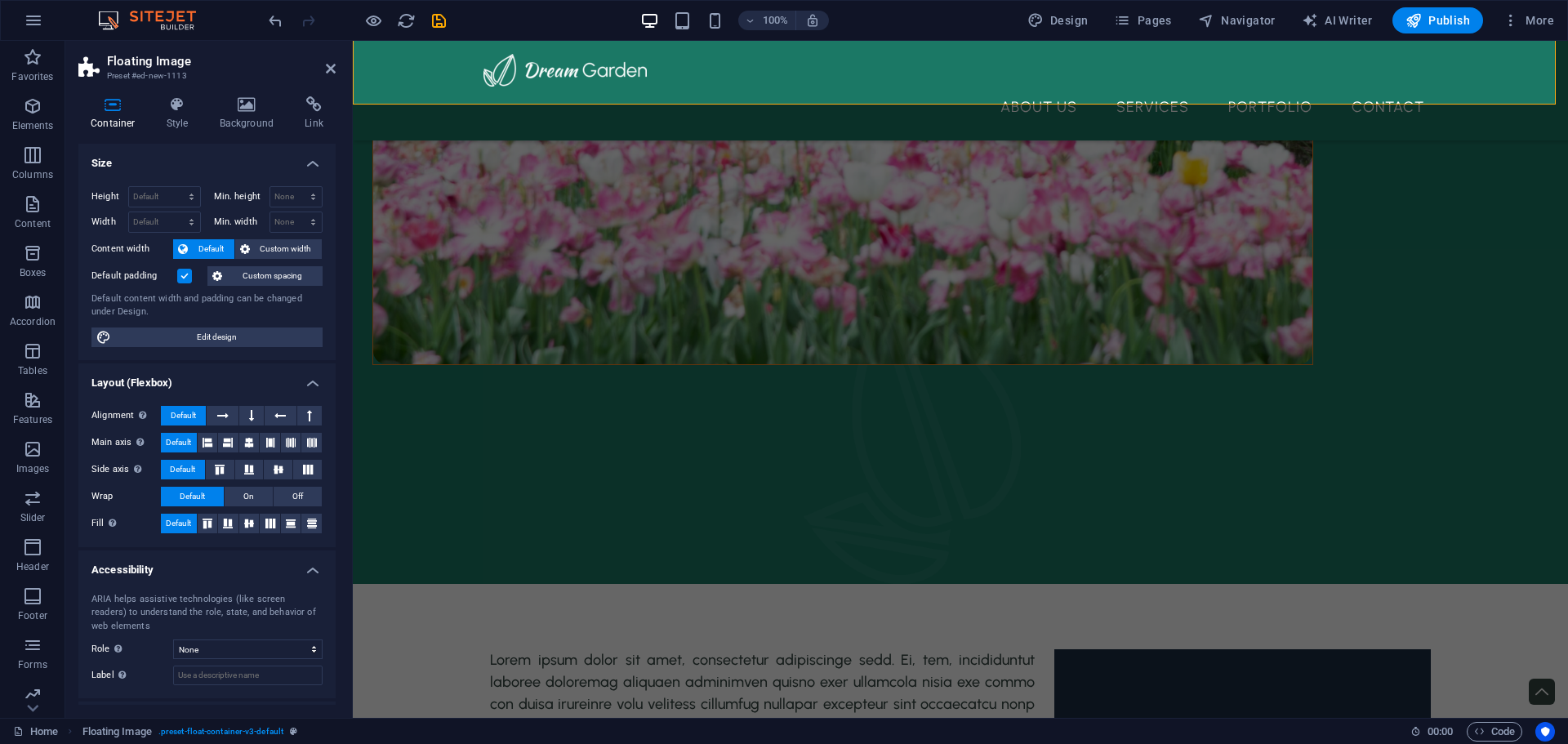
scroll to position [72, 0]
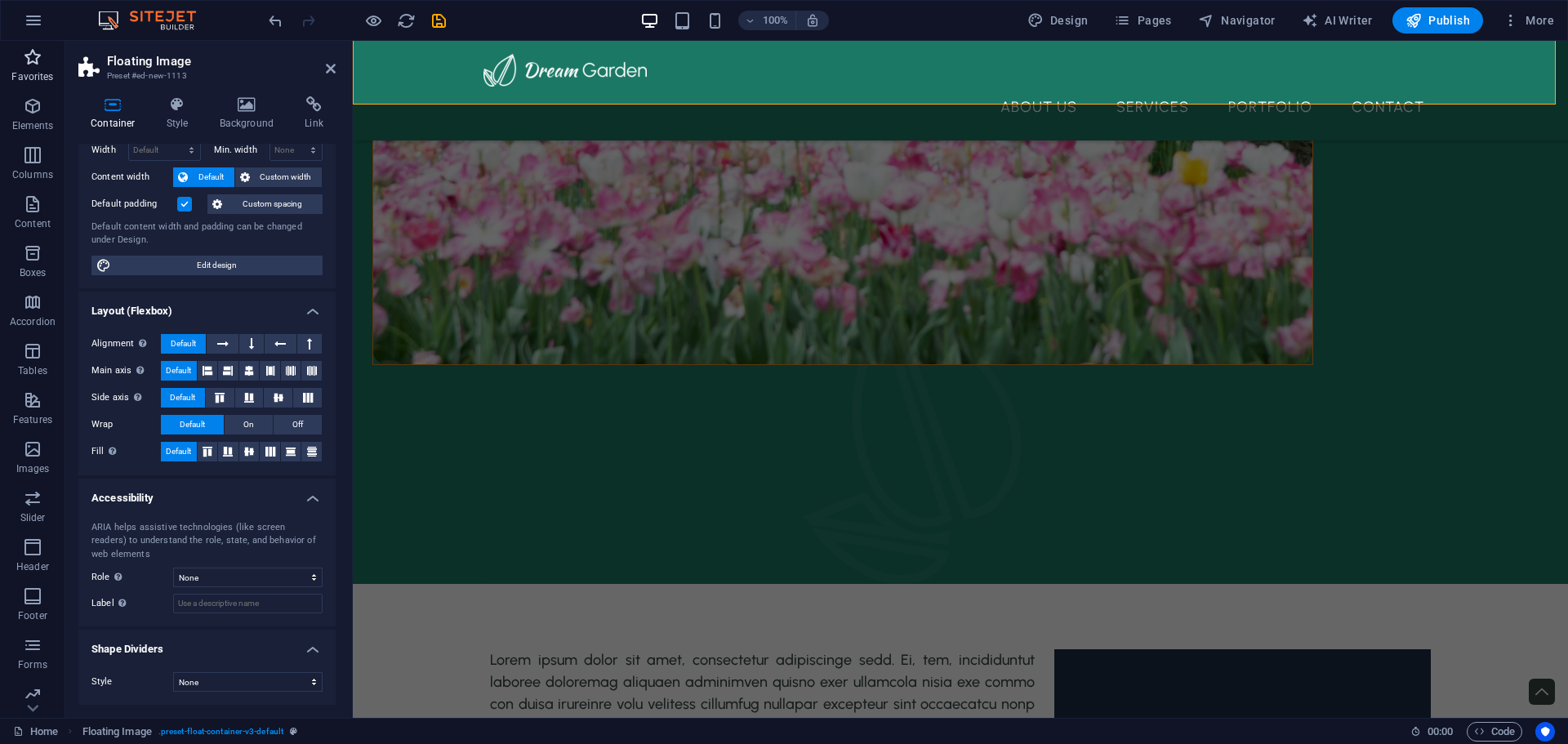
click at [30, 65] on icon "button" at bounding box center [32, 57] width 20 height 20
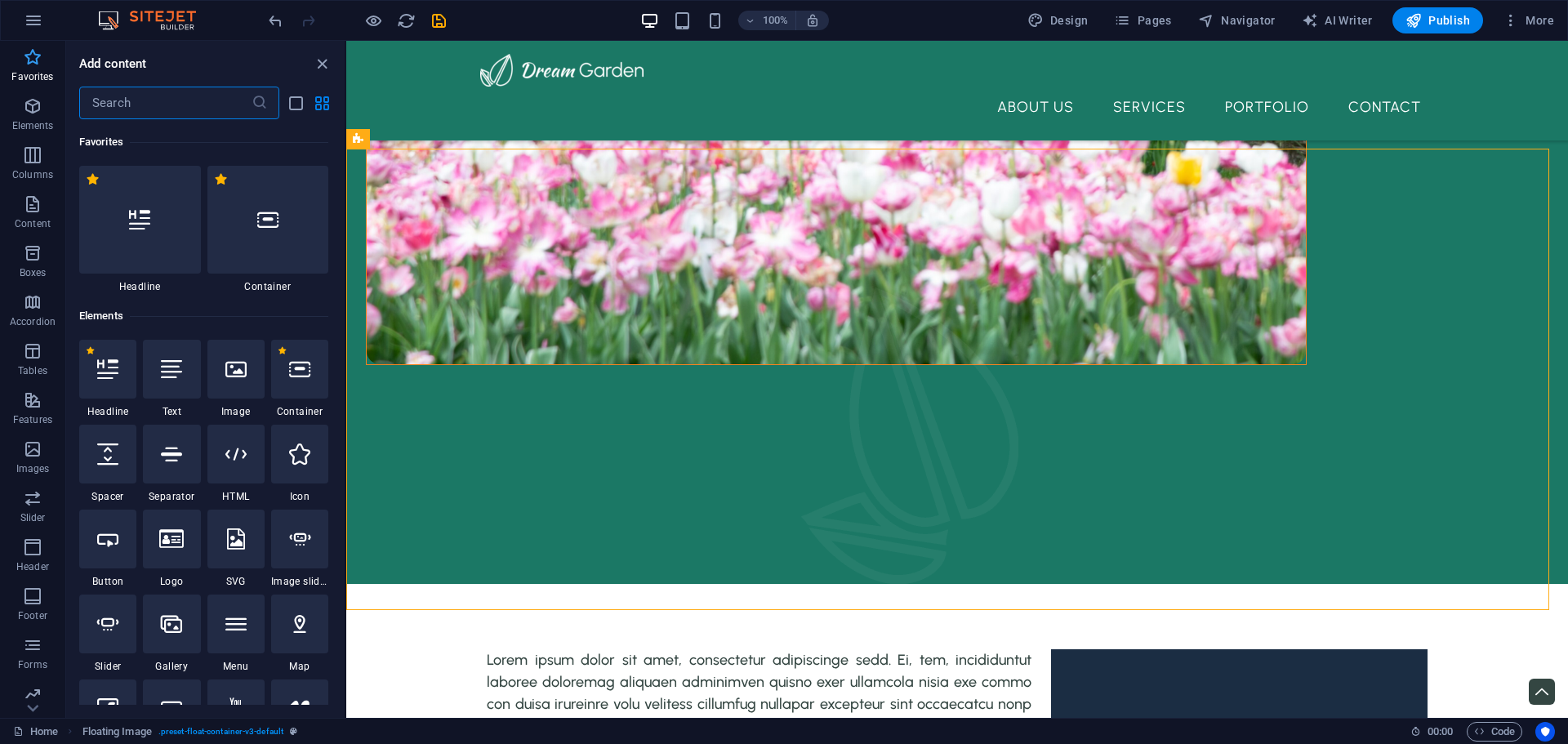
scroll to position [638, 0]
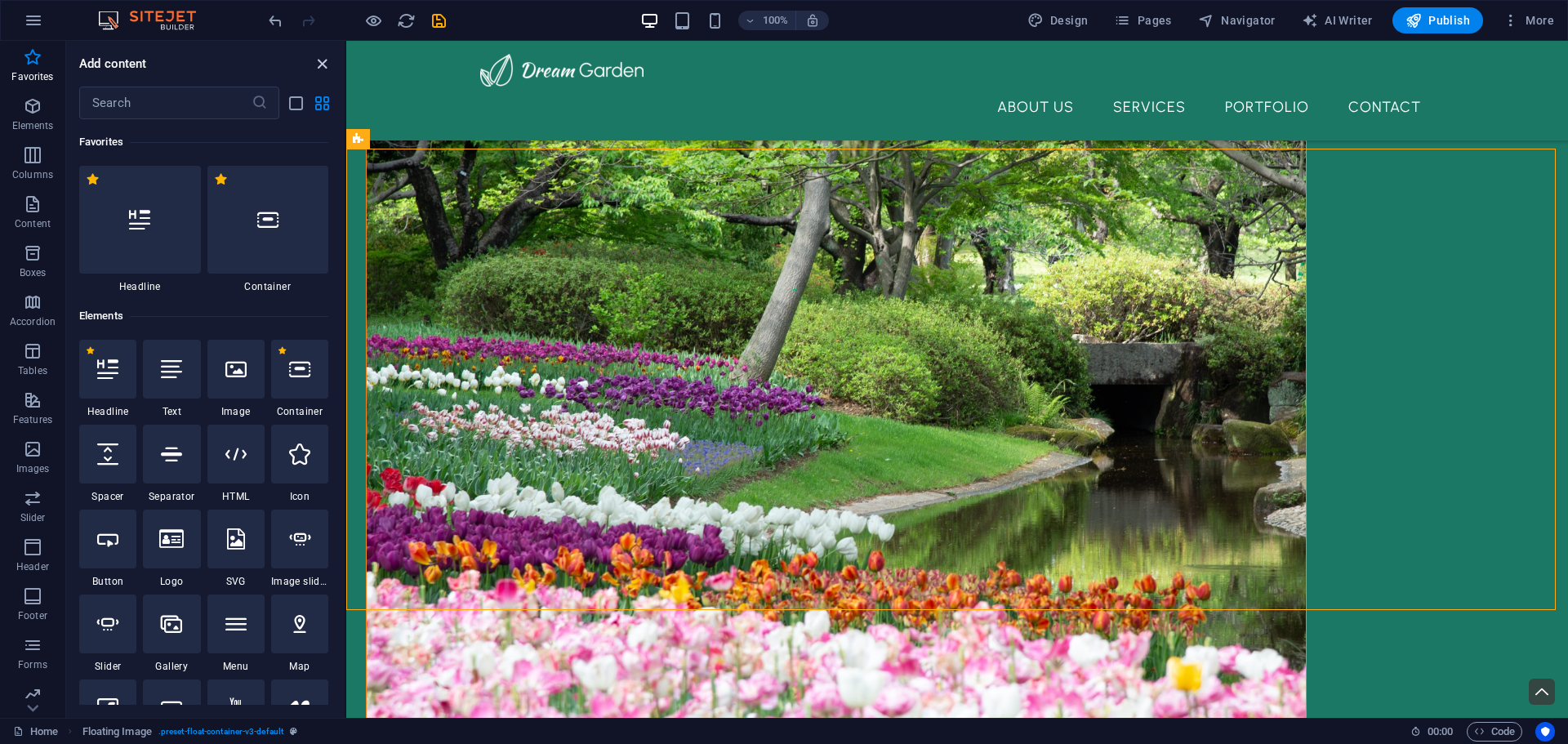
drag, startPoint x: 318, startPoint y: 64, endPoint x: 268, endPoint y: 45, distance: 53.5
click at [318, 64] on icon "close panel" at bounding box center [322, 64] width 19 height 19
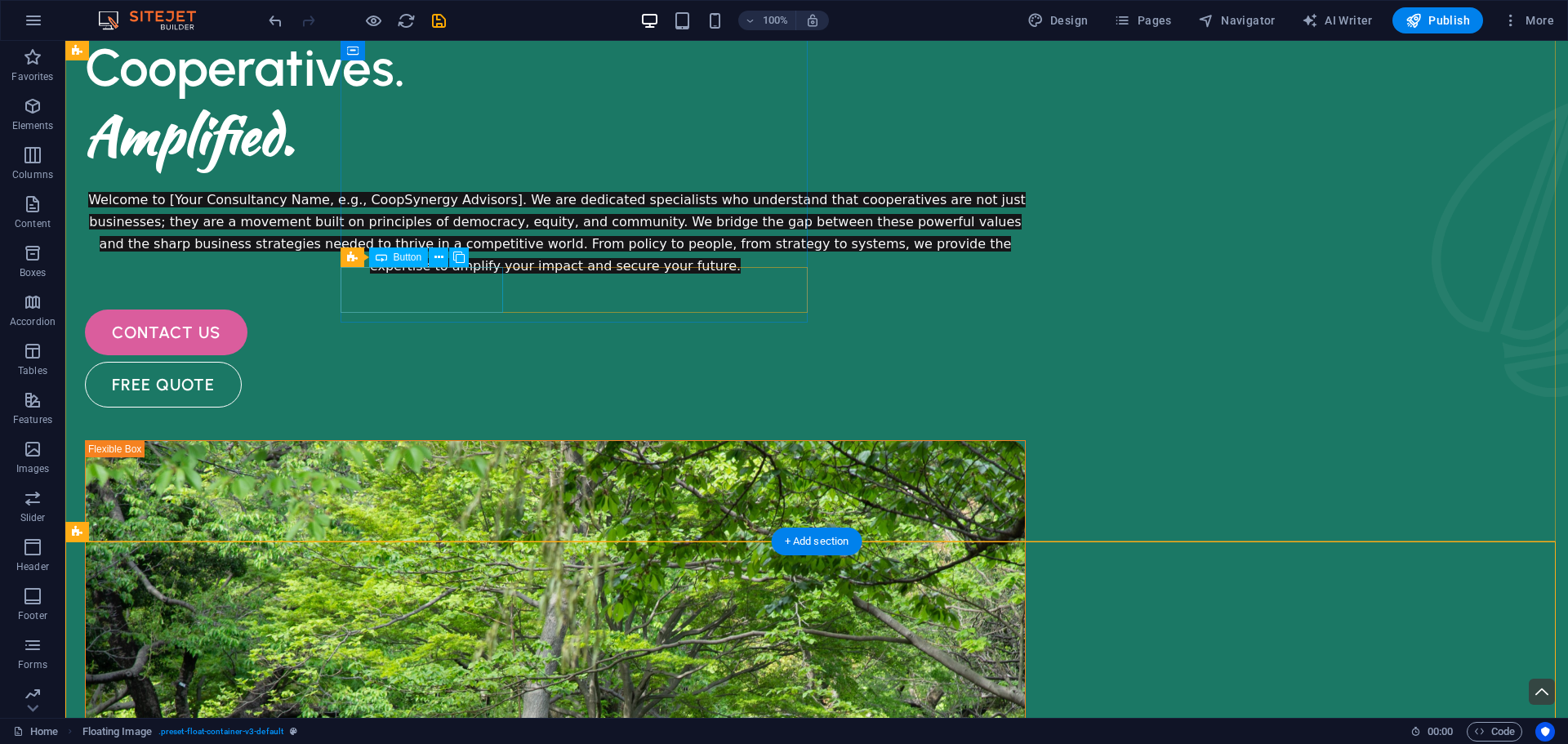
scroll to position [0, 0]
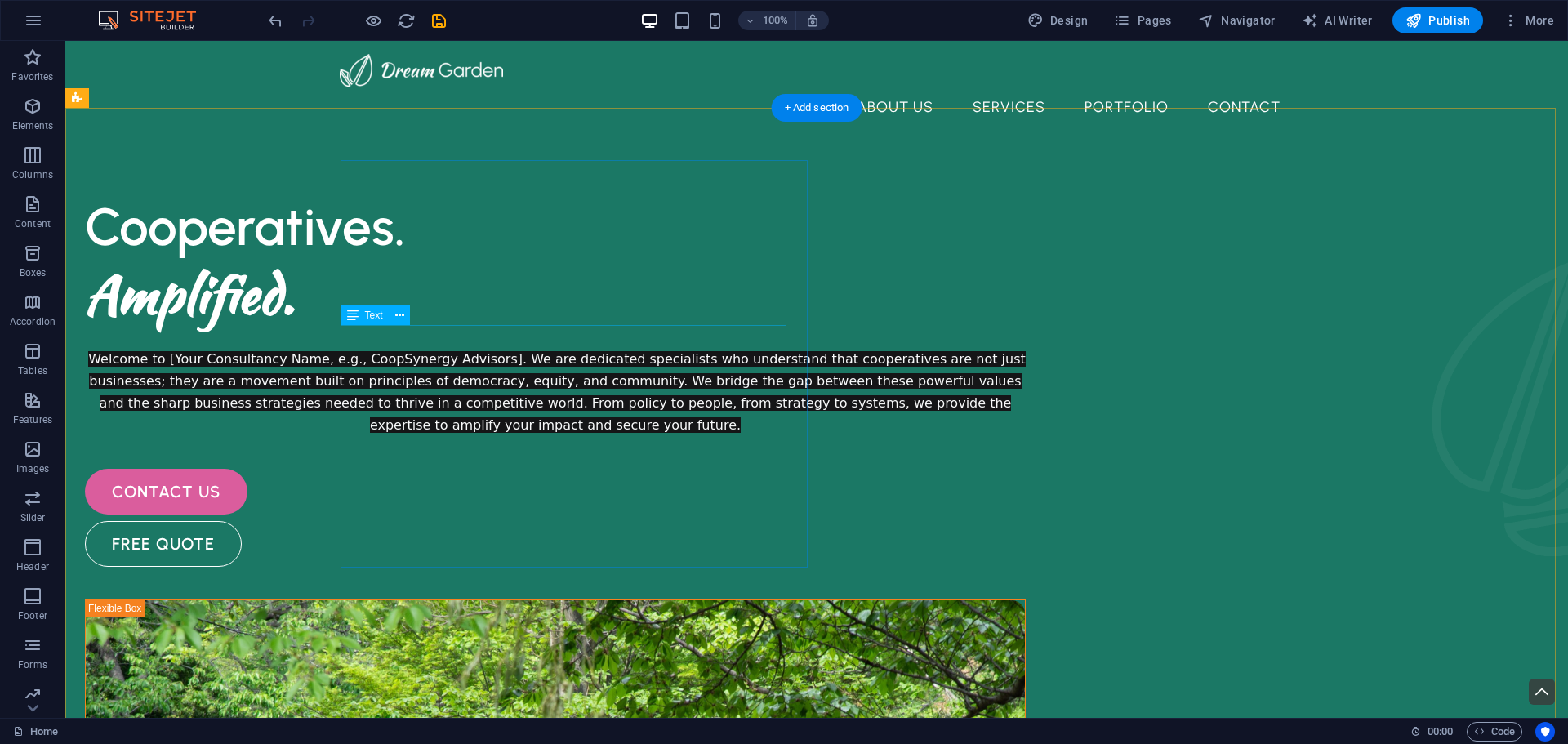
click at [555, 348] on div "Welcome to [Your Consultancy Name, e.g., CoopSynergy Advisors]. We are dedicate…" at bounding box center [555, 392] width 941 height 88
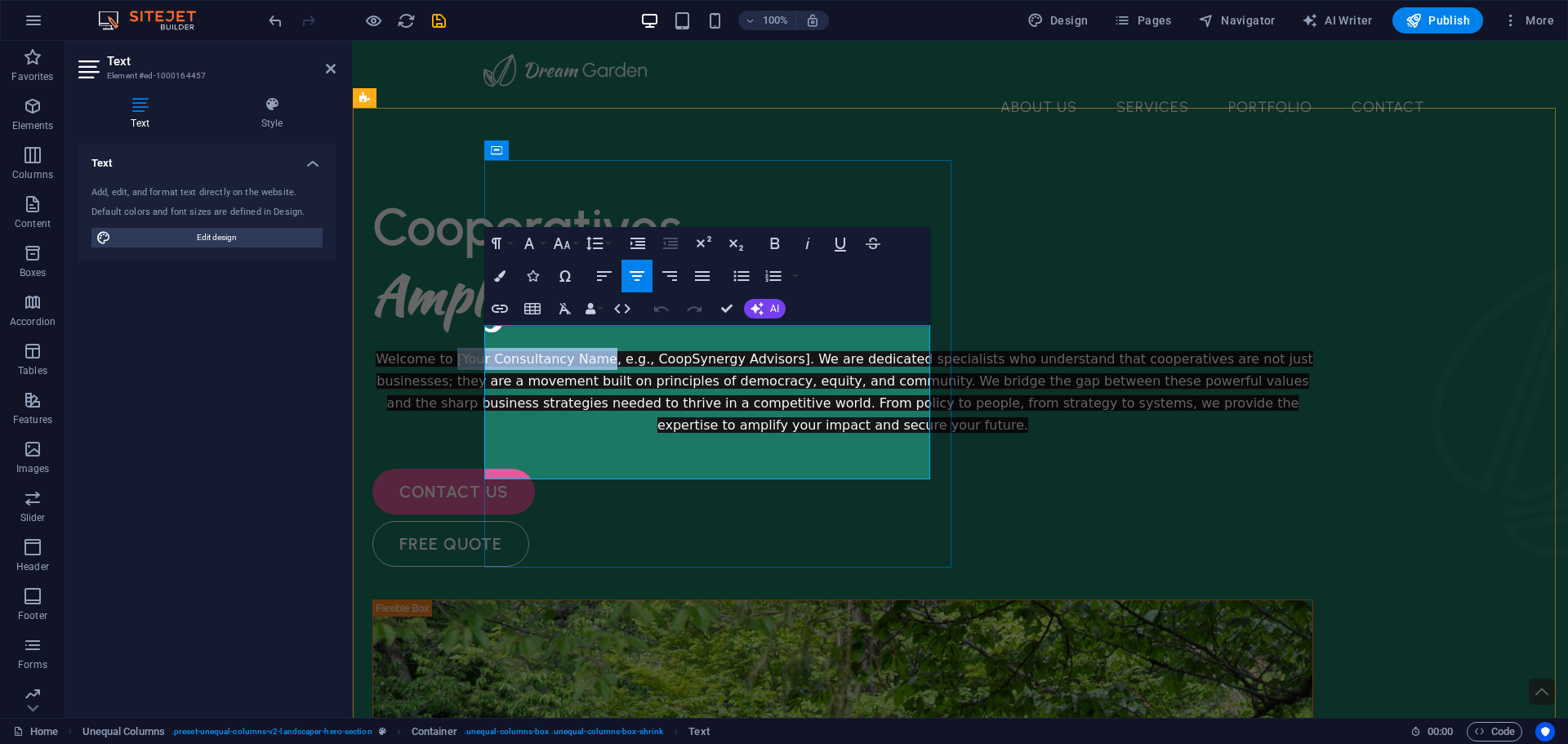
drag, startPoint x: 566, startPoint y: 335, endPoint x: 707, endPoint y: 336, distance: 141.0
click at [707, 351] on span "Welcome to [Your Consultancy Name, e.g., CoopSynergy Advisors]. We are dedicate…" at bounding box center [844, 392] width 938 height 81
click at [858, 351] on span "Welcome to Chobi Consultants , e.g., CoopSynergy Advisors]. We are dedicated sp…" at bounding box center [842, 392] width 932 height 81
click at [730, 436] on p "Welcome to Chobi Consultants. We are dedicated specialists who understand that …" at bounding box center [842, 392] width 941 height 88
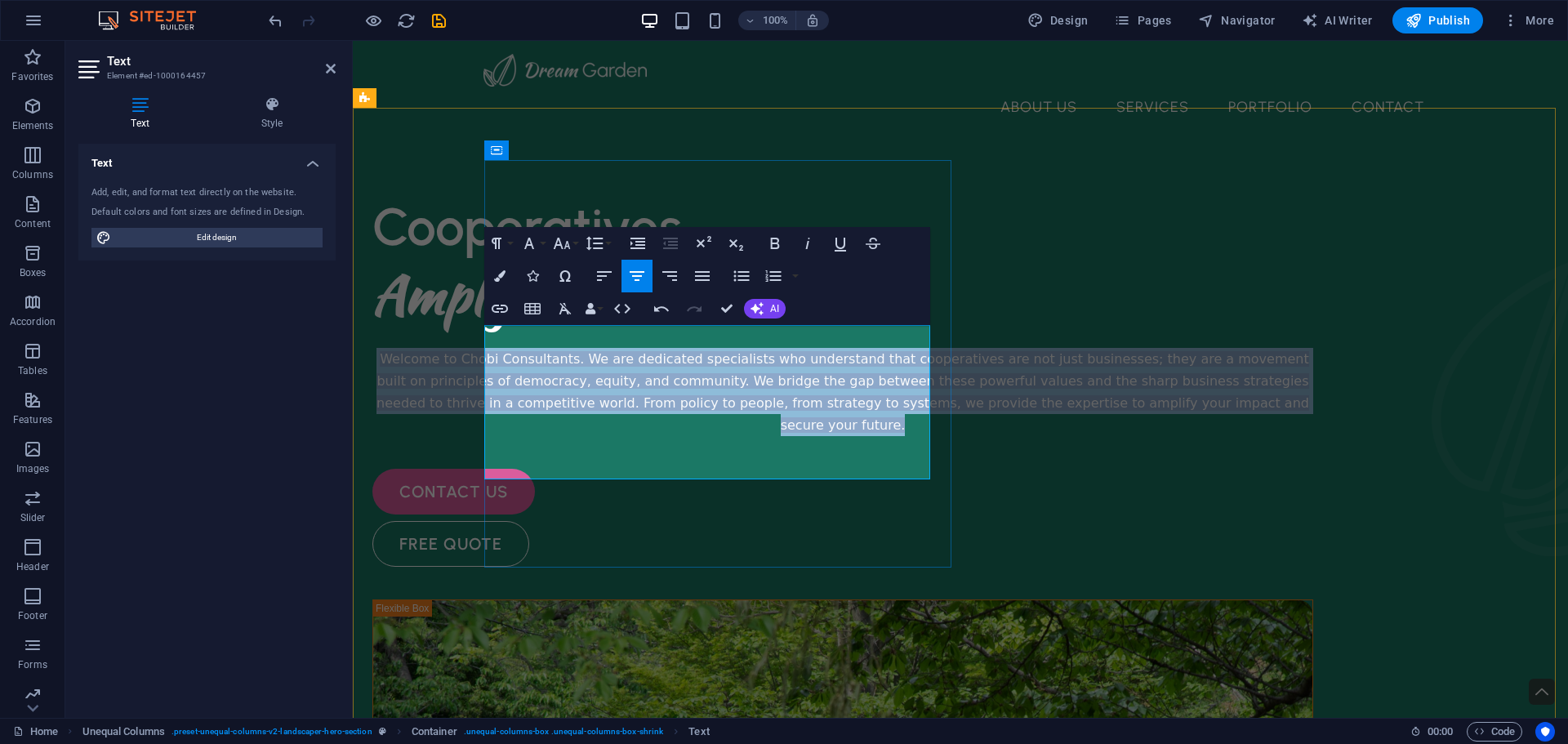
drag, startPoint x: 731, startPoint y: 471, endPoint x: 513, endPoint y: 331, distance: 259.1
click at [513, 348] on p "Welcome to Chobi Consultants. We are dedicated specialists who understand that …" at bounding box center [842, 392] width 941 height 88
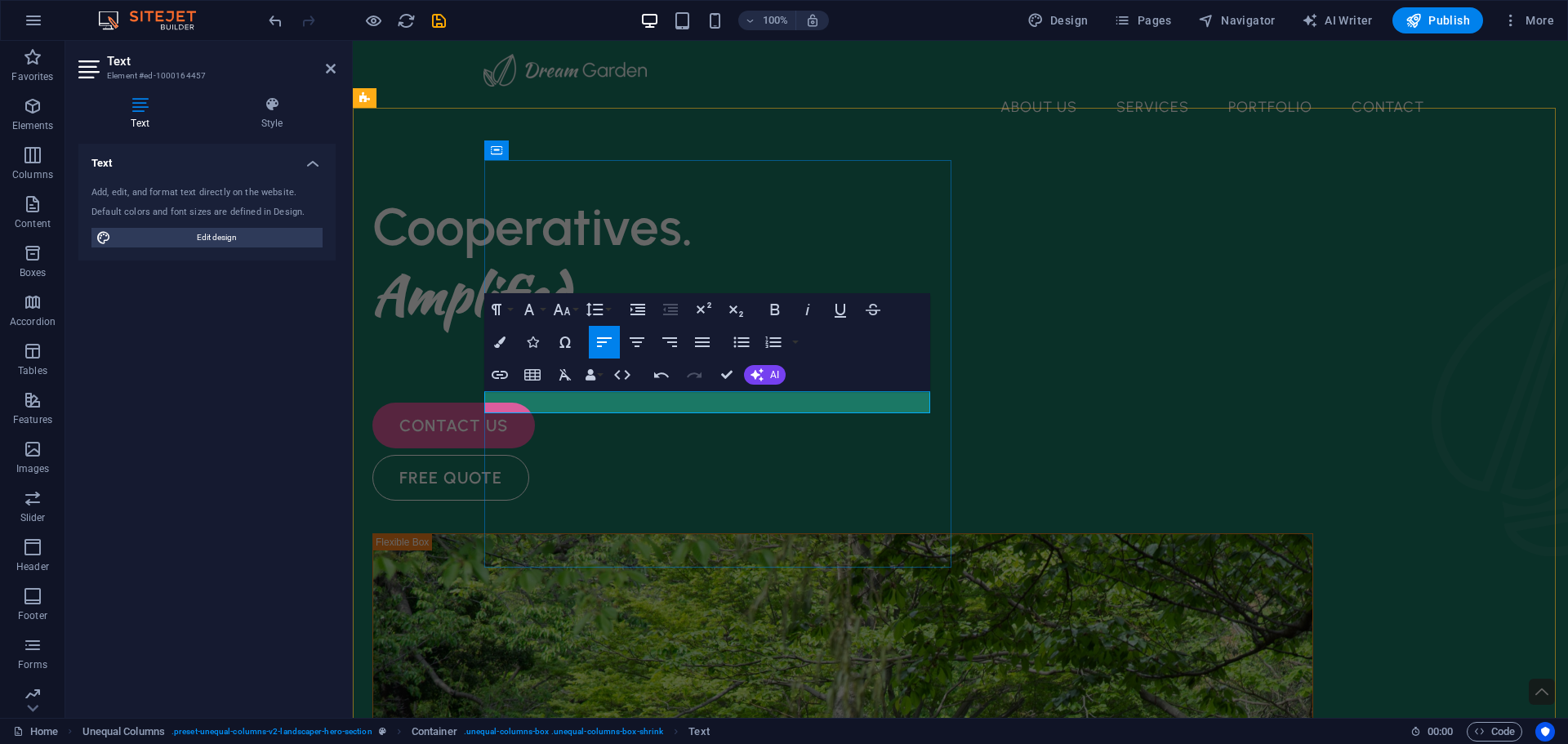
click at [577, 370] on p at bounding box center [842, 358] width 941 height 22
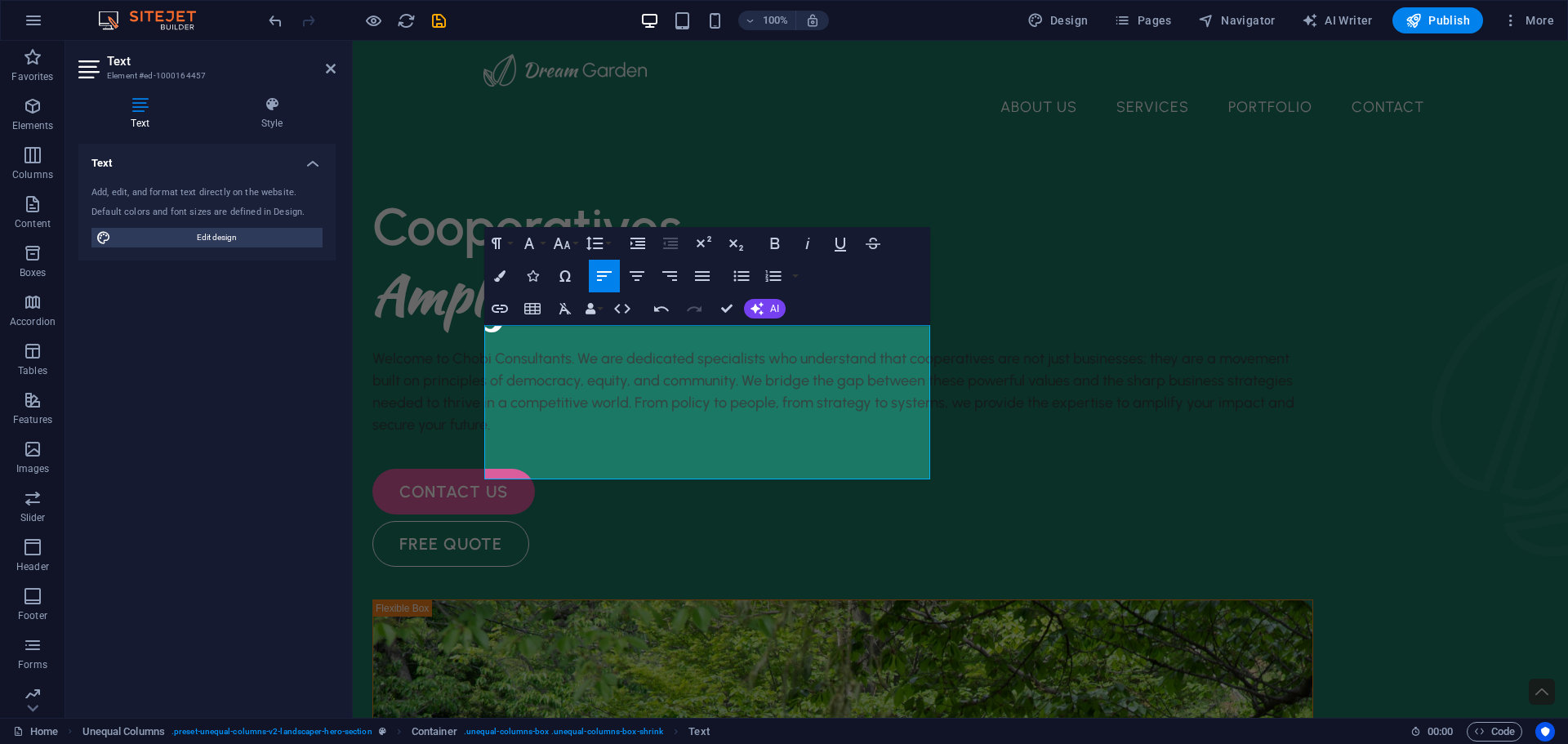
scroll to position [6958, 2]
click at [773, 436] on p "Welcome to Chobi Consultants. We are dedicated specialists who understand that …" at bounding box center [842, 392] width 941 height 88
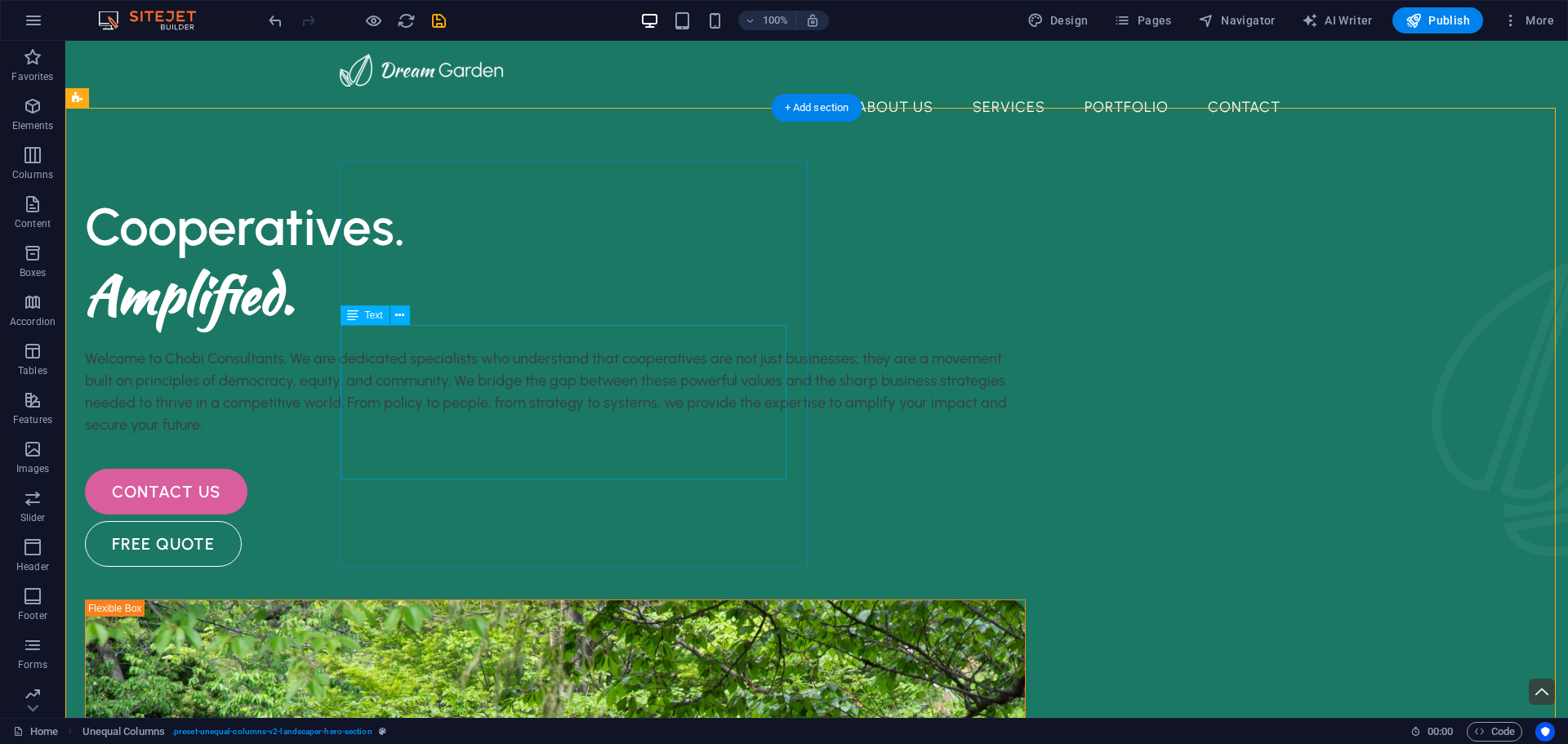
drag, startPoint x: 640, startPoint y: 450, endPoint x: 646, endPoint y: 460, distance: 11.7
click at [641, 436] on div "Welcome to Chobi Consultants. We are dedicated specialists who understand that …" at bounding box center [555, 392] width 941 height 88
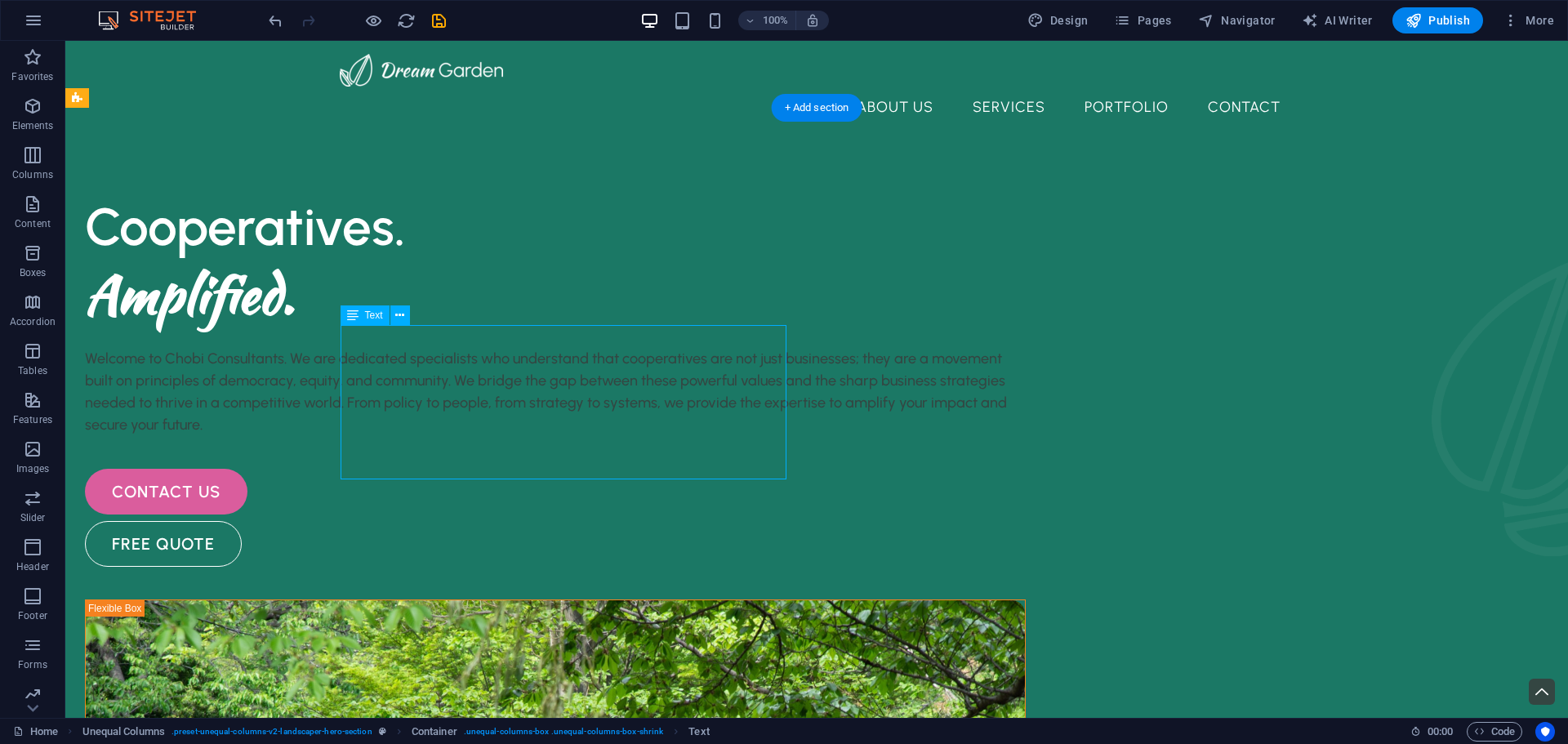
click at [640, 436] on div "Welcome to Chobi Consultants. We are dedicated specialists who understand that …" at bounding box center [555, 392] width 941 height 88
click at [381, 315] on span "Text" at bounding box center [373, 315] width 18 height 10
click at [404, 312] on icon at bounding box center [399, 315] width 9 height 17
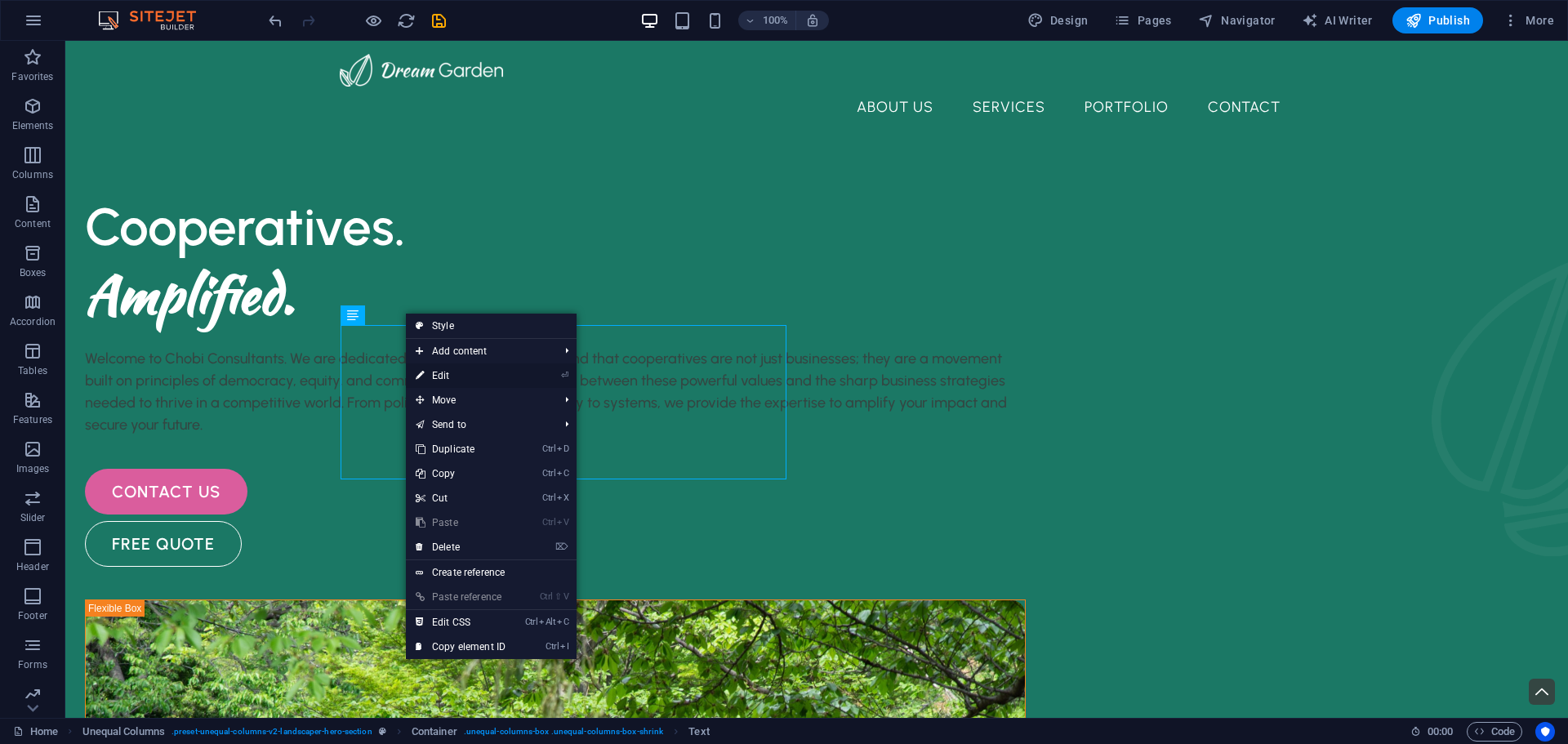
click at [475, 376] on link "⏎ Edit" at bounding box center [460, 375] width 110 height 25
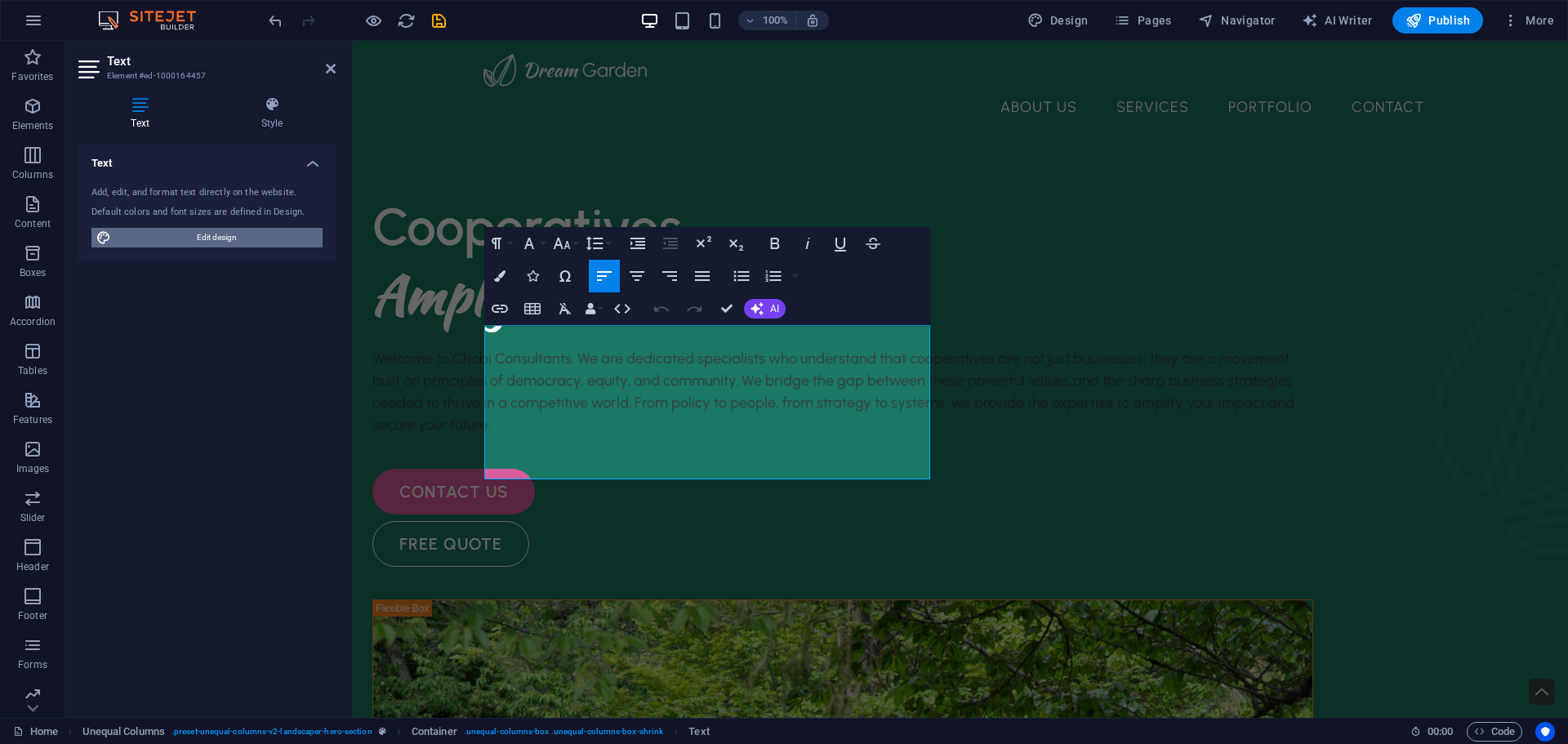
click at [216, 237] on span "Edit design" at bounding box center [216, 238] width 201 height 20
select select "px"
select select "500"
select select "px"
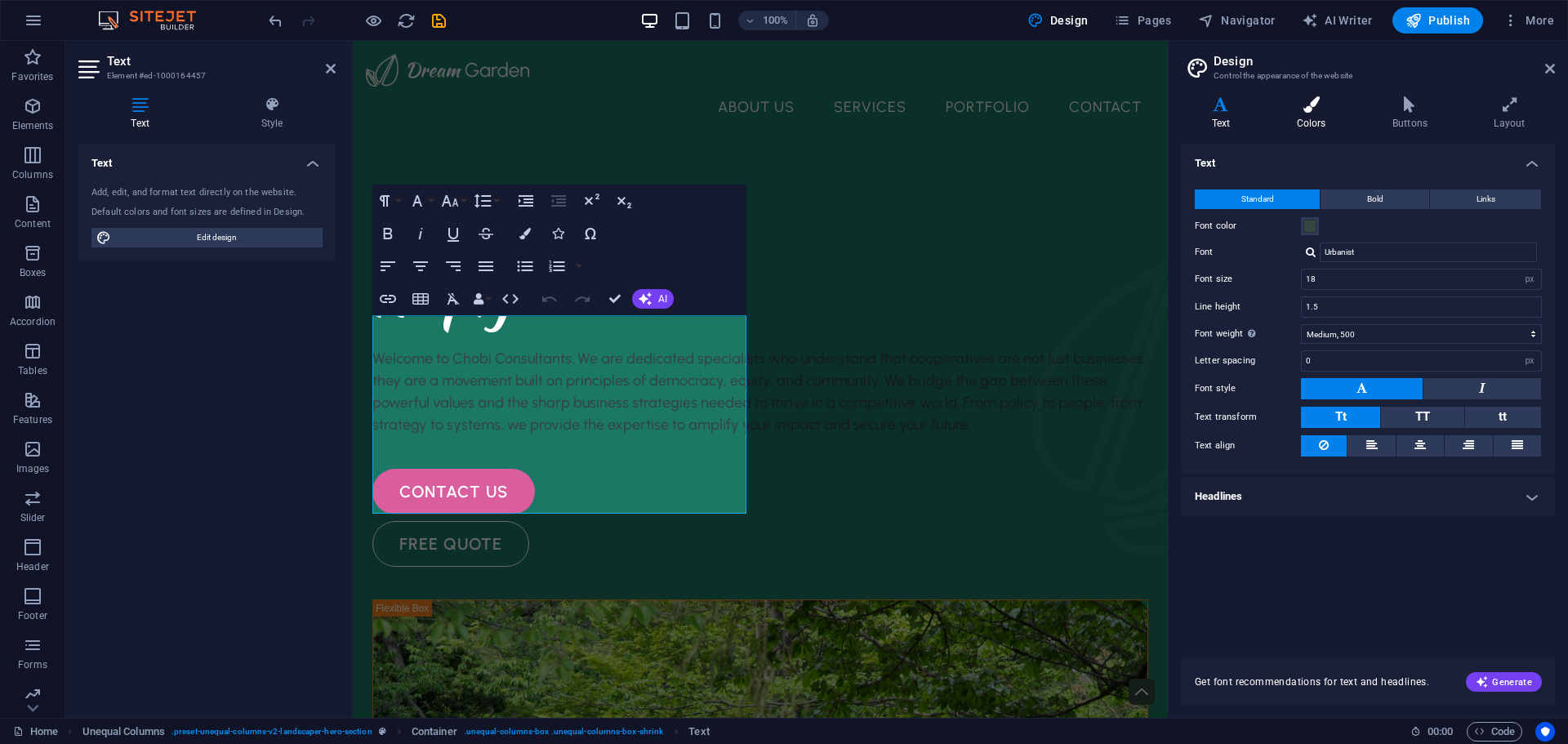
click at [1322, 117] on h4 "Colors" at bounding box center [1314, 114] width 95 height 34
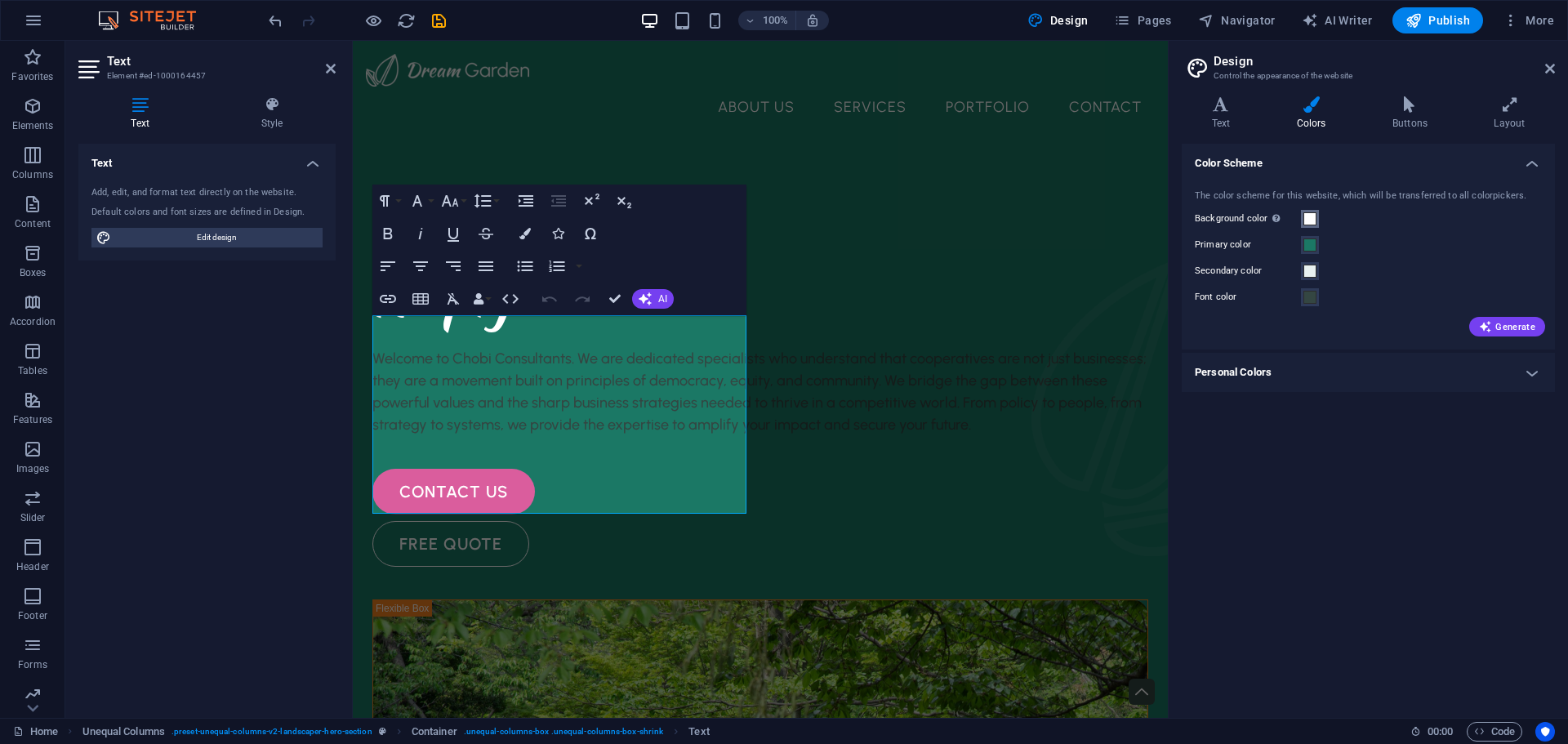
click at [1308, 221] on span at bounding box center [1310, 219] width 13 height 13
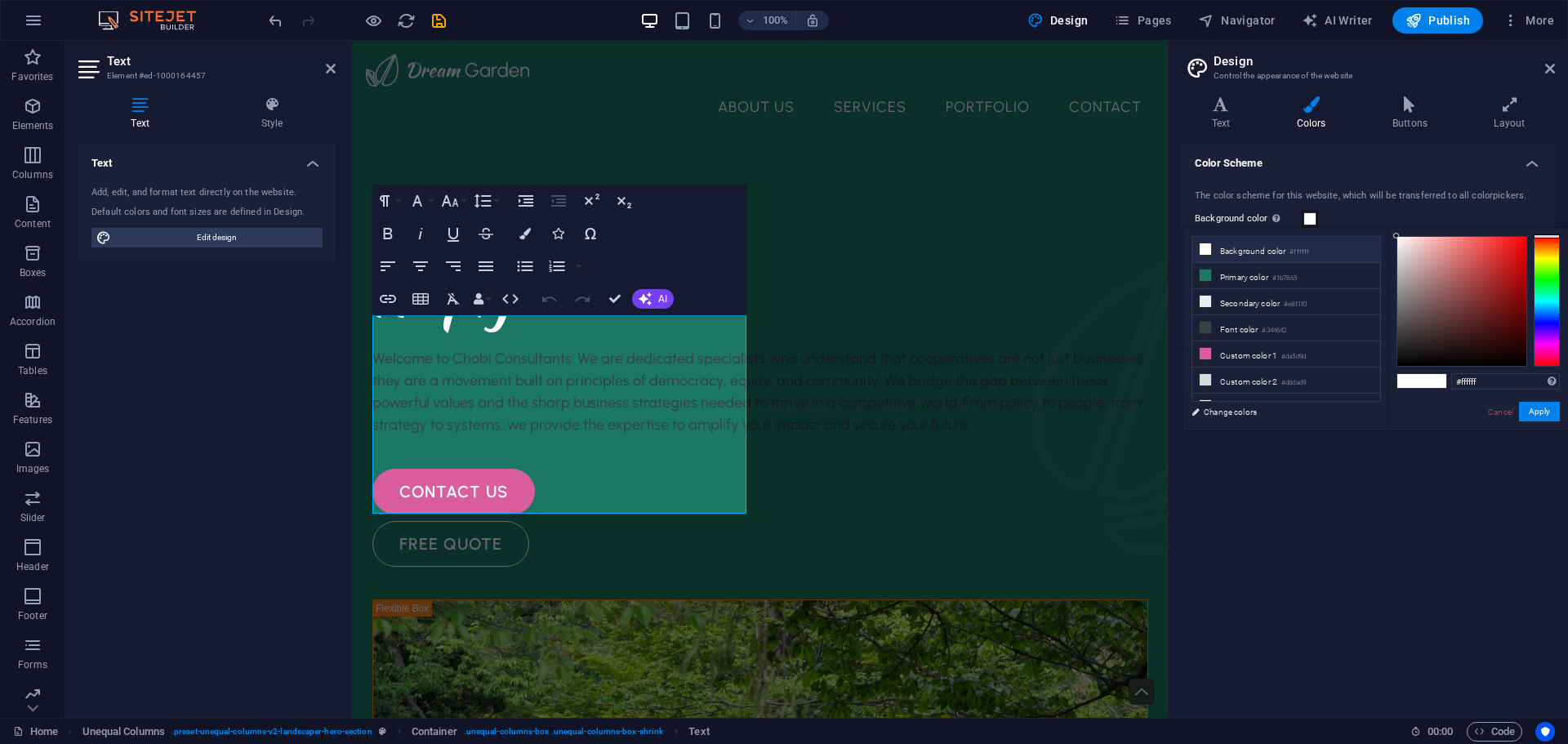
click at [1238, 248] on li "Background color #ffffff" at bounding box center [1285, 249] width 188 height 26
type input "#070606"
drag, startPoint x: 1394, startPoint y: 234, endPoint x: 1399, endPoint y: 362, distance: 128.1
click at [1399, 362] on div at bounding box center [1399, 361] width 6 height 6
click at [1544, 412] on button "Apply" at bounding box center [1538, 412] width 41 height 20
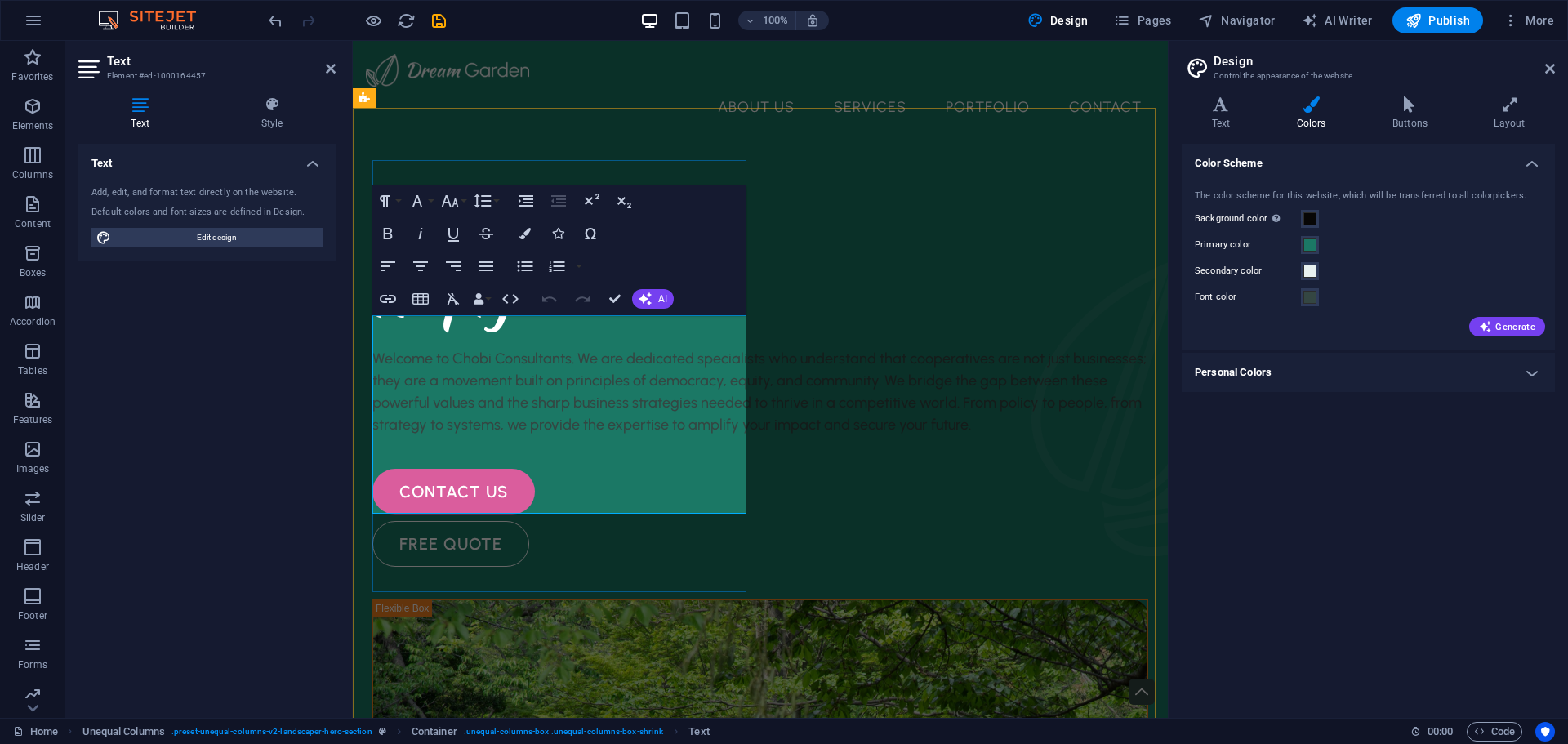
click at [616, 397] on p "Welcome to Chobi Consultants. We are dedicated specialists who understand that …" at bounding box center [760, 392] width 775 height 88
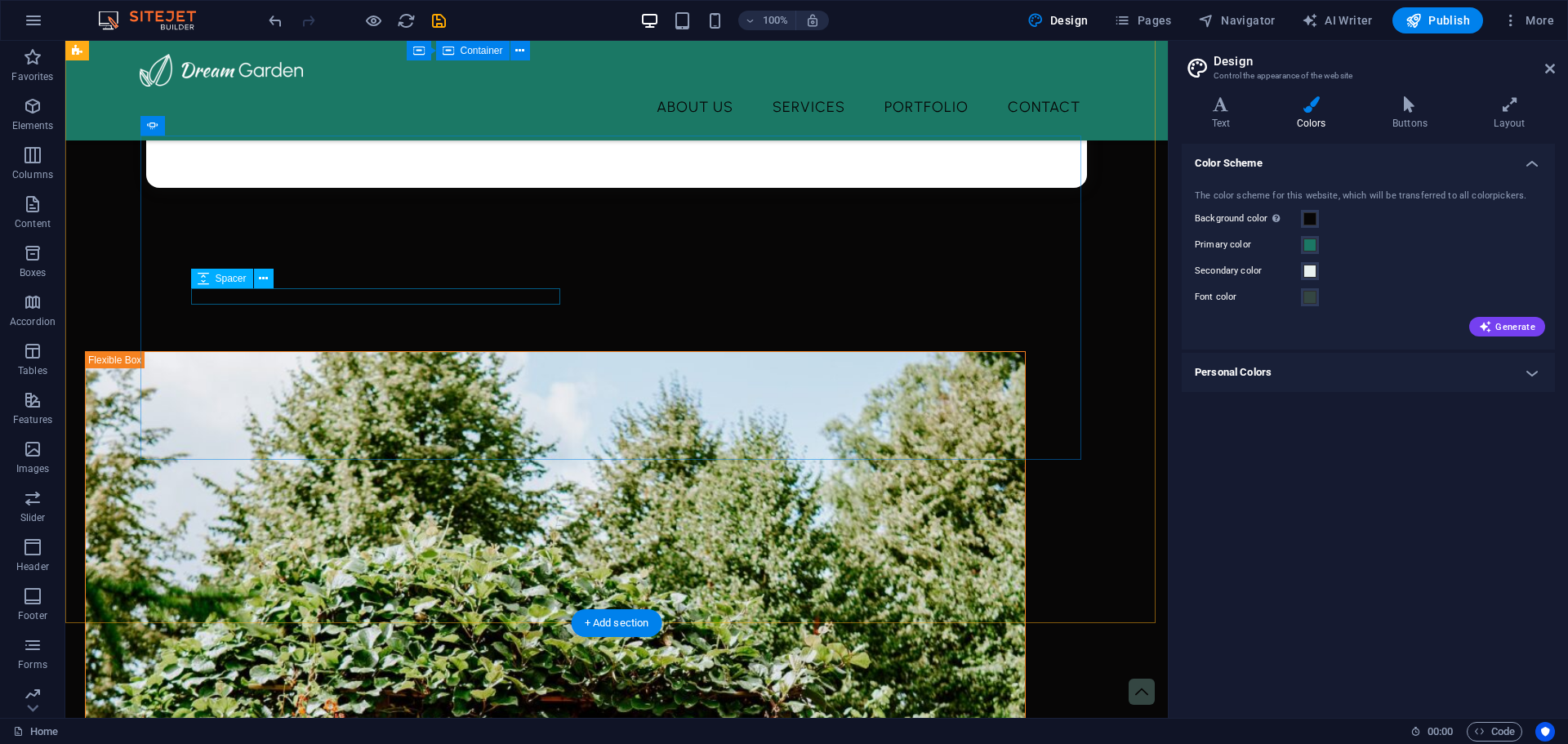
scroll to position [2613, 0]
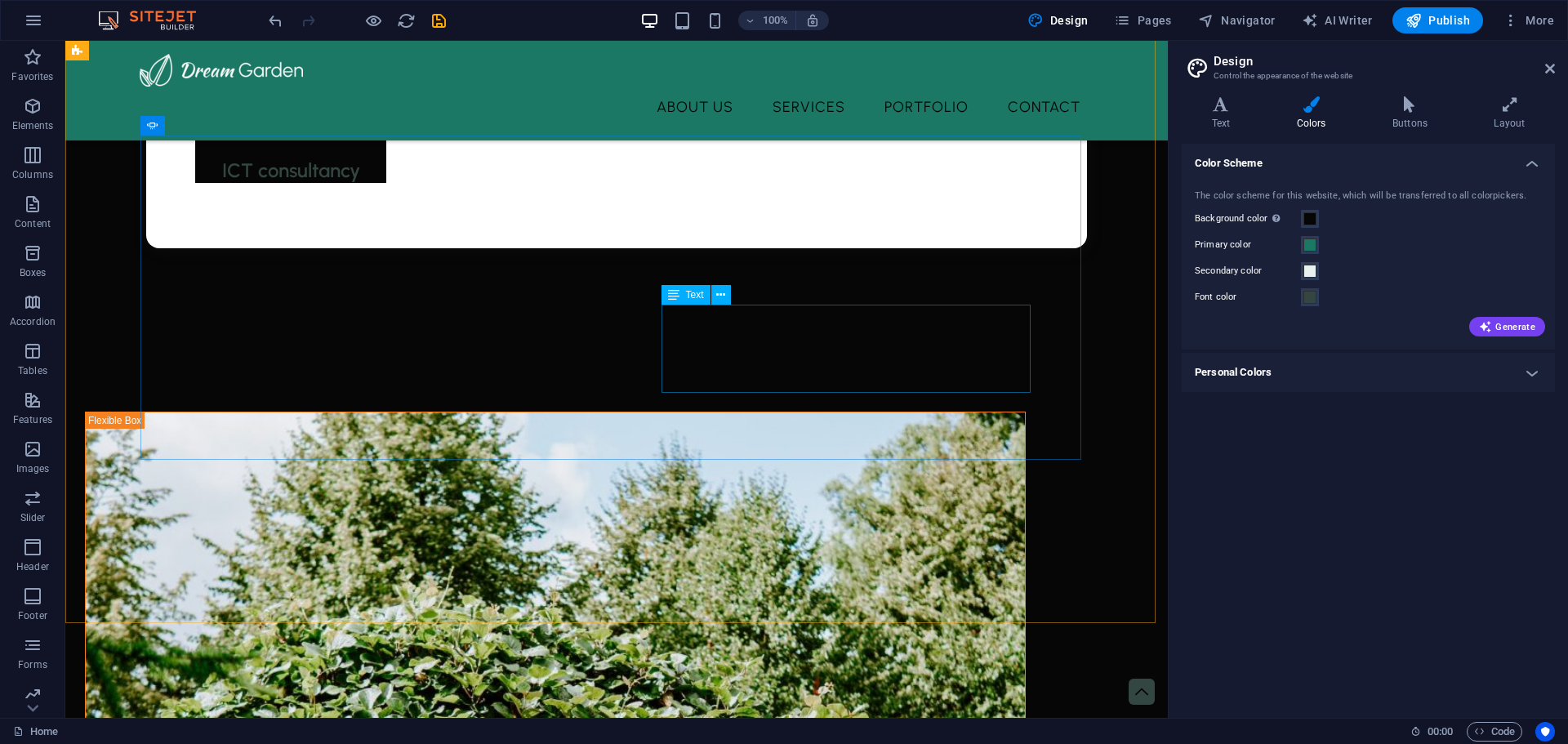
click at [689, 294] on span "Text" at bounding box center [694, 295] width 18 height 10
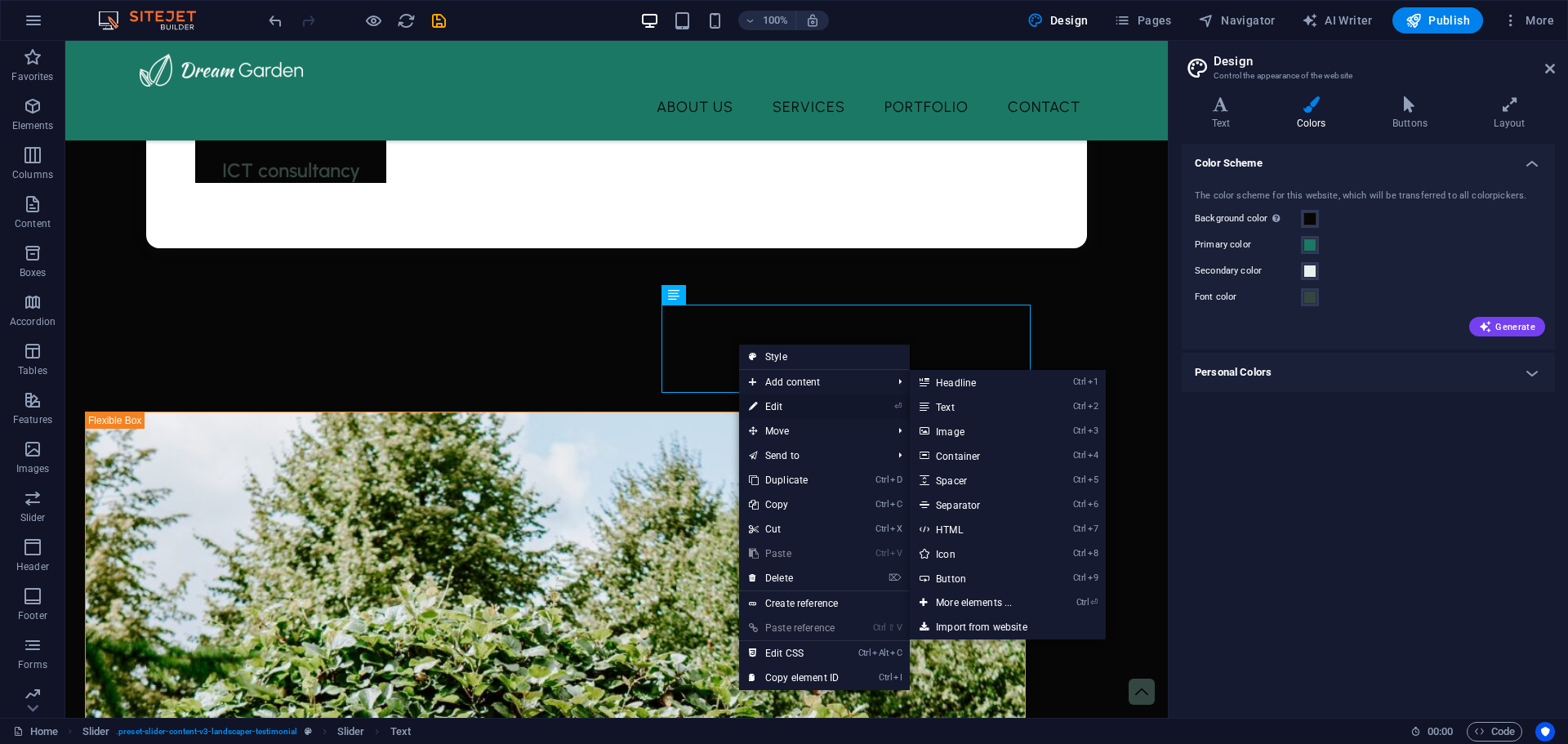
click at [786, 403] on link "⏎ Edit" at bounding box center [794, 407] width 110 height 25
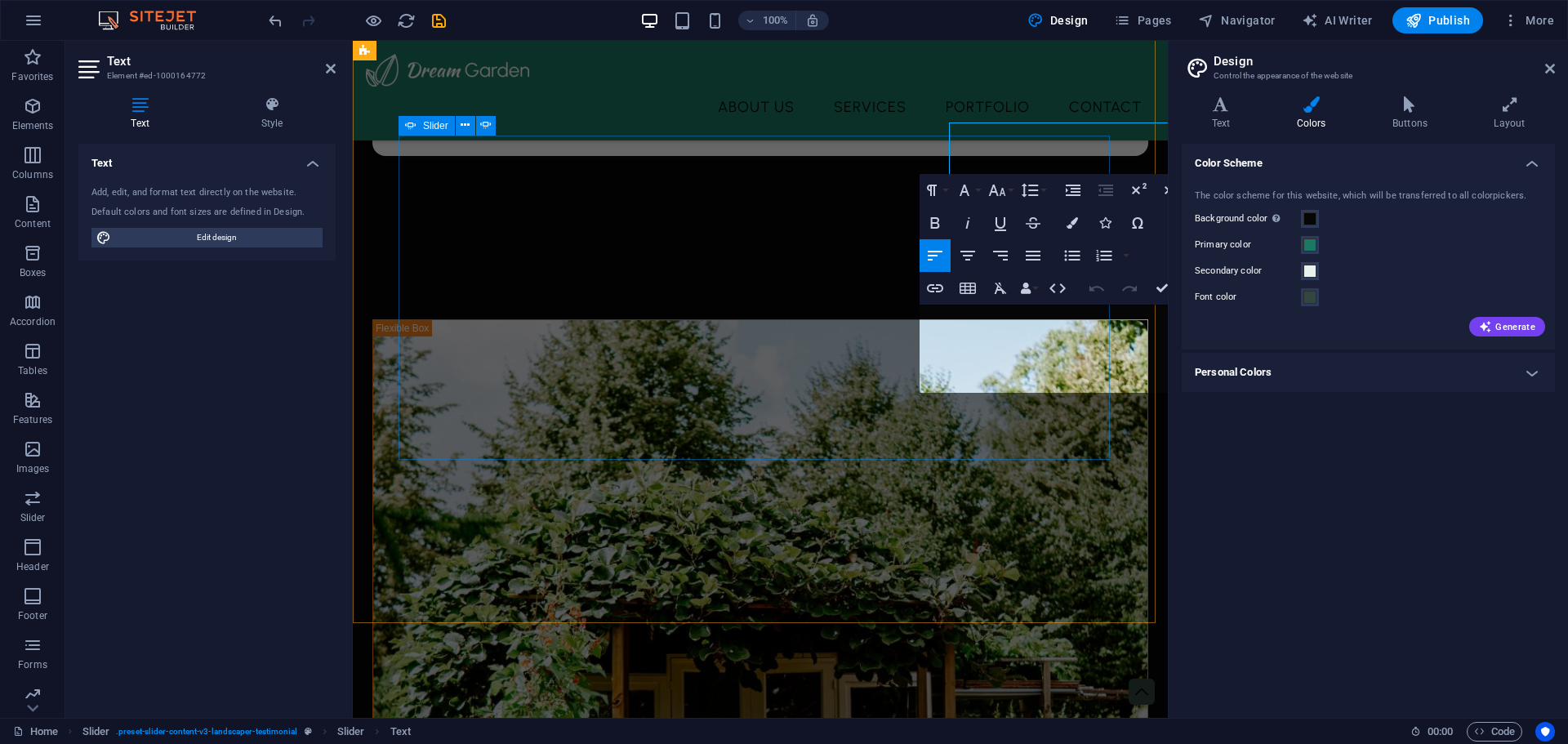
scroll to position [2795, 0]
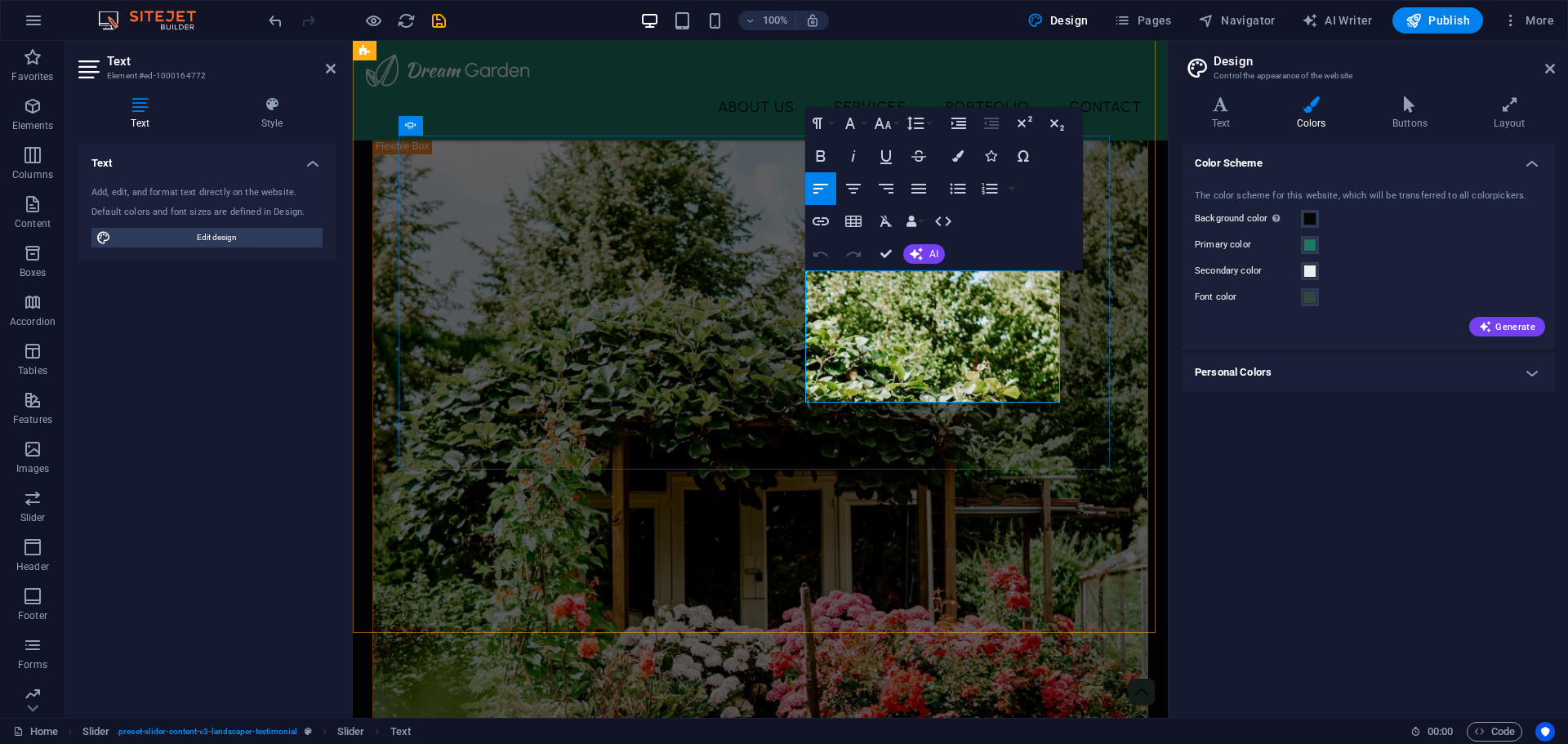
drag, startPoint x: 808, startPoint y: 279, endPoint x: 1039, endPoint y: 390, distance: 256.3
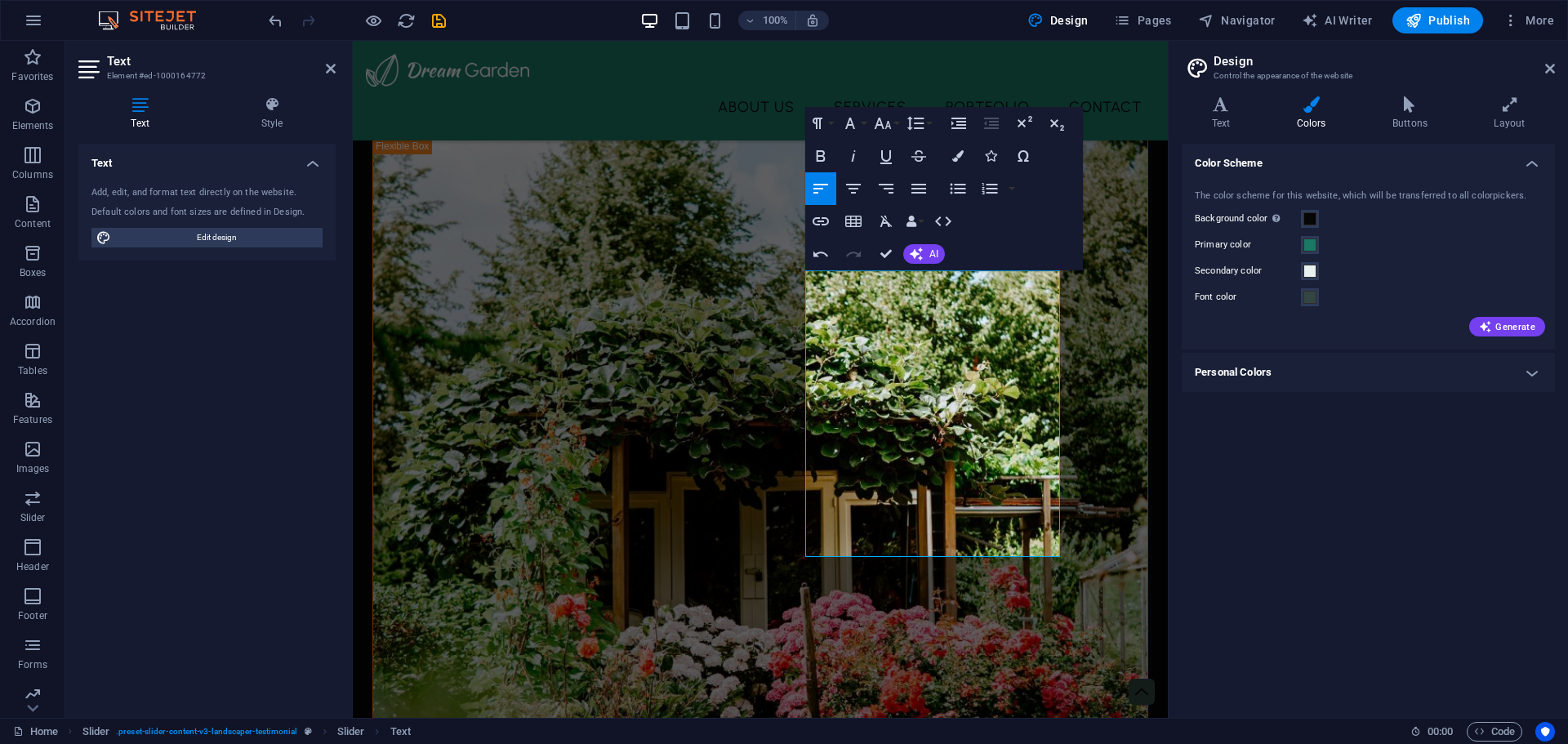
scroll to position [5768, 2]
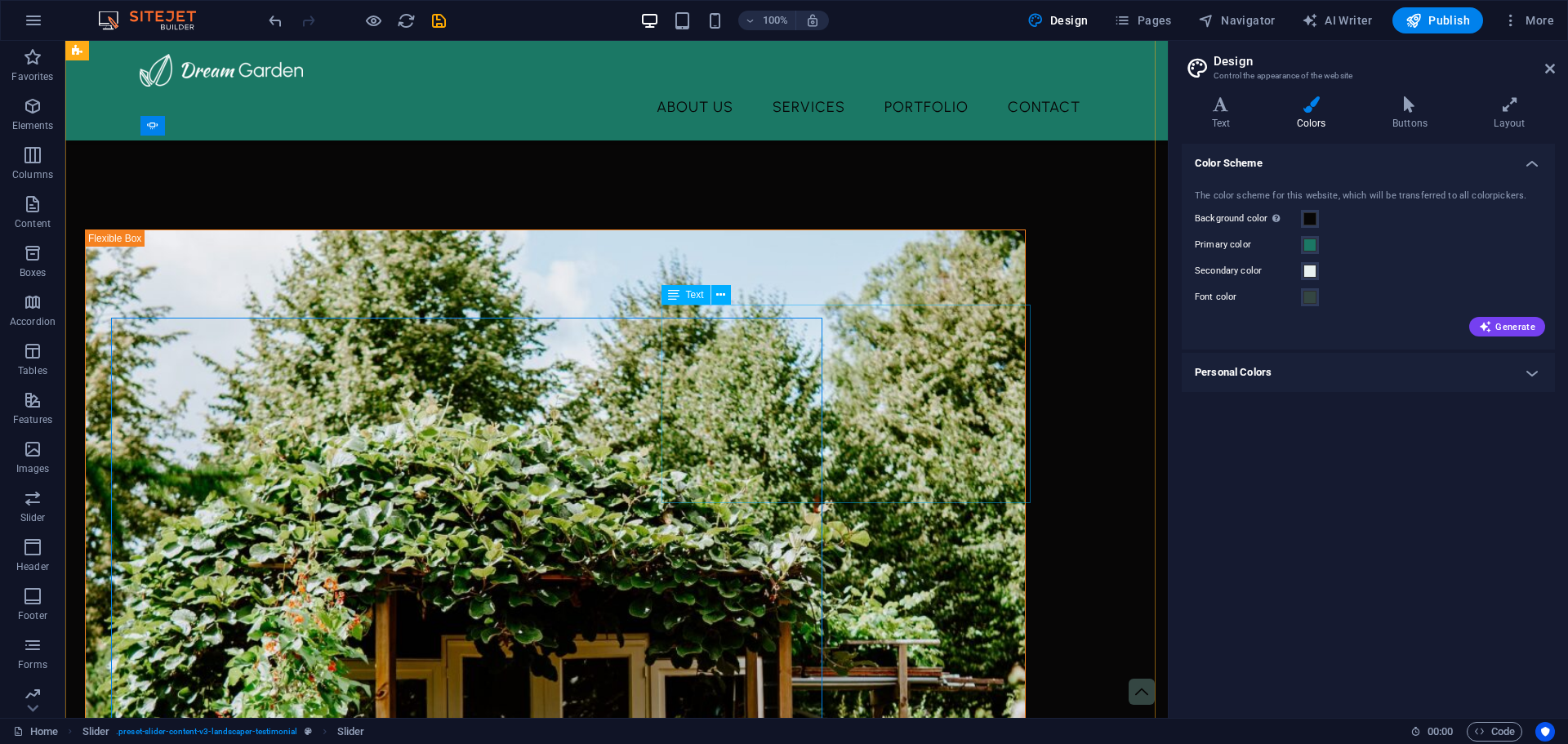
scroll to position [2613, 0]
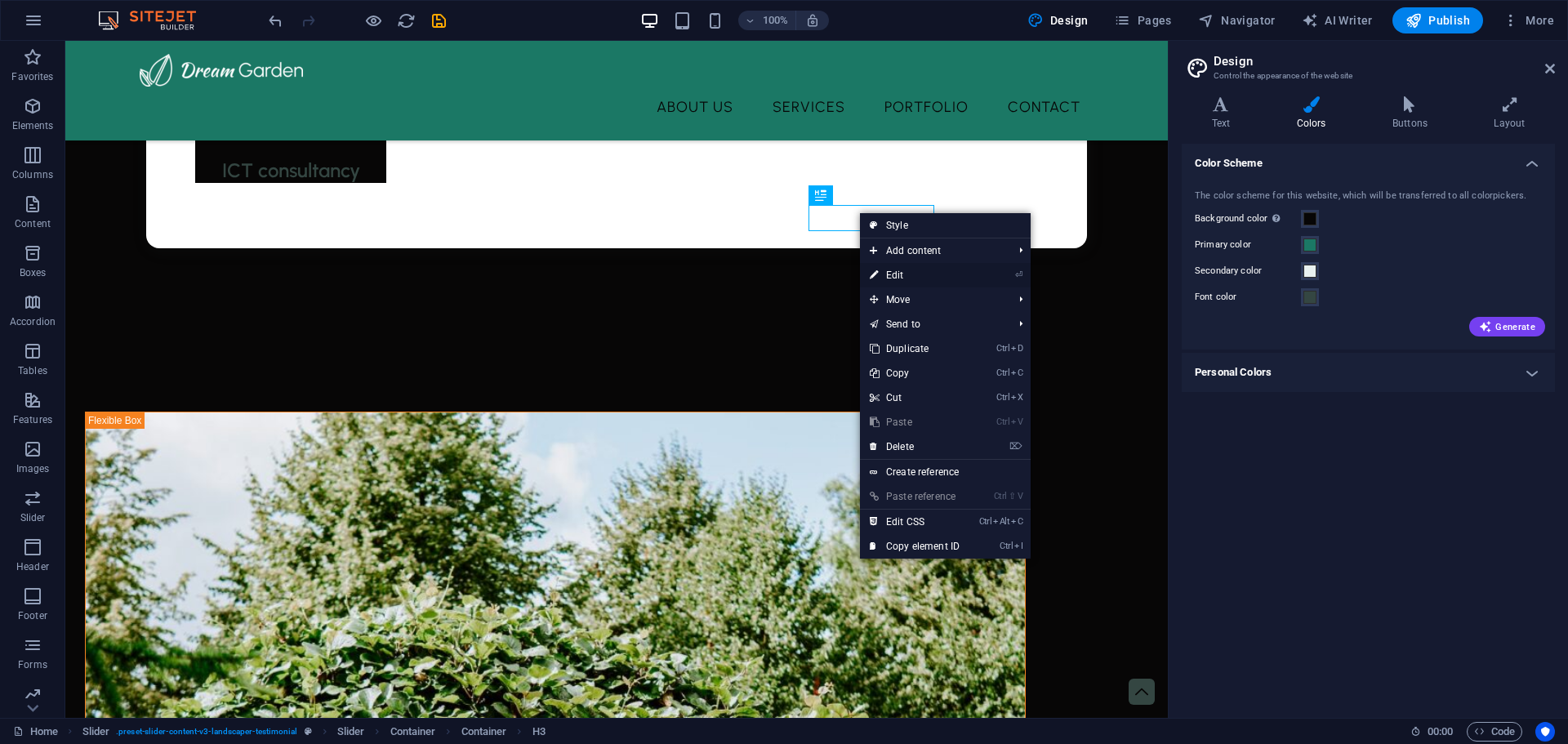
click at [907, 273] on link "⏎ Edit" at bounding box center [914, 275] width 110 height 25
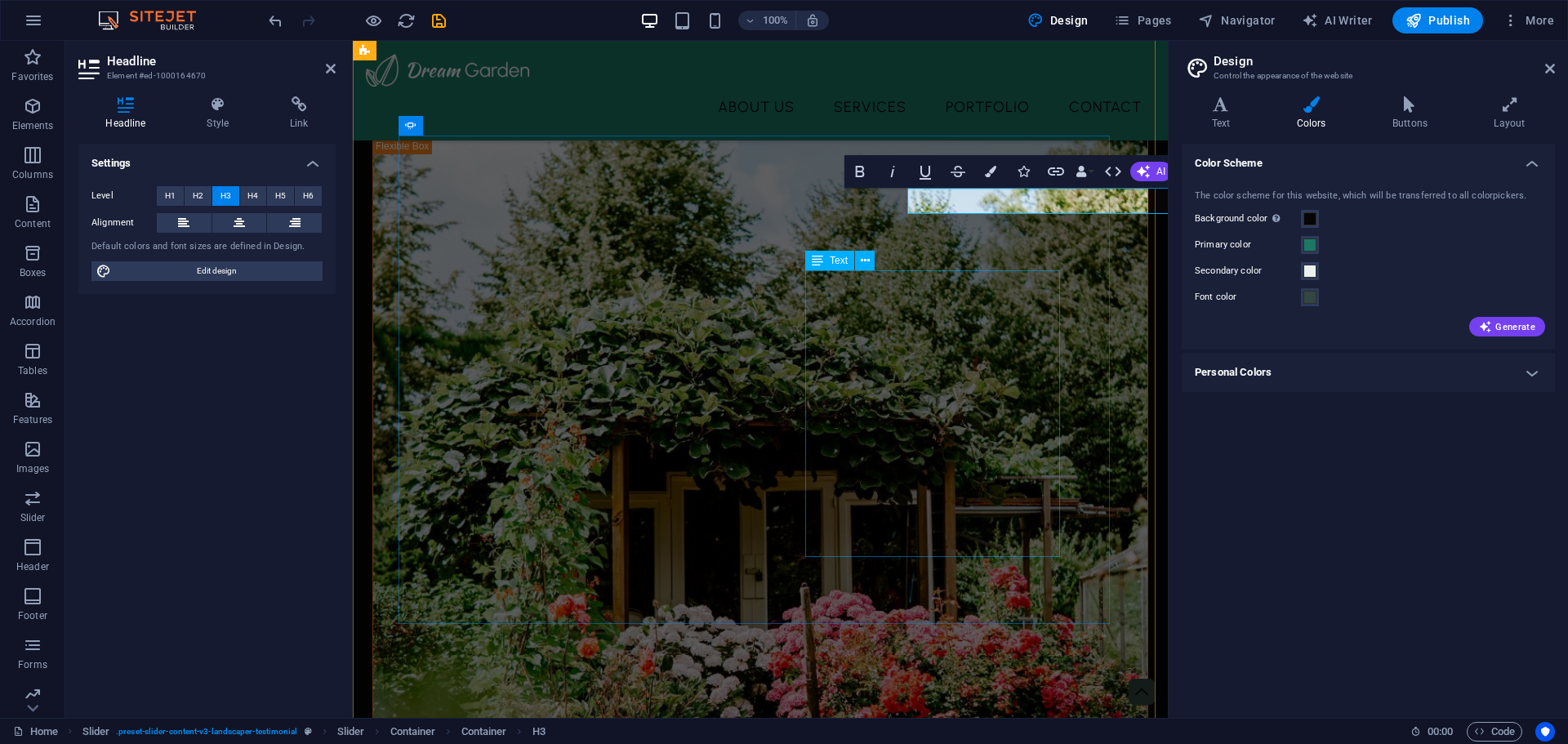
scroll to position [107, 8]
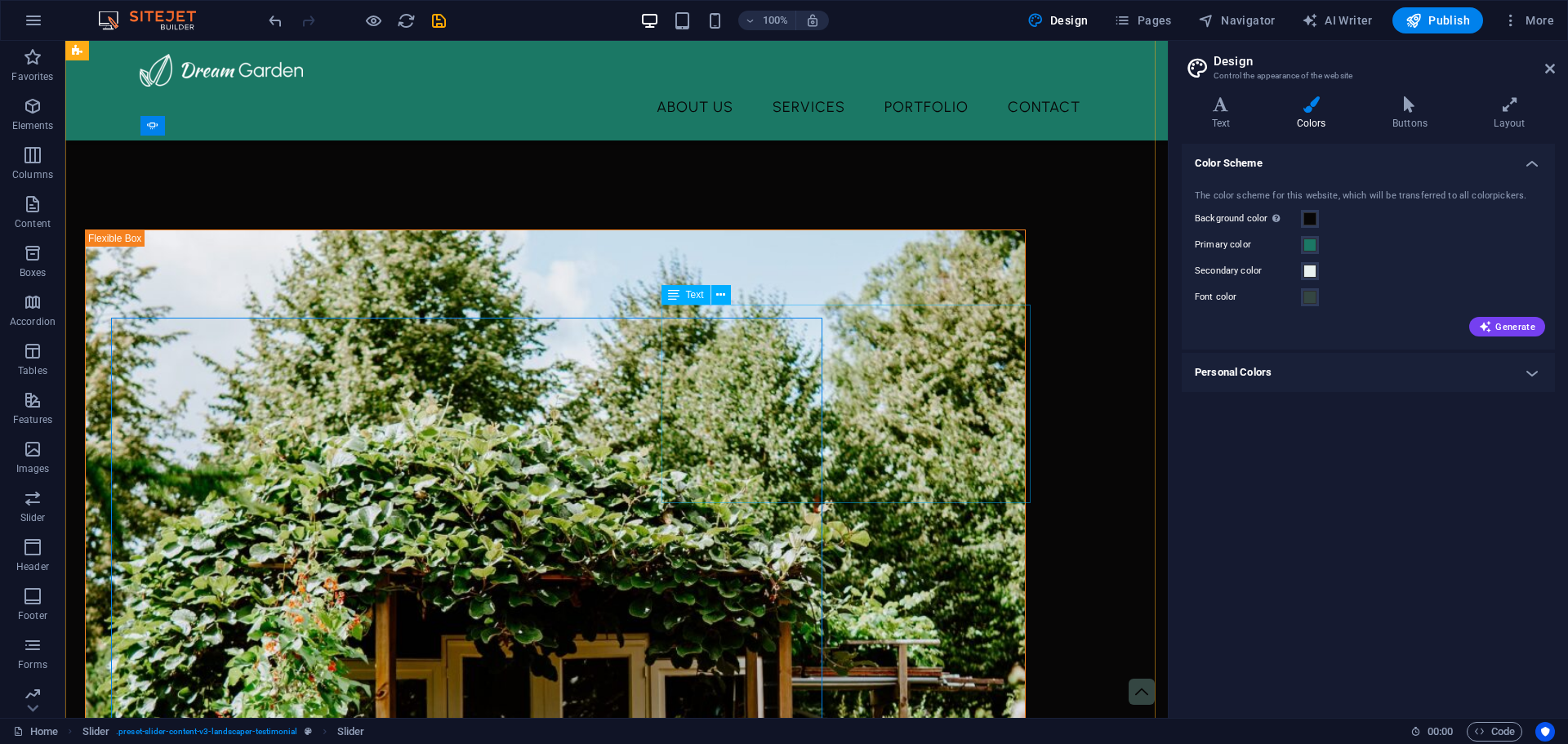
scroll to position [2613, 0]
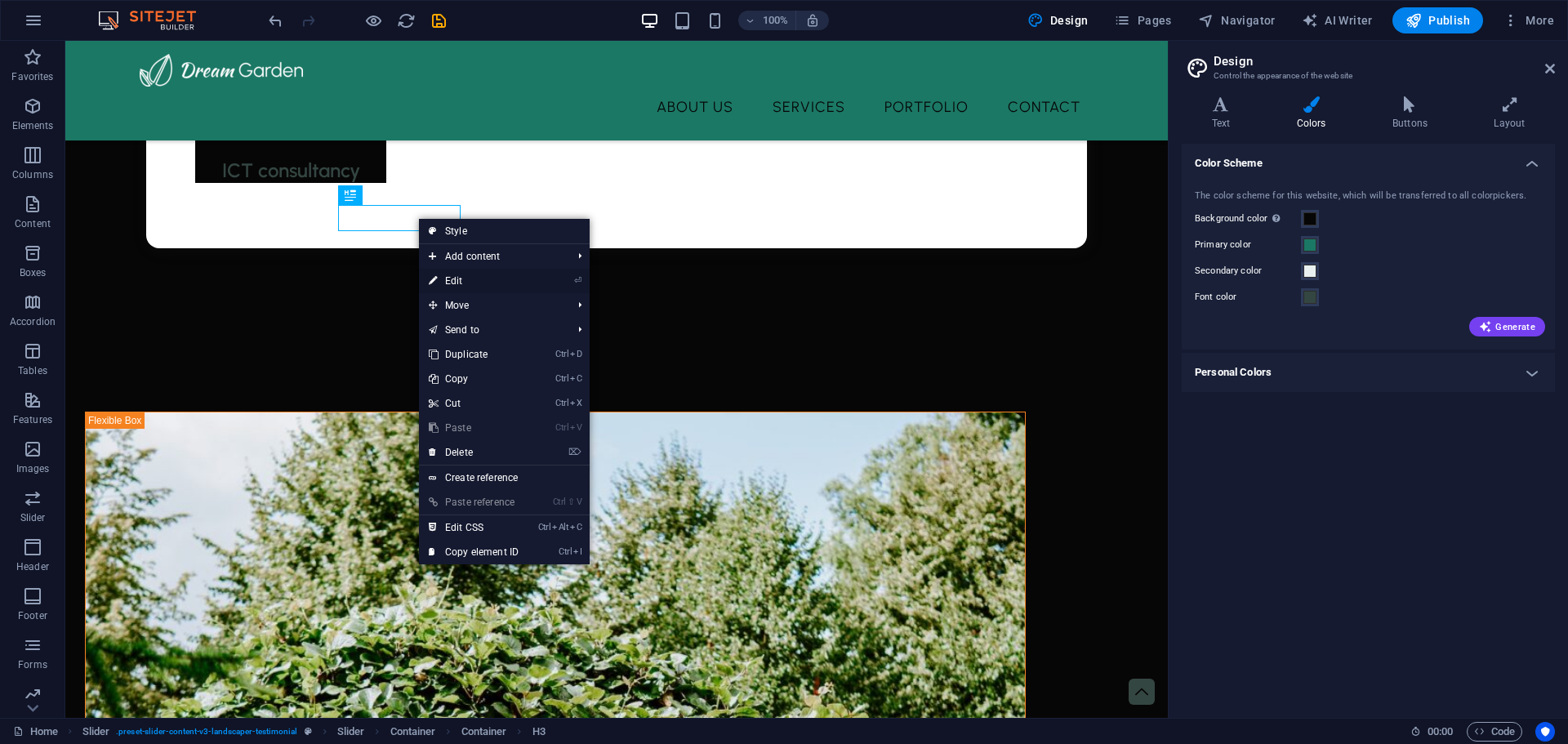
click at [479, 277] on link "⏎ Edit" at bounding box center [474, 281] width 110 height 25
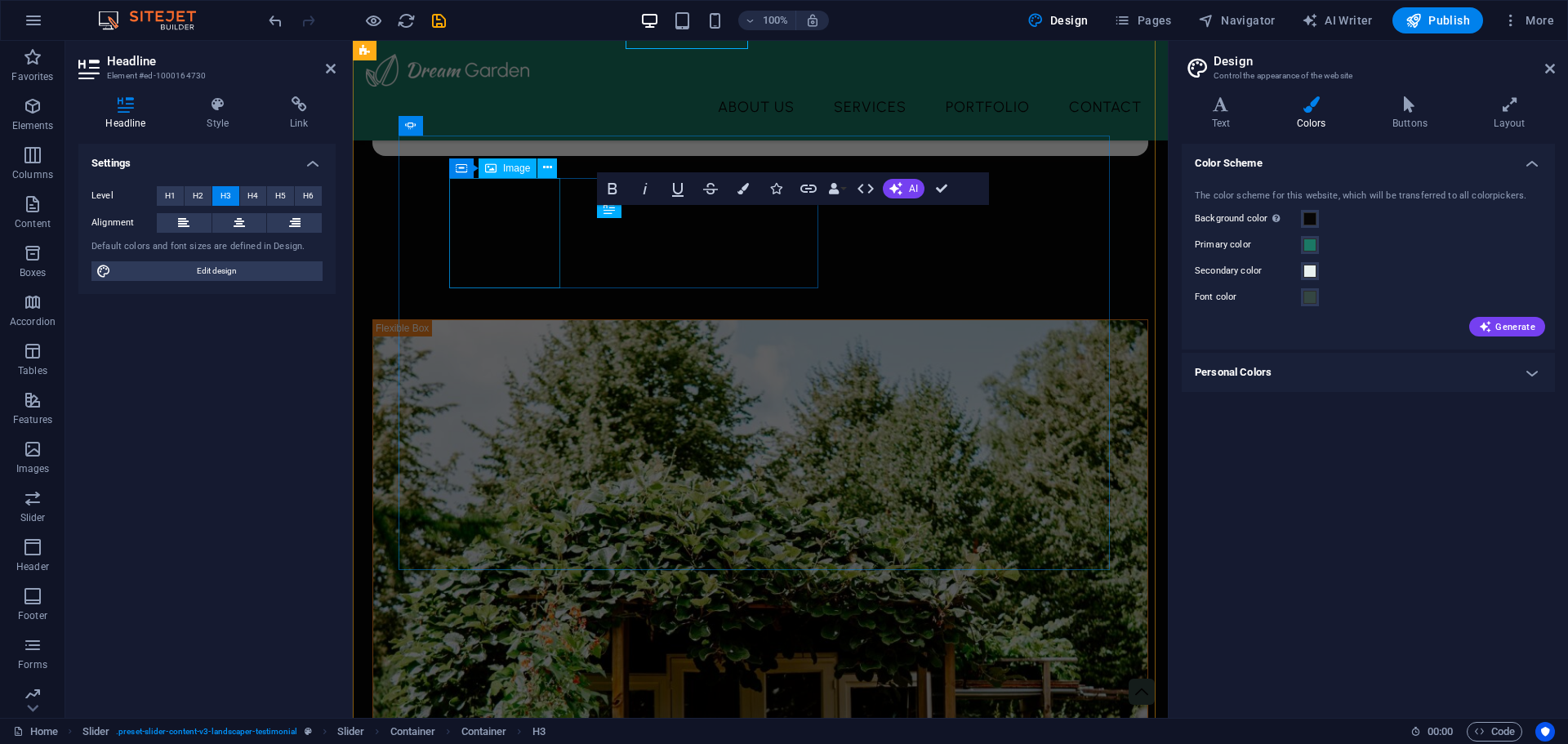
scroll to position [2795, 0]
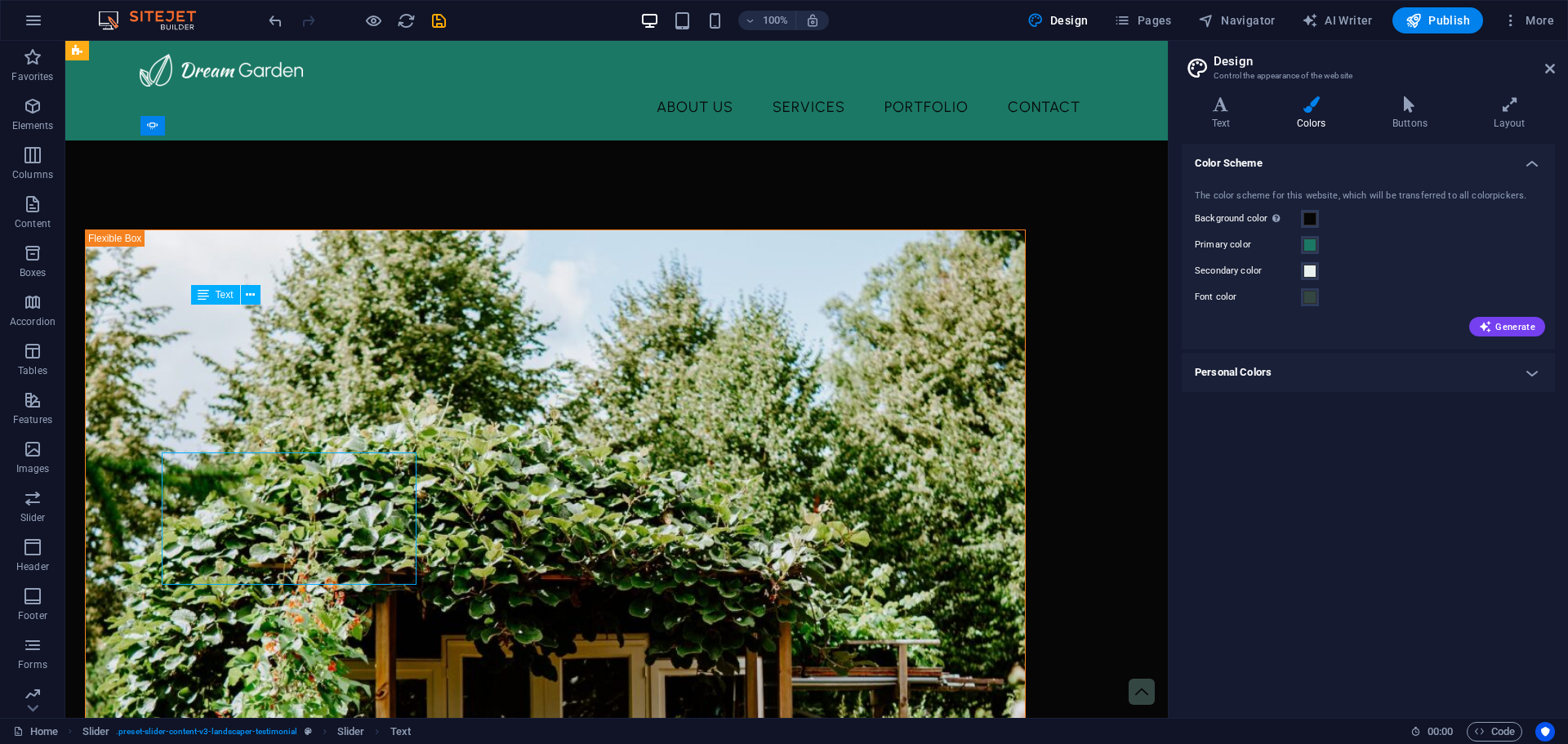
scroll to position [2613, 0]
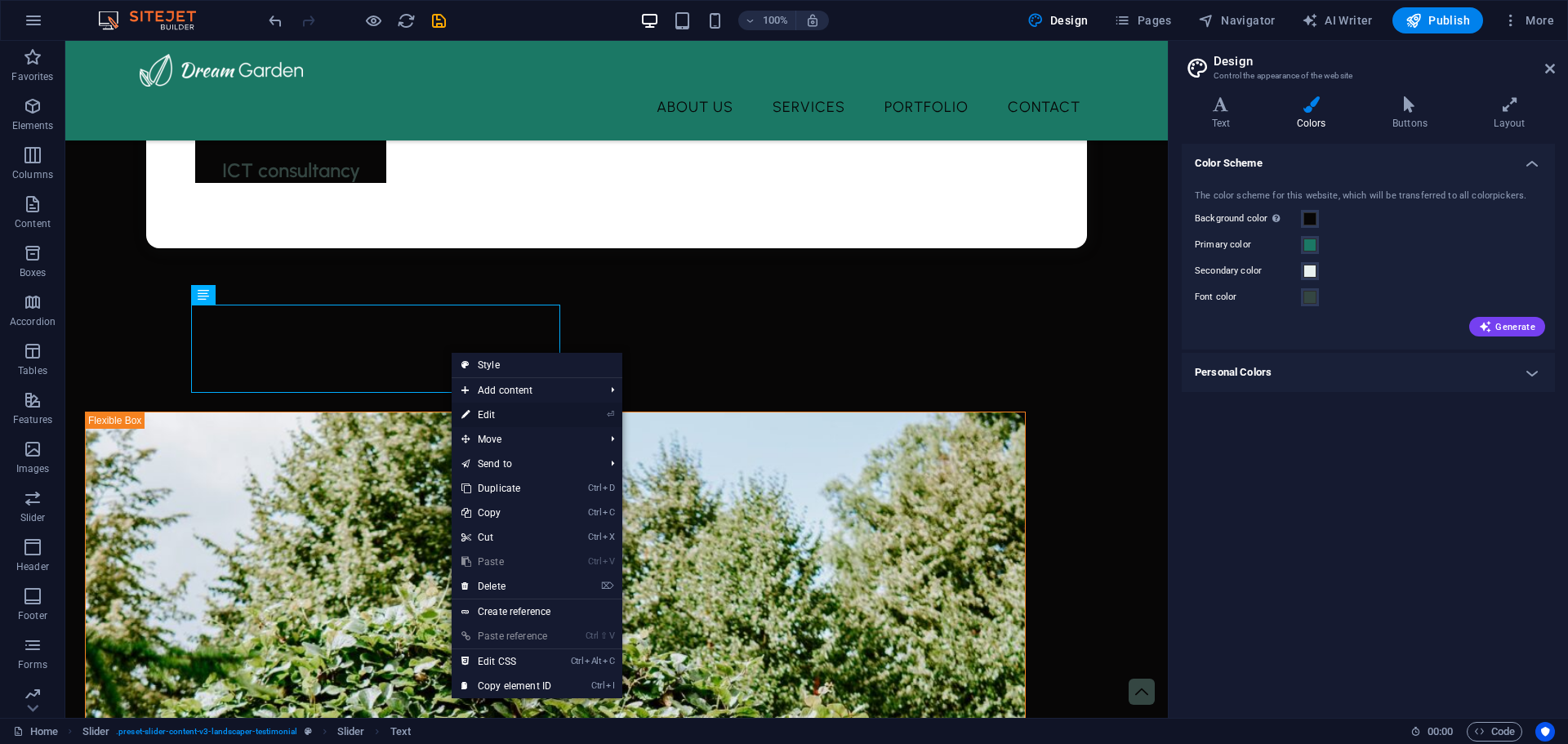
click at [507, 419] on link "⏎ Edit" at bounding box center [506, 415] width 110 height 25
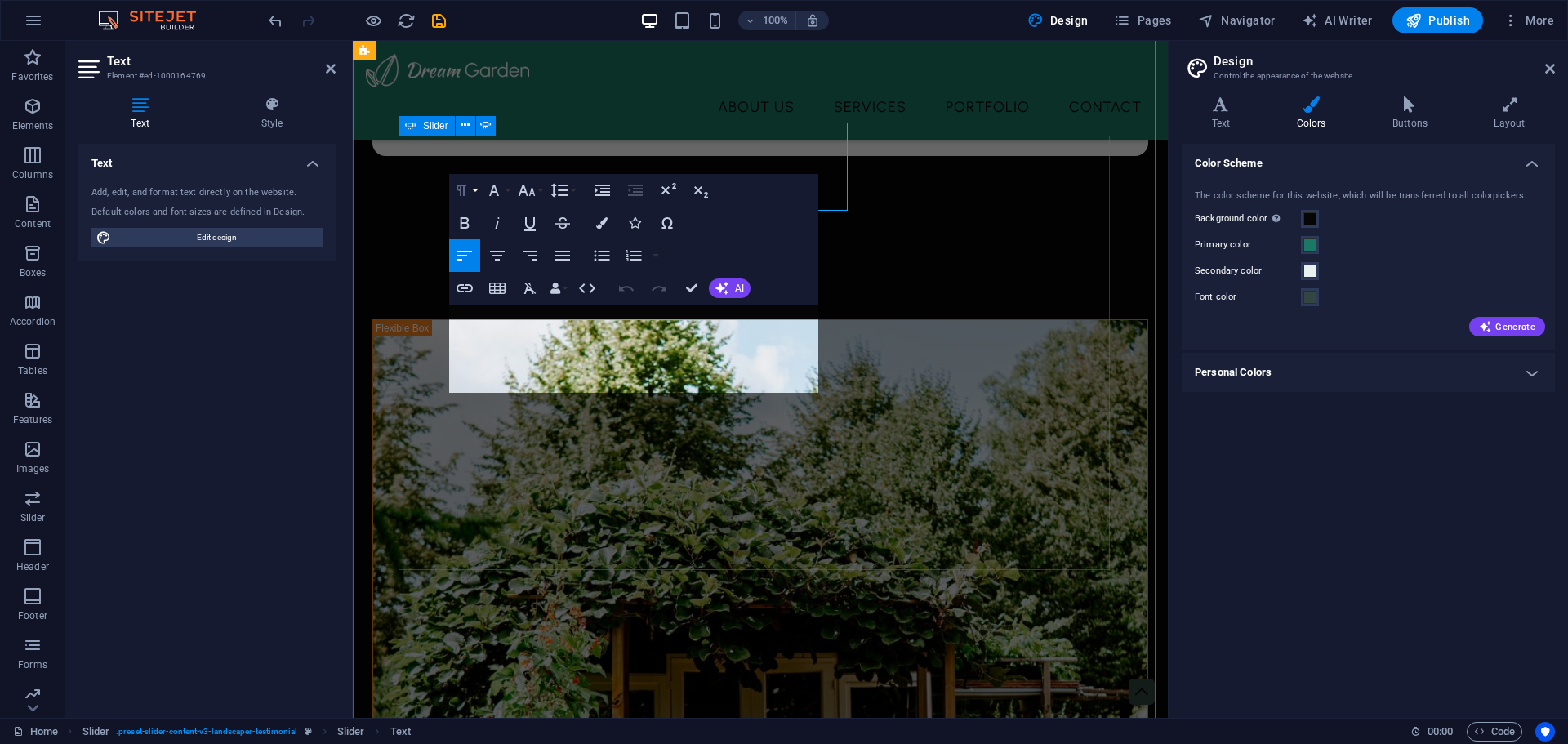
scroll to position [2795, 0]
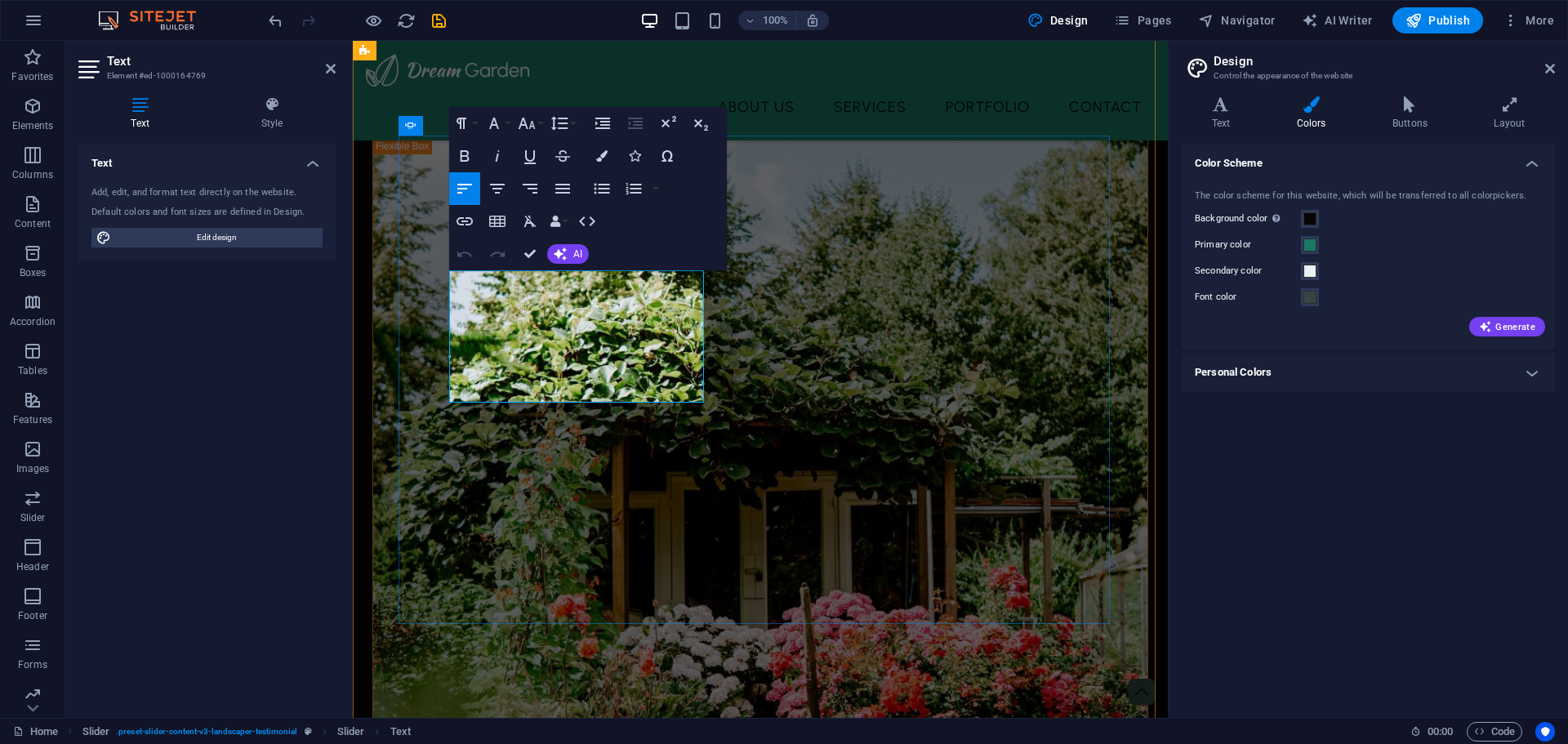
drag, startPoint x: 450, startPoint y: 276, endPoint x: 676, endPoint y: 389, distance: 252.7
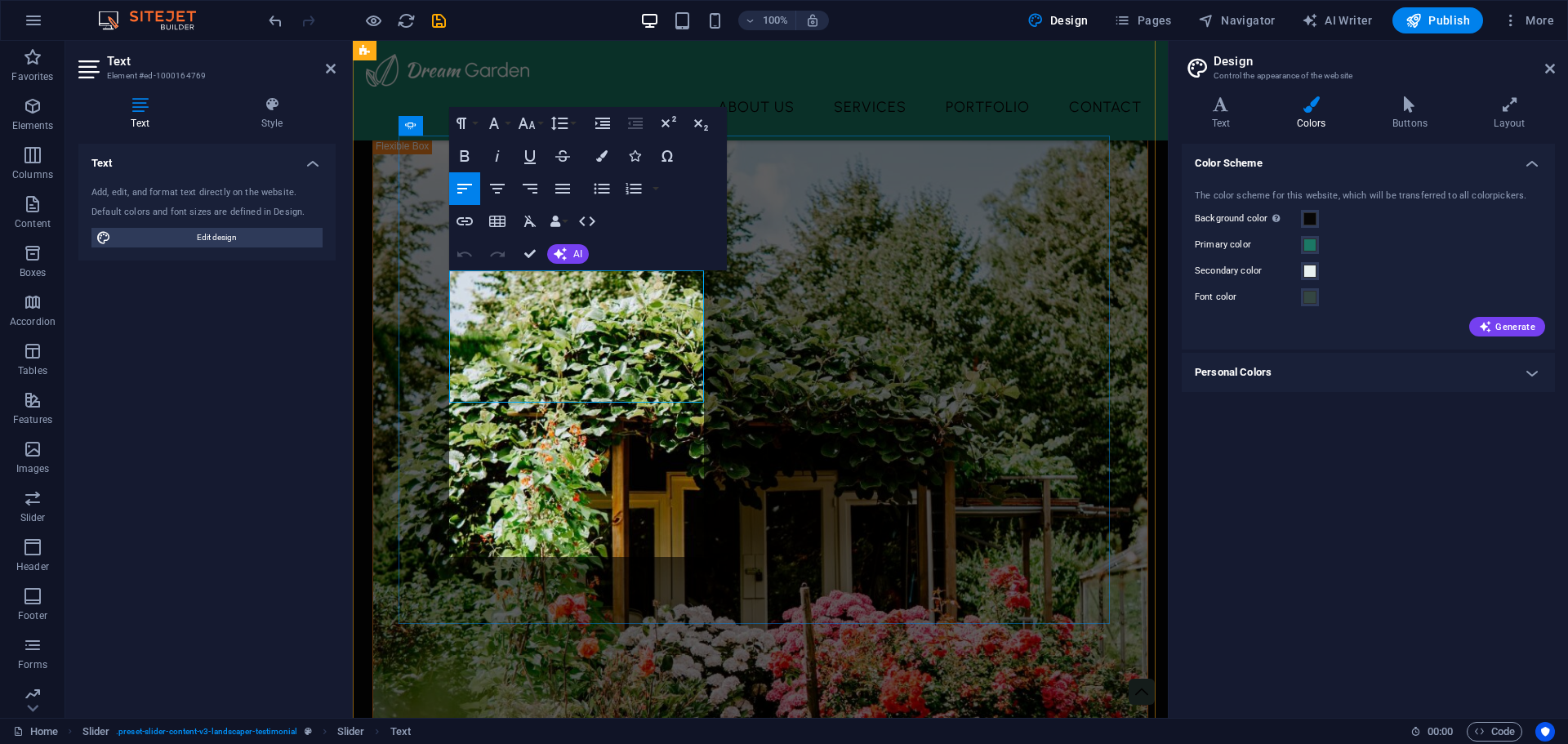
scroll to position [5767, 2]
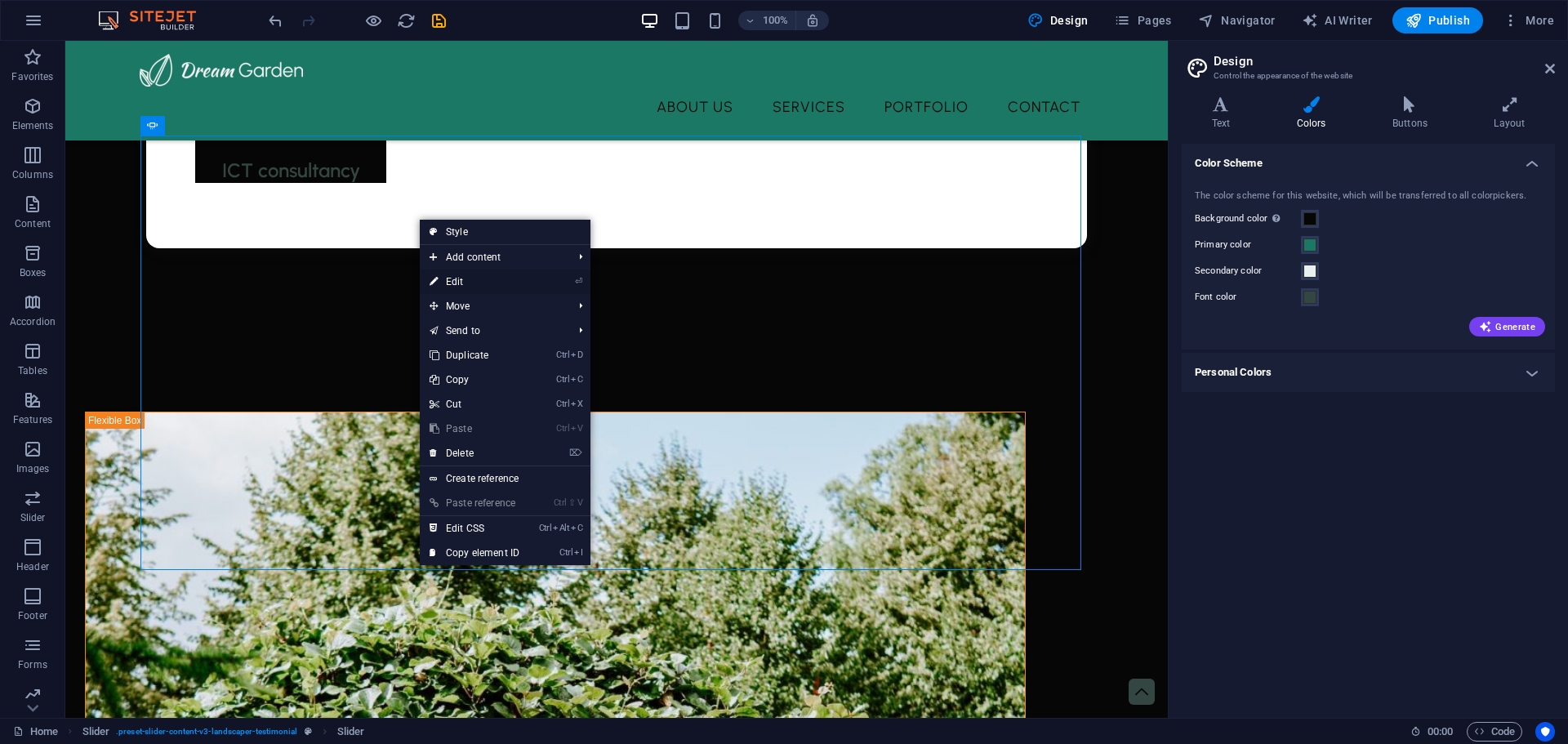
drag, startPoint x: 471, startPoint y: 271, endPoint x: 48, endPoint y: 109, distance: 453.0
click at [471, 271] on link "⏎ Edit" at bounding box center [474, 282] width 110 height 25
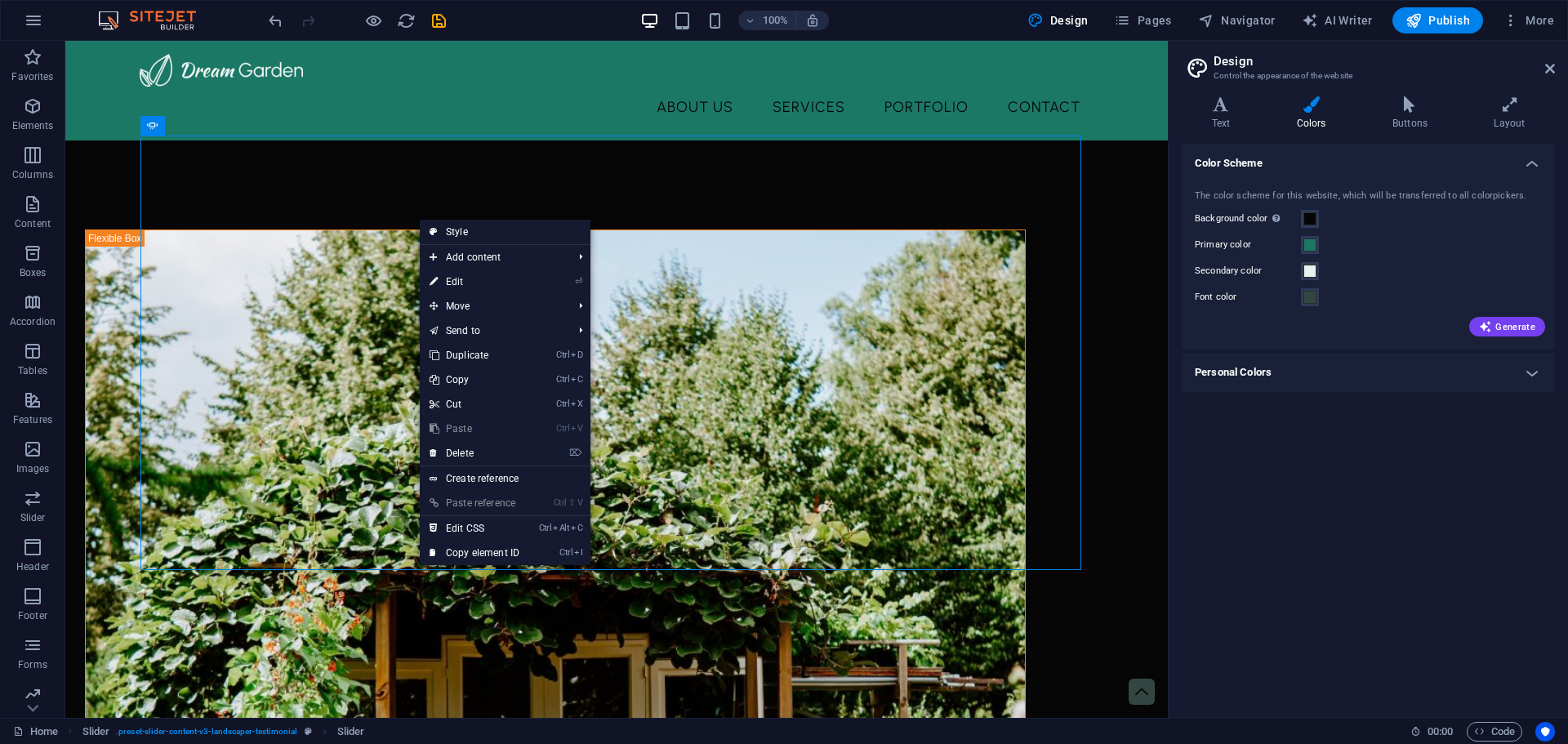
select select "ms"
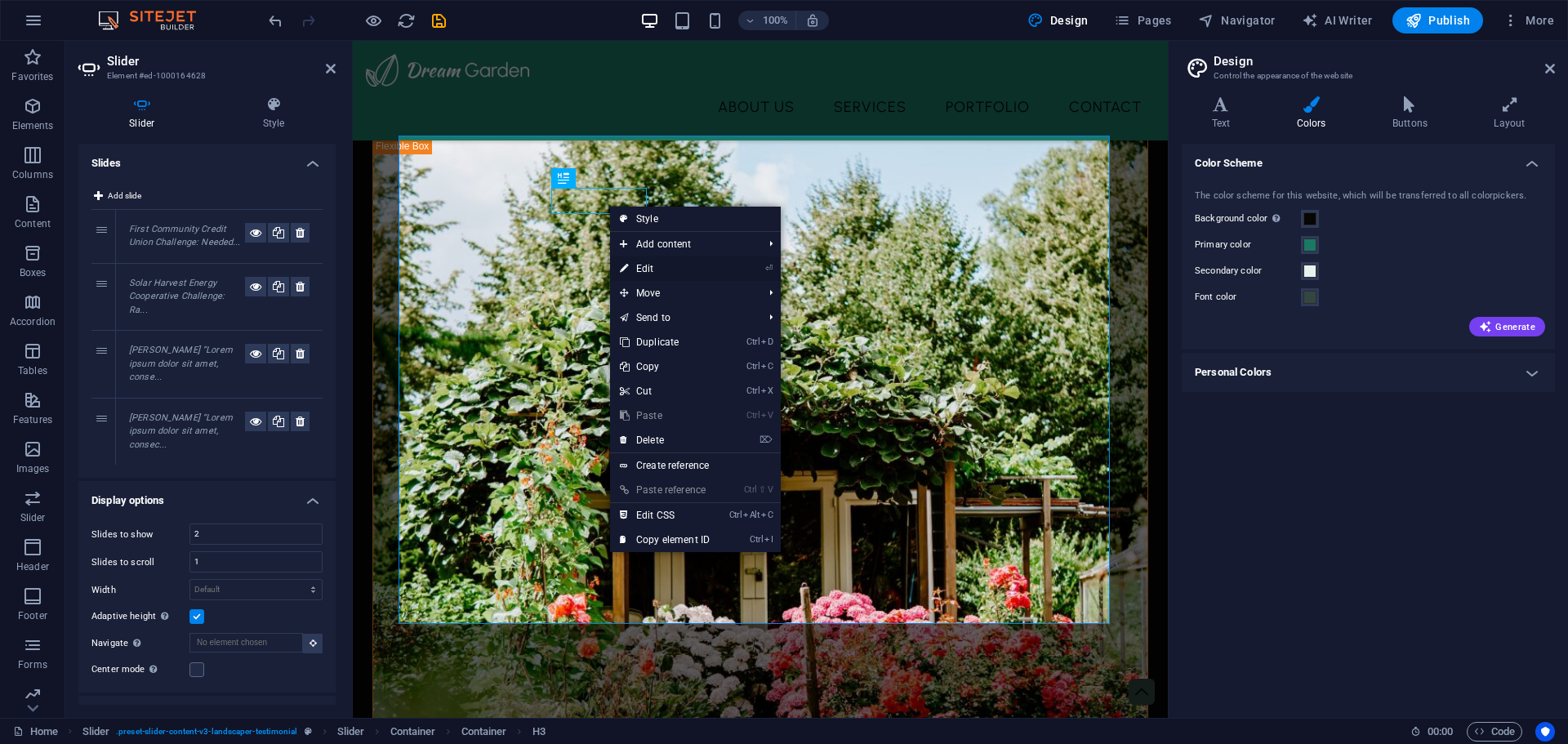
click at [661, 262] on link "⏎ Edit" at bounding box center [665, 268] width 110 height 25
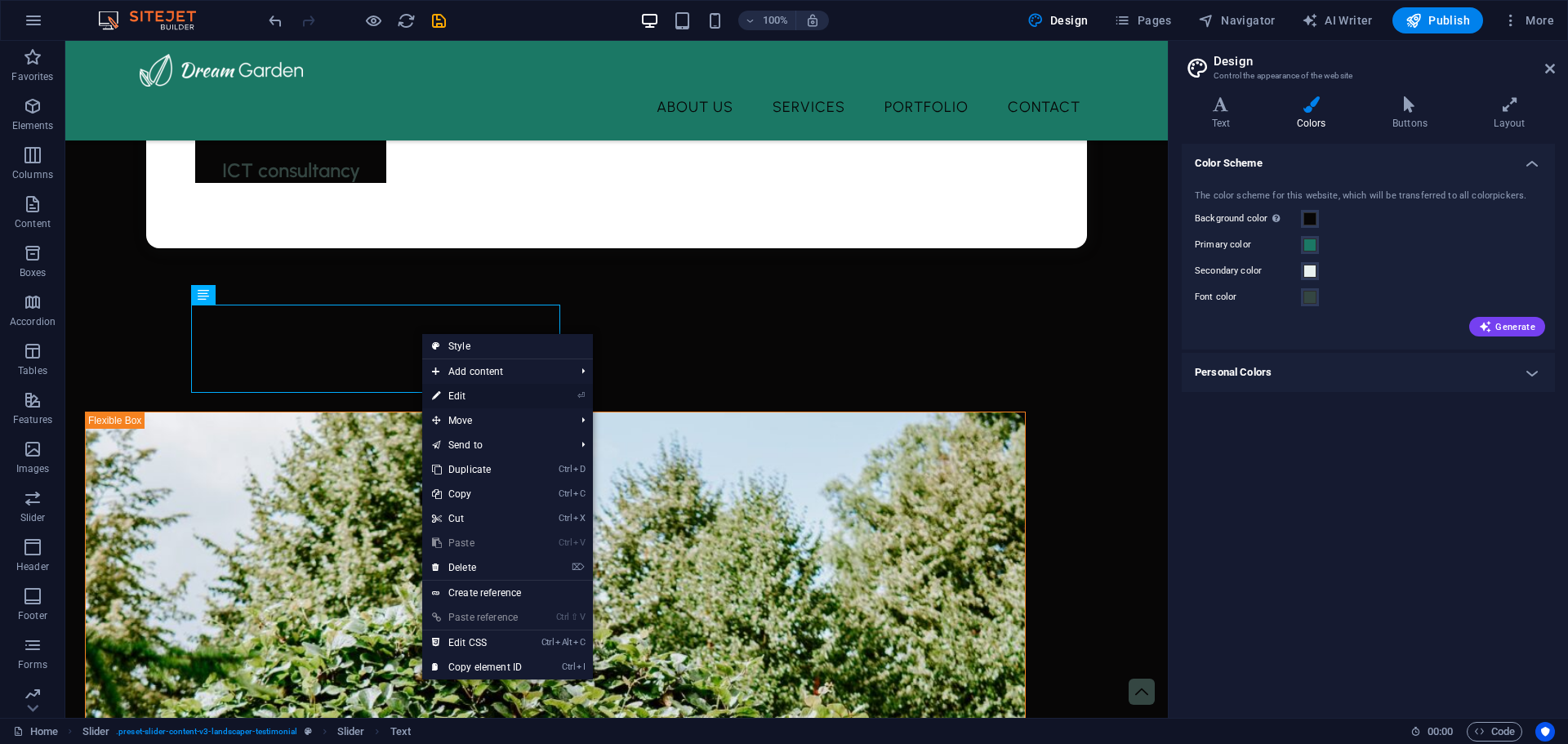
click at [470, 397] on link "⏎ Edit" at bounding box center [477, 396] width 110 height 25
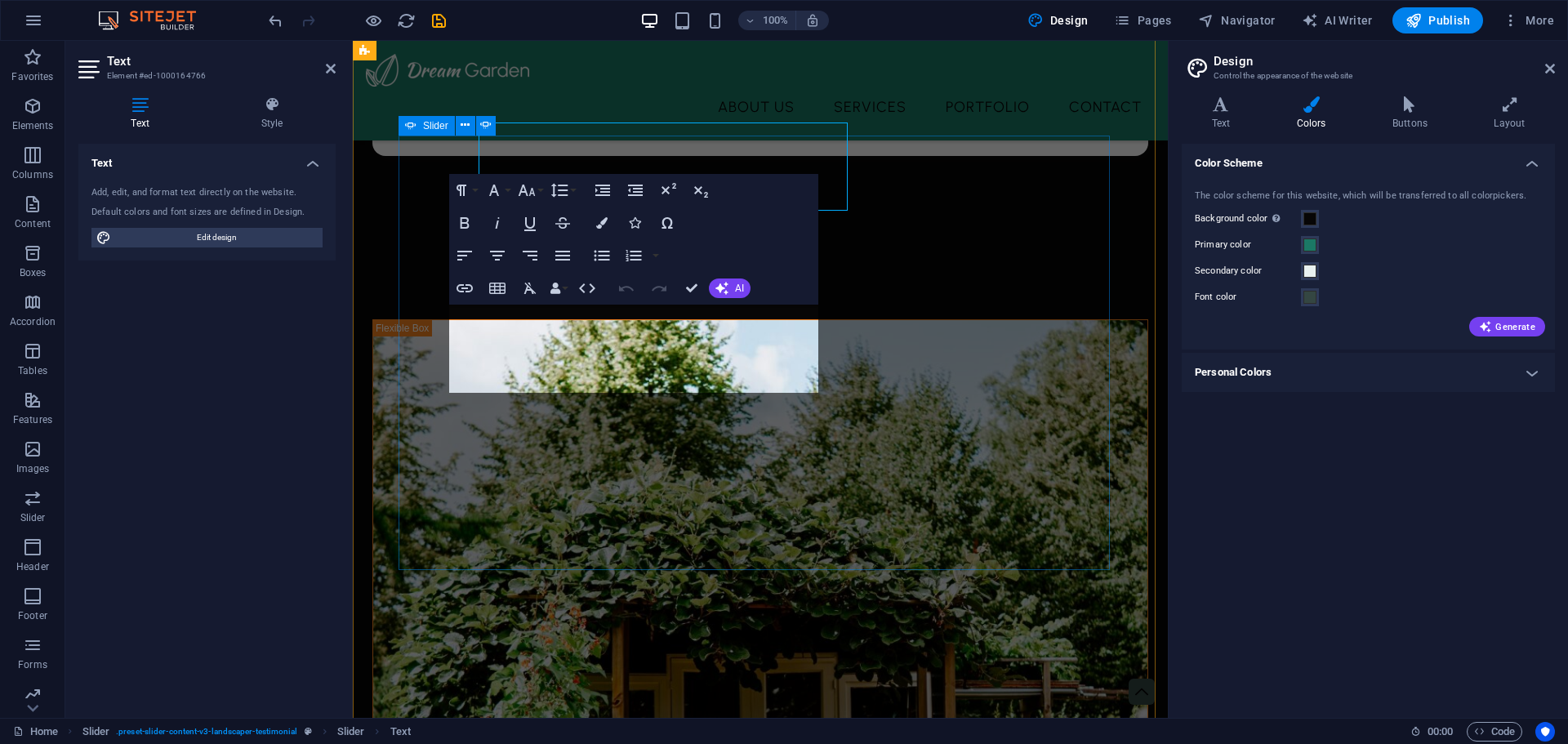
scroll to position [2795, 0]
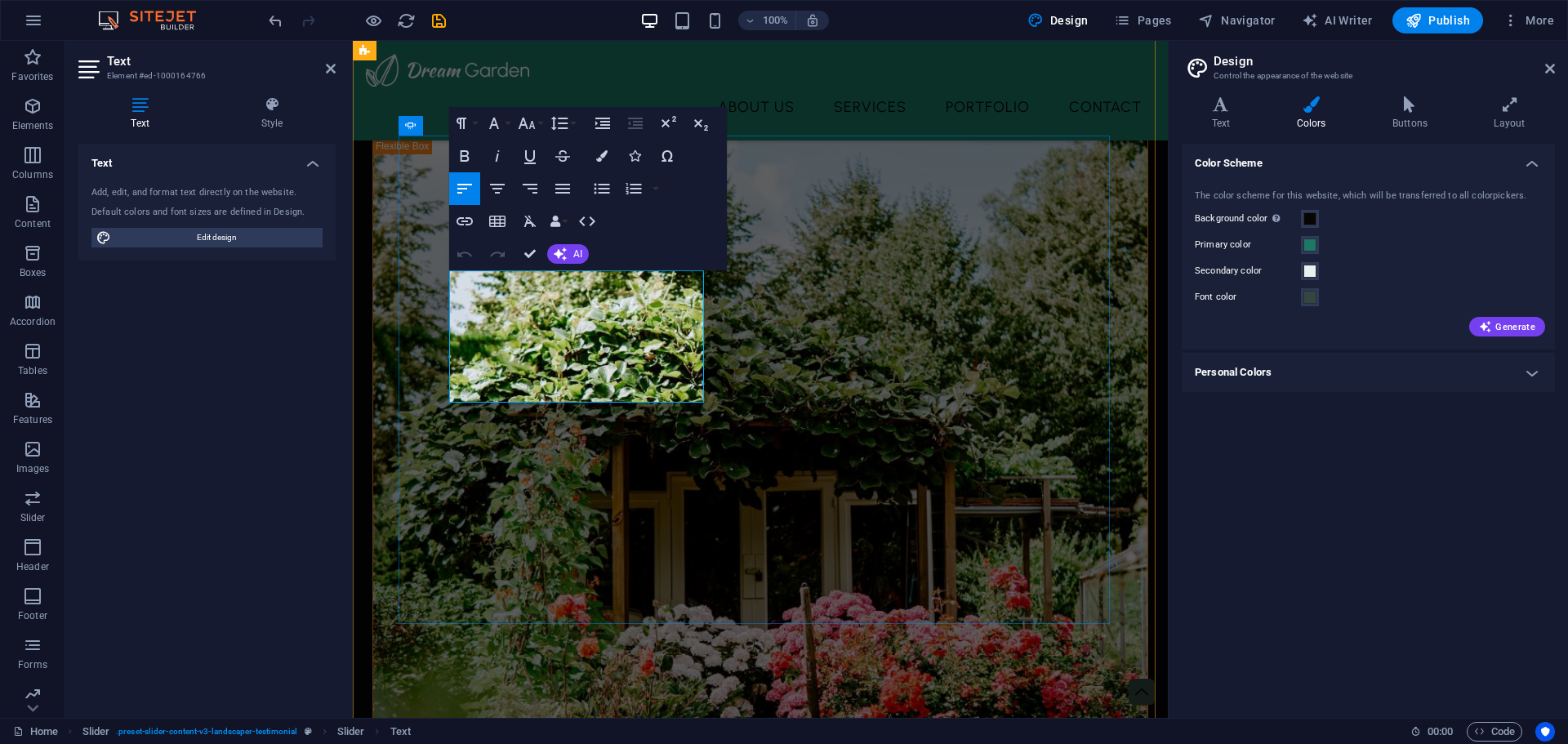
drag, startPoint x: 451, startPoint y: 279, endPoint x: 588, endPoint y: 358, distance: 158.1
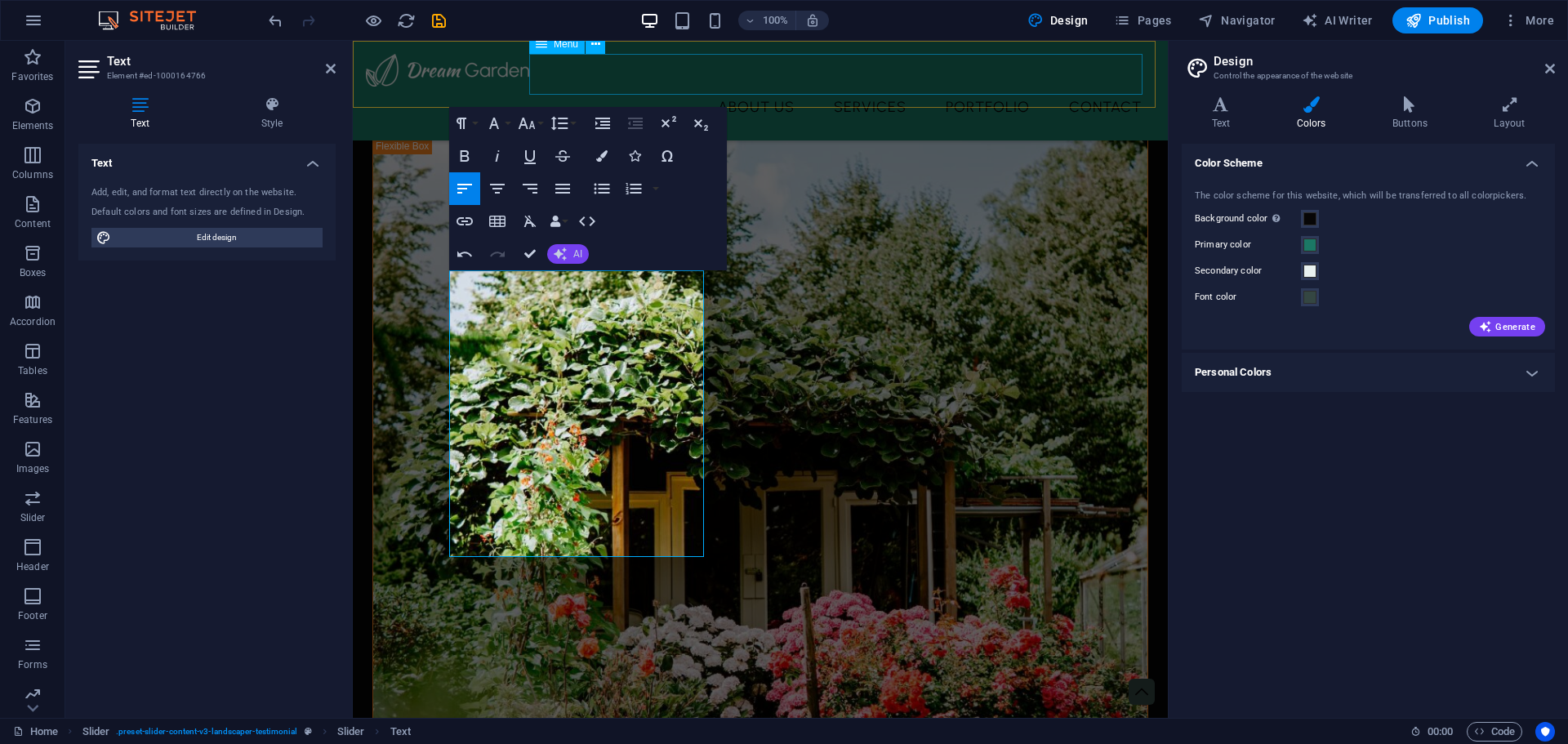
scroll to position [5931, 2]
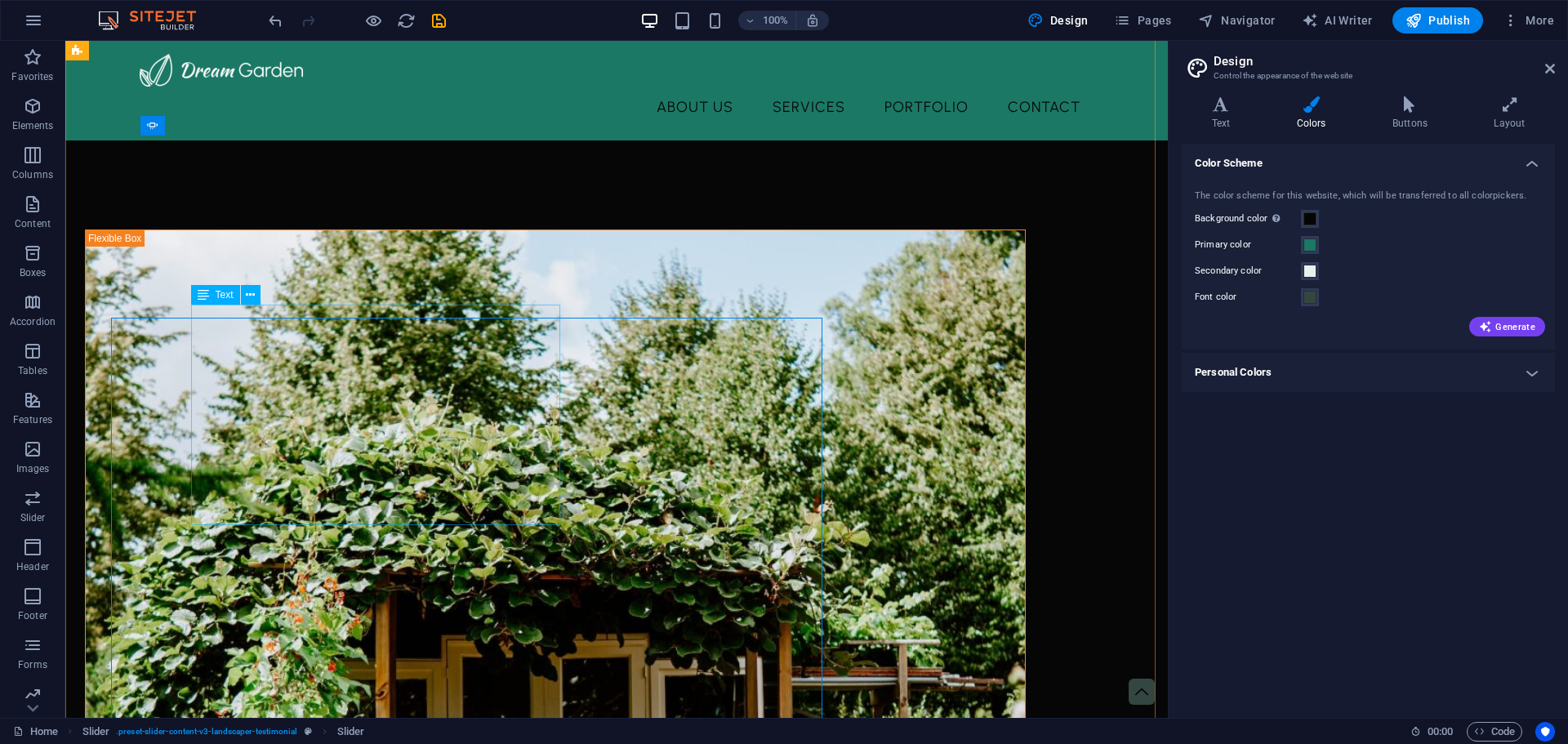
scroll to position [2613, 0]
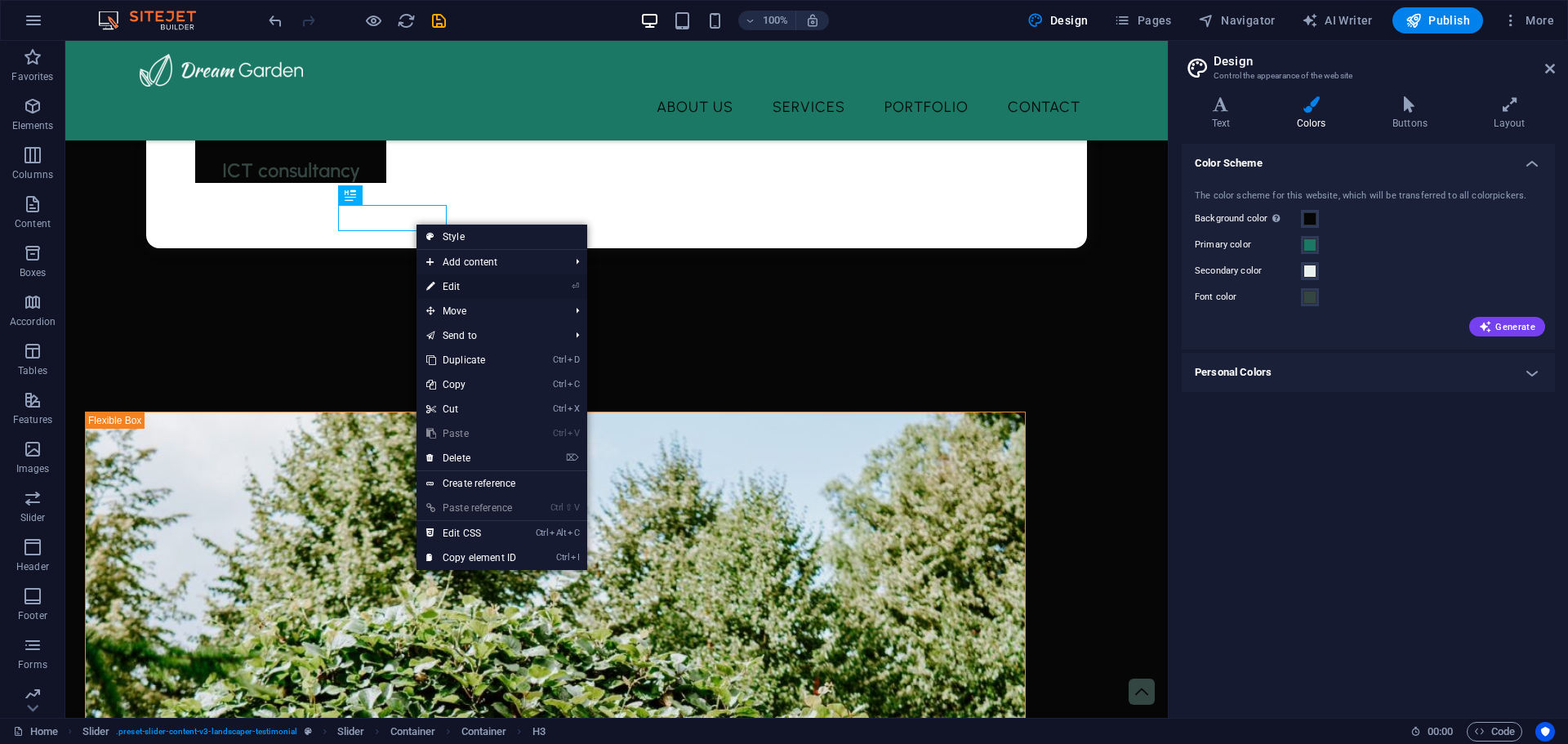
click at [464, 285] on link "⏎ Edit" at bounding box center [471, 287] width 110 height 25
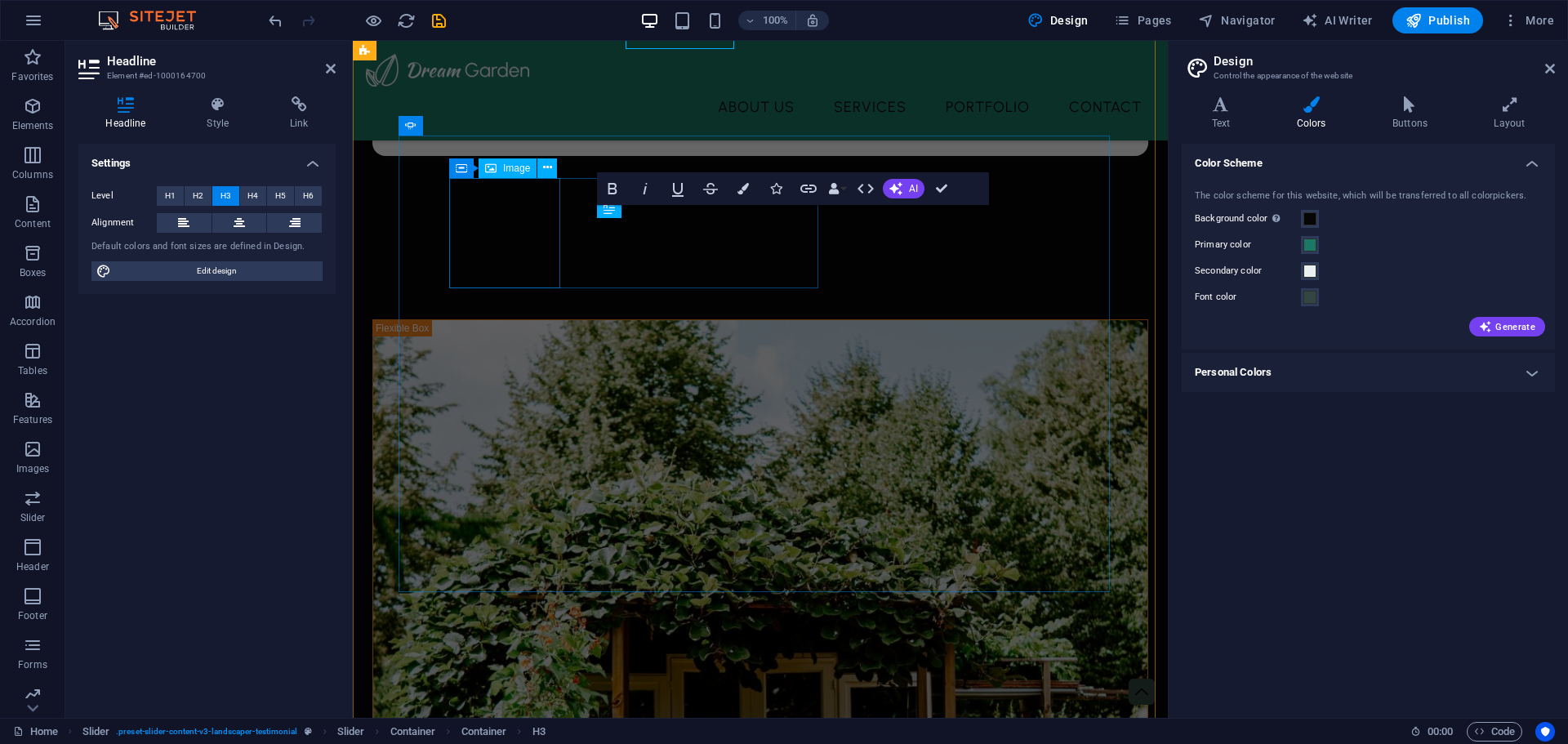
scroll to position [2795, 0]
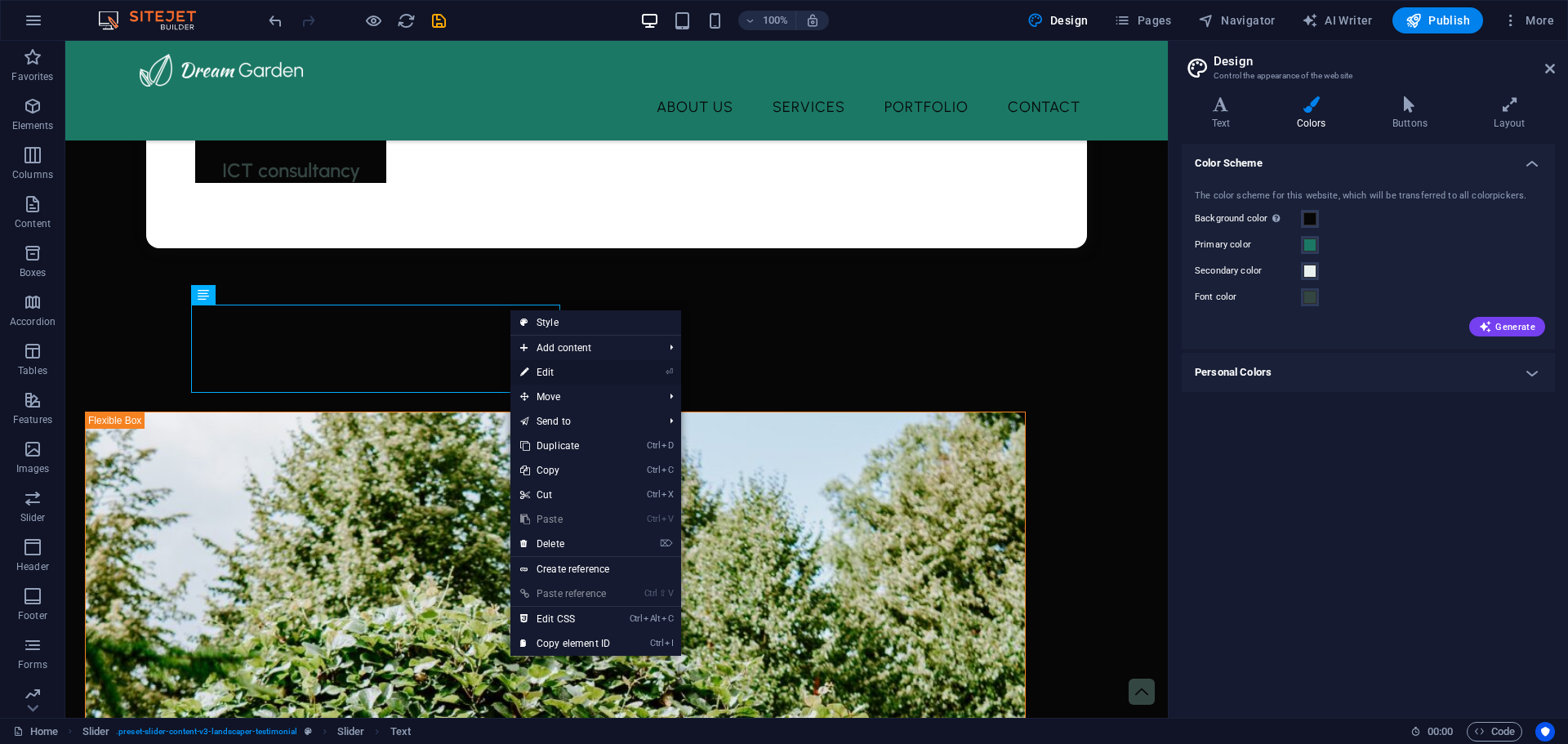
click at [562, 373] on link "⏎ Edit" at bounding box center [564, 372] width 110 height 25
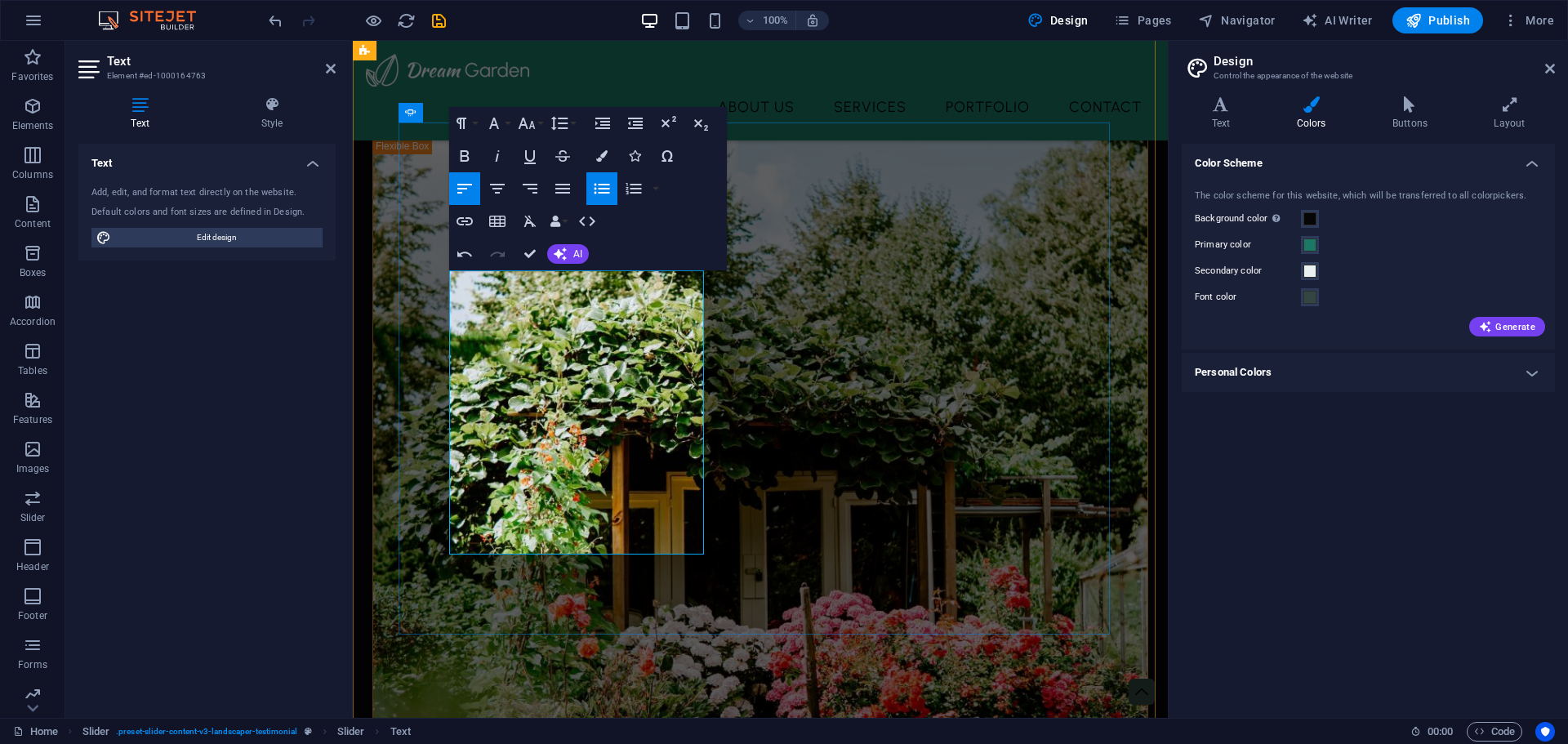
scroll to position [2808, 0]
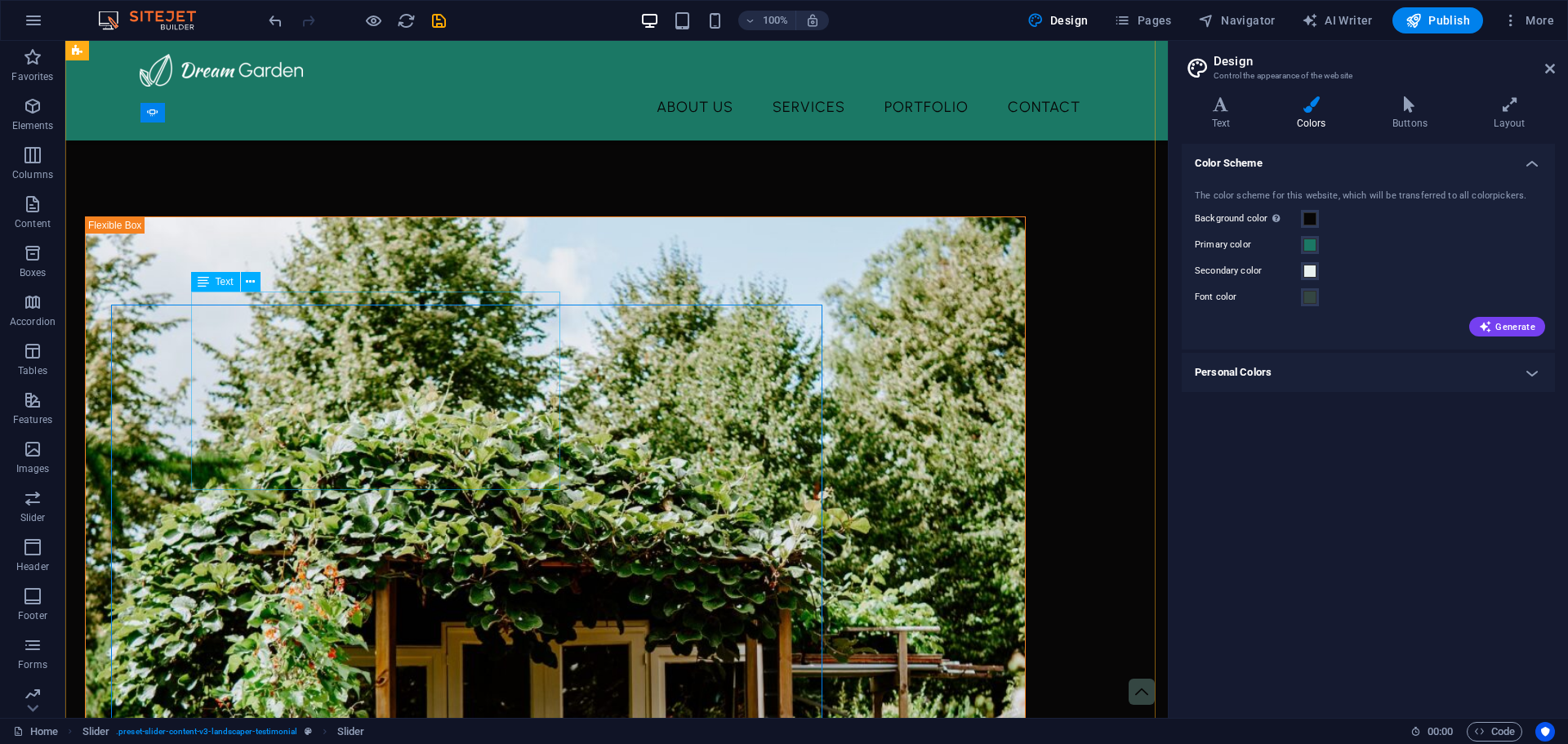
scroll to position [2626, 0]
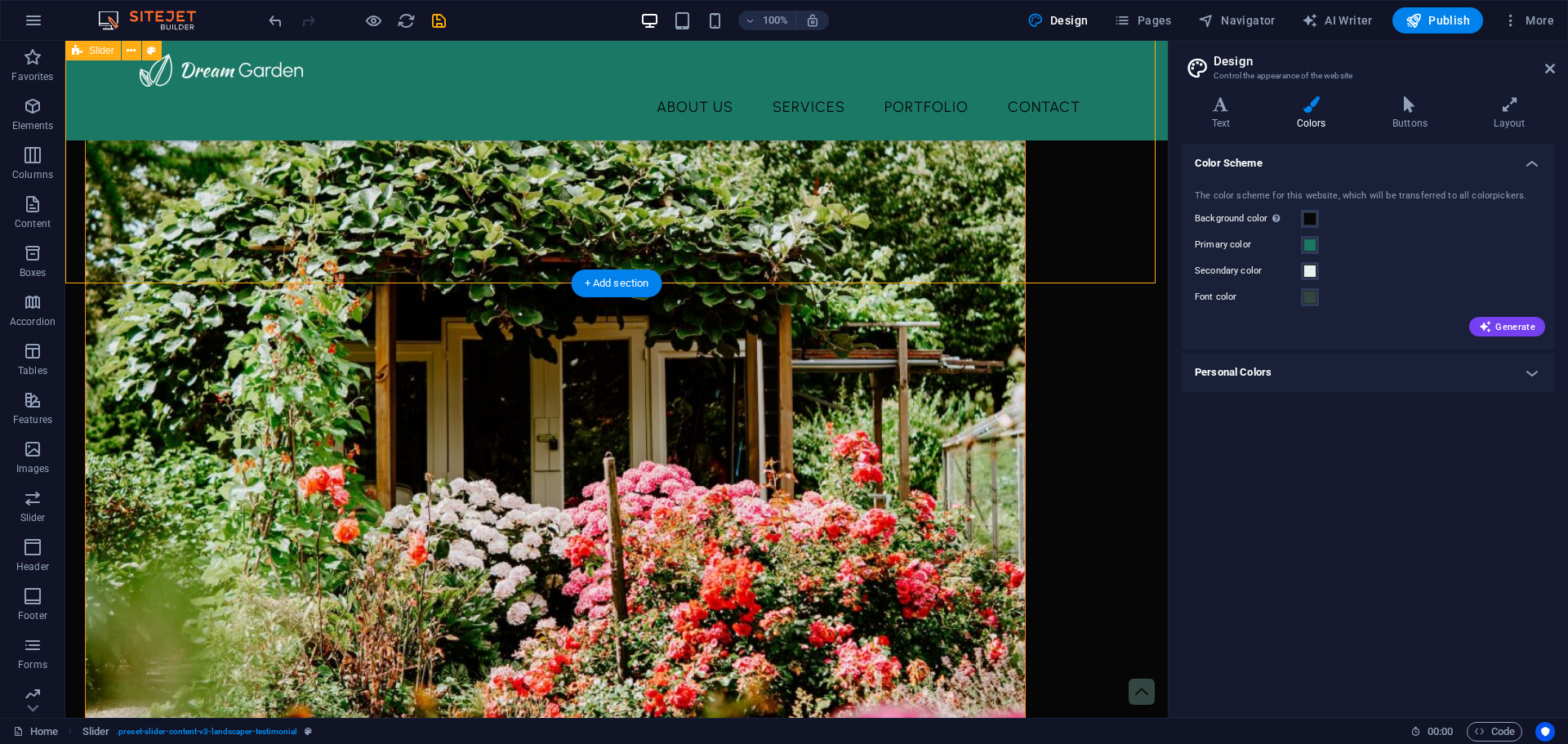
scroll to position [3116, 0]
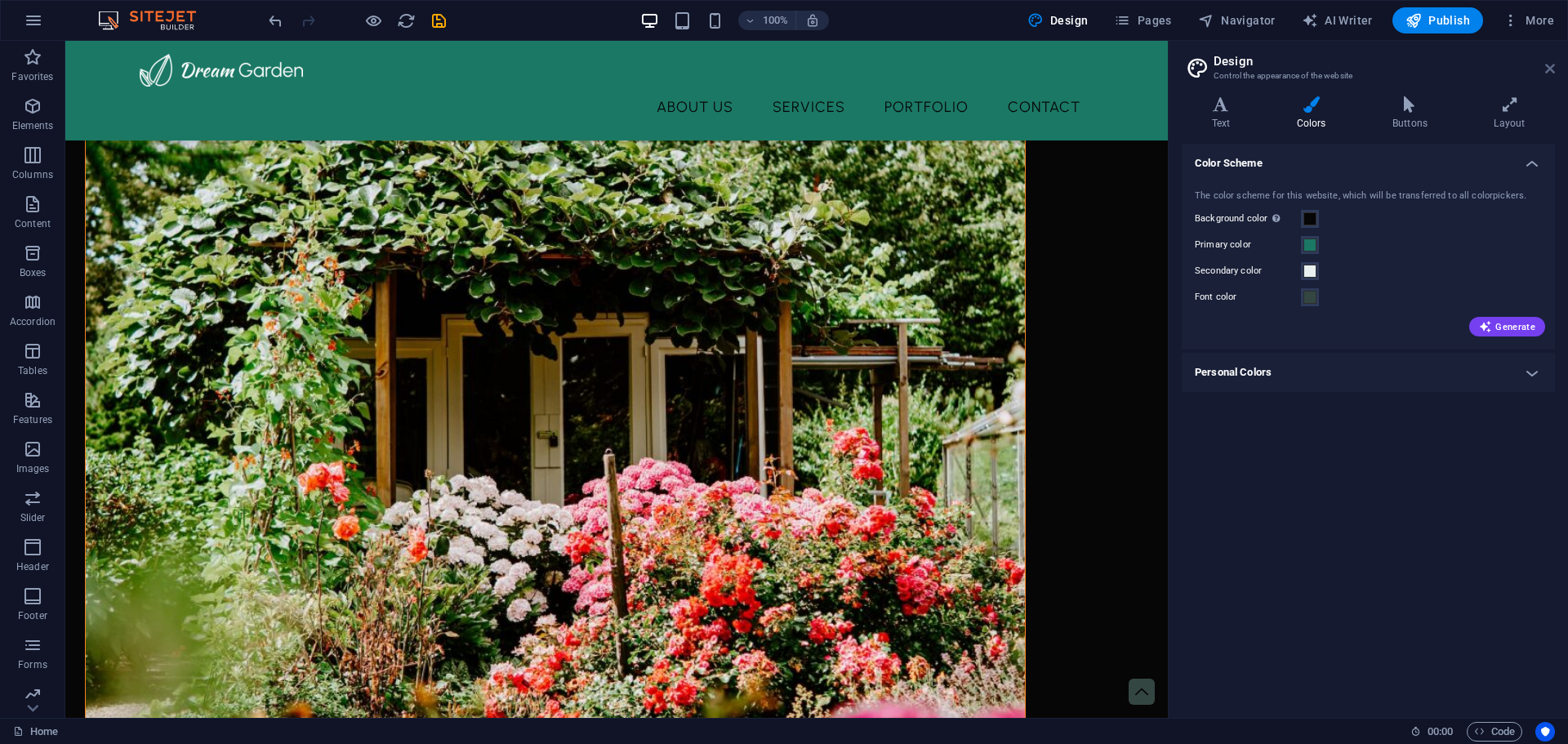
drag, startPoint x: 1553, startPoint y: 70, endPoint x: 1134, endPoint y: 160, distance: 428.6
click at [1553, 70] on icon at bounding box center [1550, 69] width 10 height 13
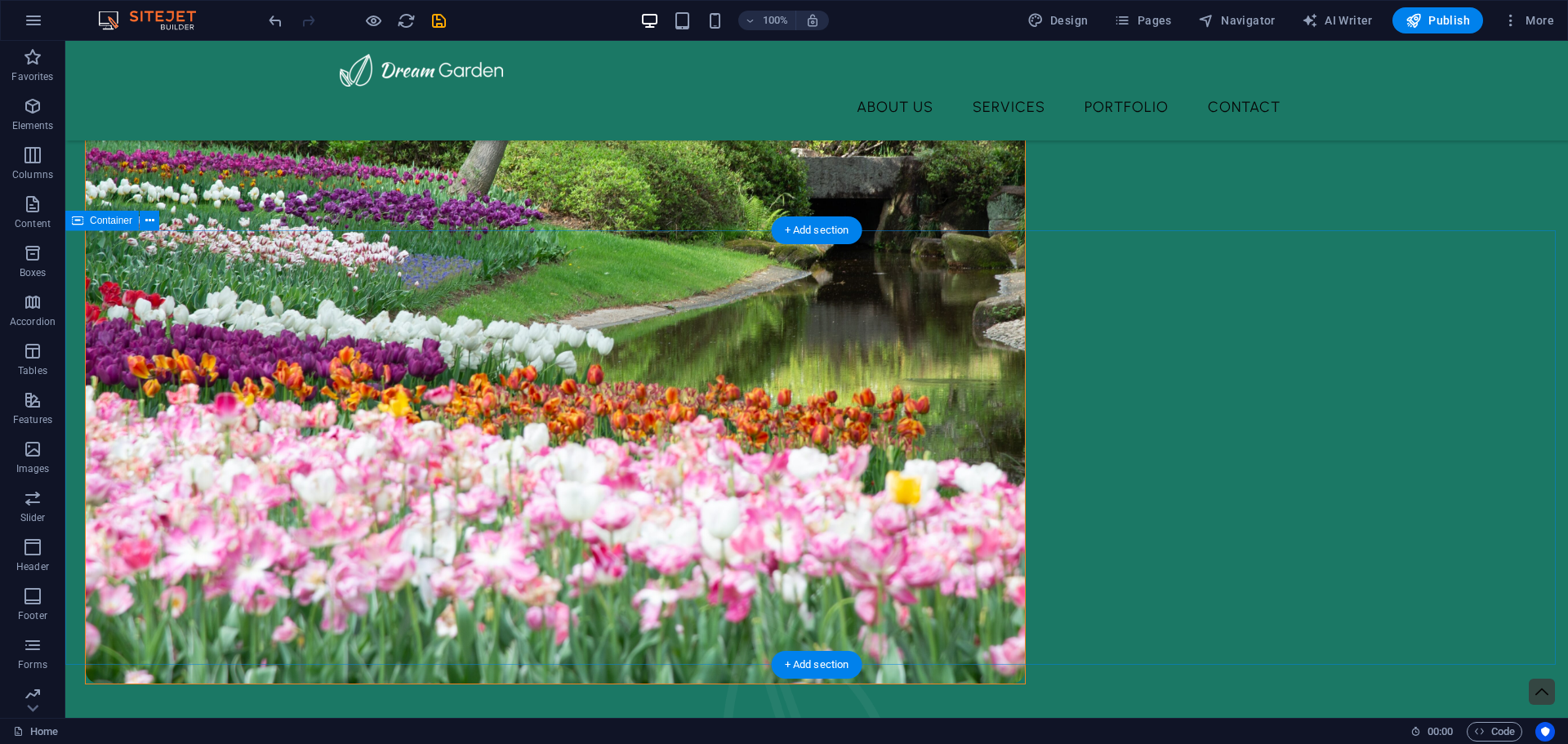
scroll to position [700, 0]
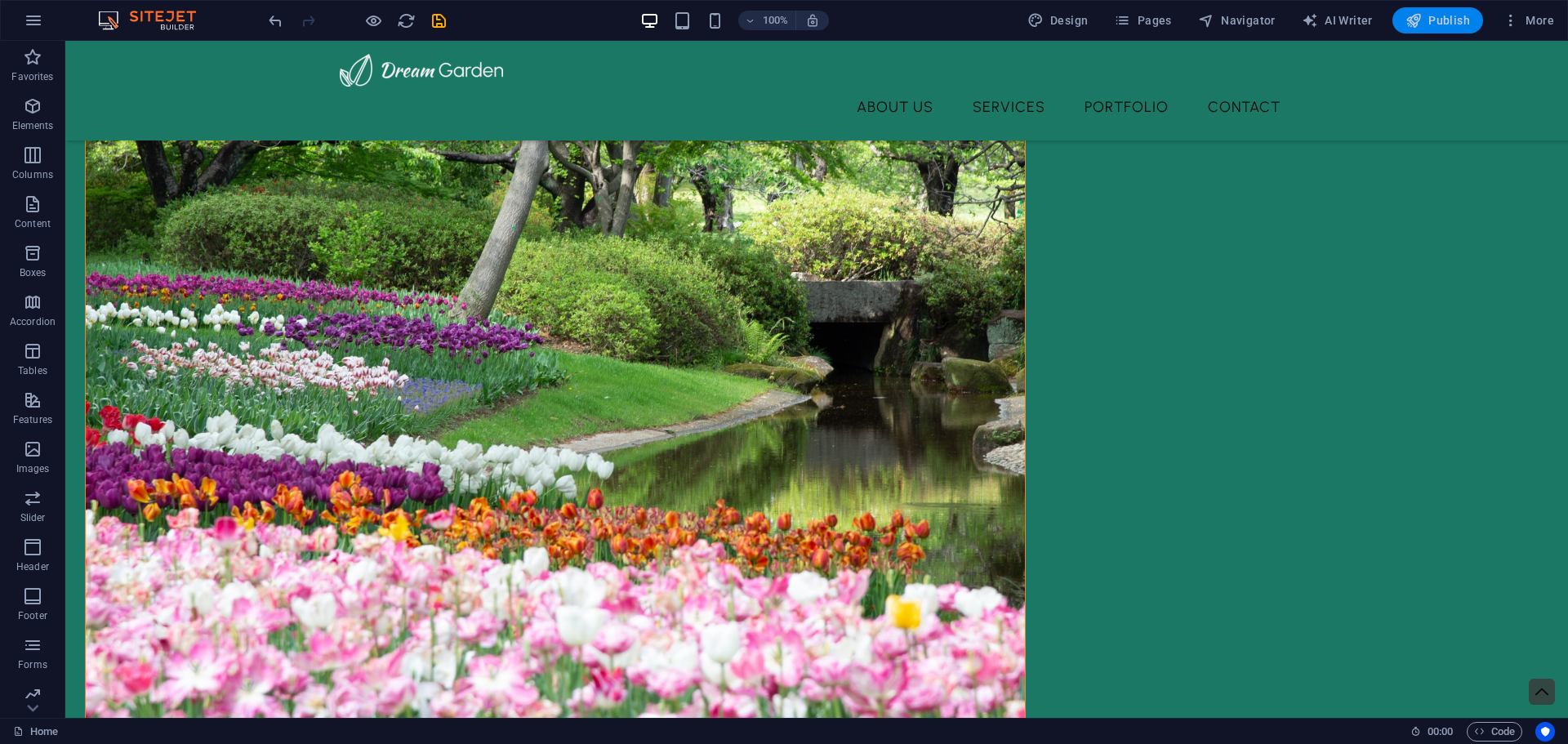
click at [1447, 14] on span "Publish" at bounding box center [1437, 20] width 65 height 16
checkbox input "false"
